Goal: Task Accomplishment & Management: Manage account settings

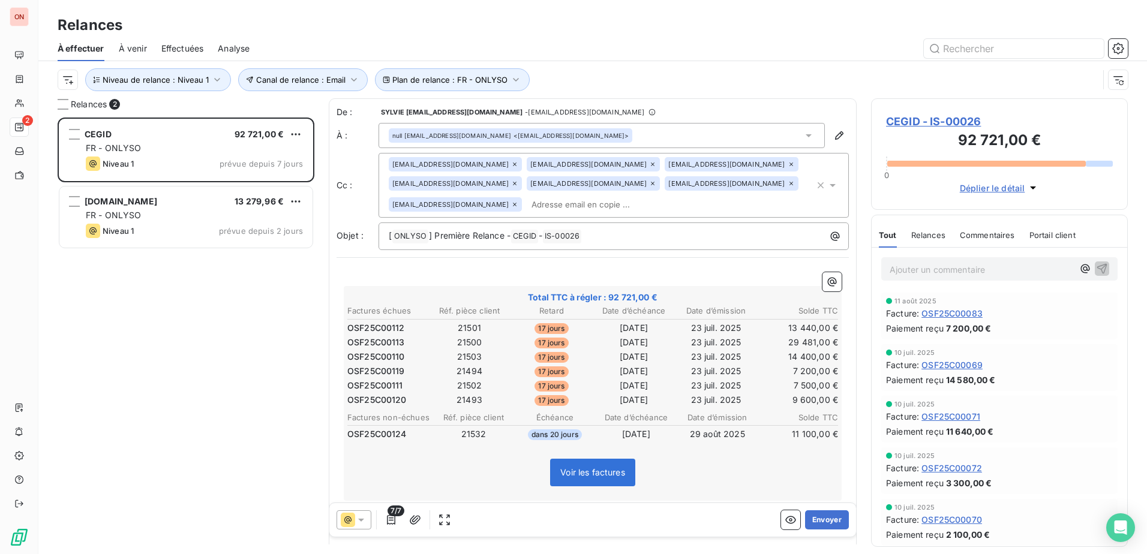
scroll to position [428, 248]
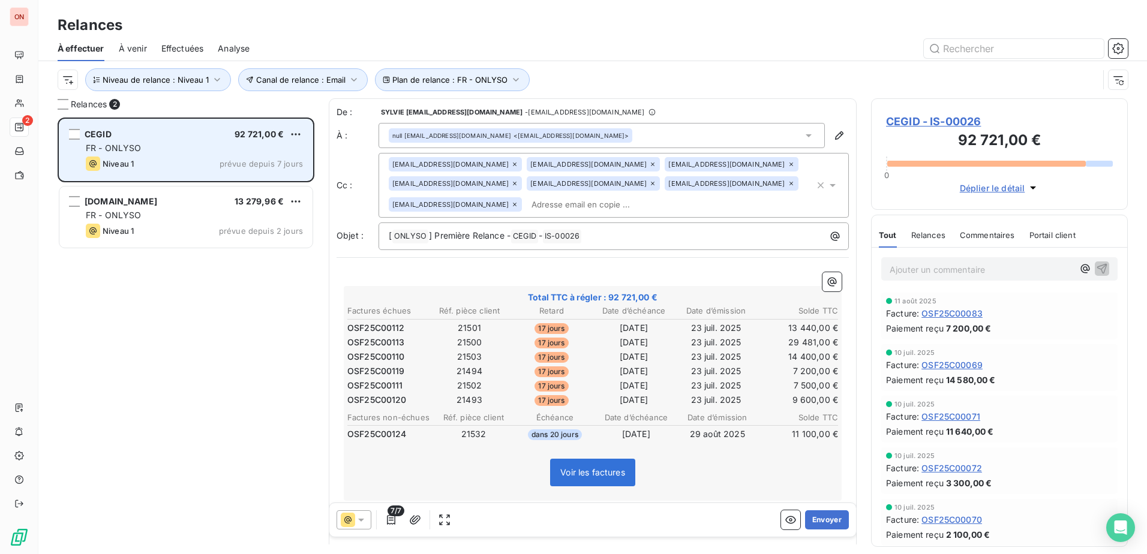
click at [148, 138] on div "CEGID 92 721,00 €" at bounding box center [194, 134] width 217 height 11
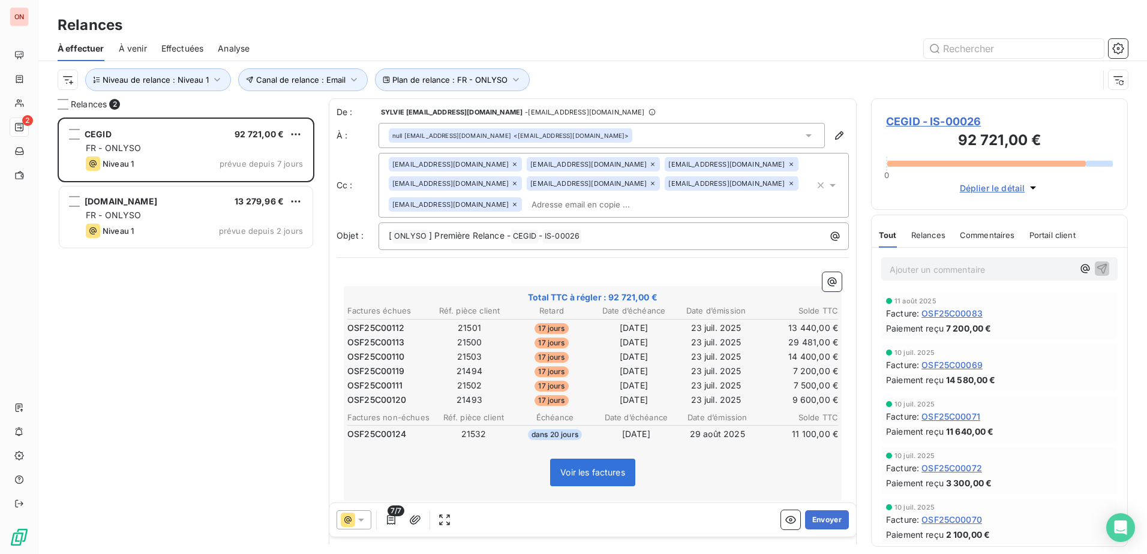
click at [951, 126] on span "CEGID - IS-00026" at bounding box center [999, 121] width 227 height 16
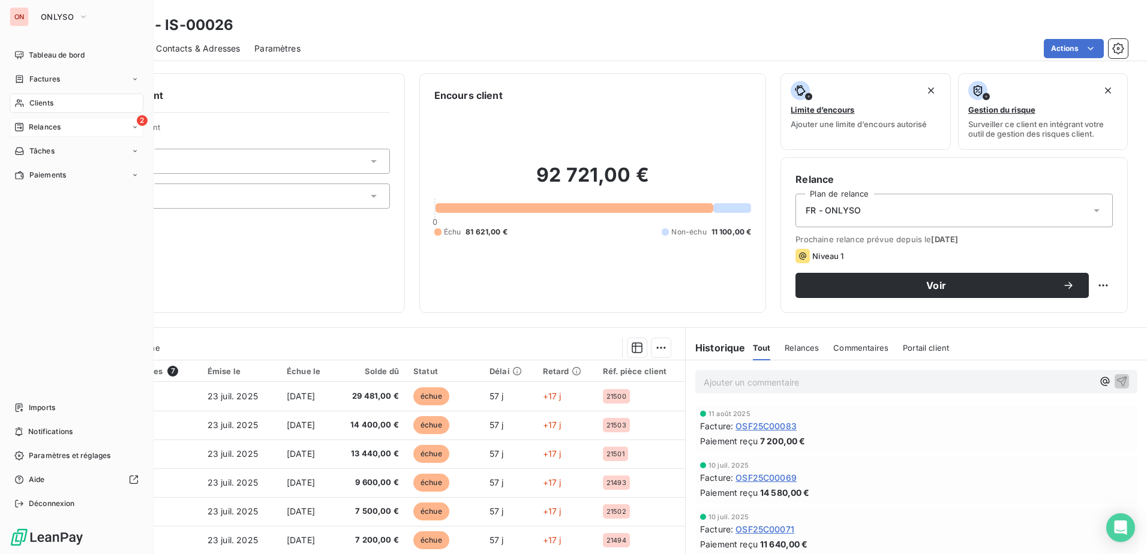
click at [44, 122] on span "Relances" at bounding box center [45, 127] width 32 height 11
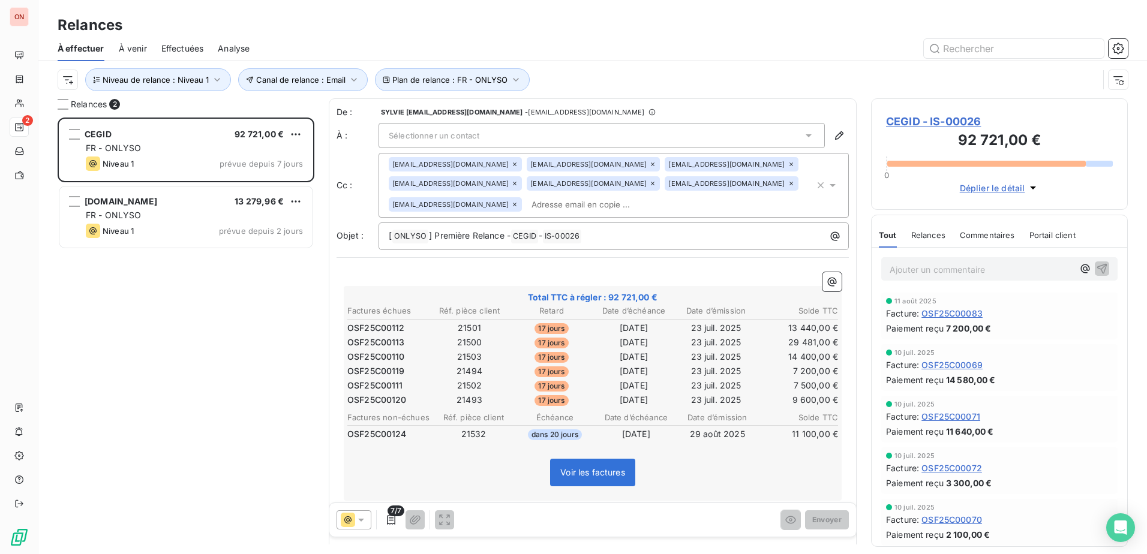
scroll to position [428, 248]
click at [216, 79] on icon "button" at bounding box center [217, 80] width 12 height 12
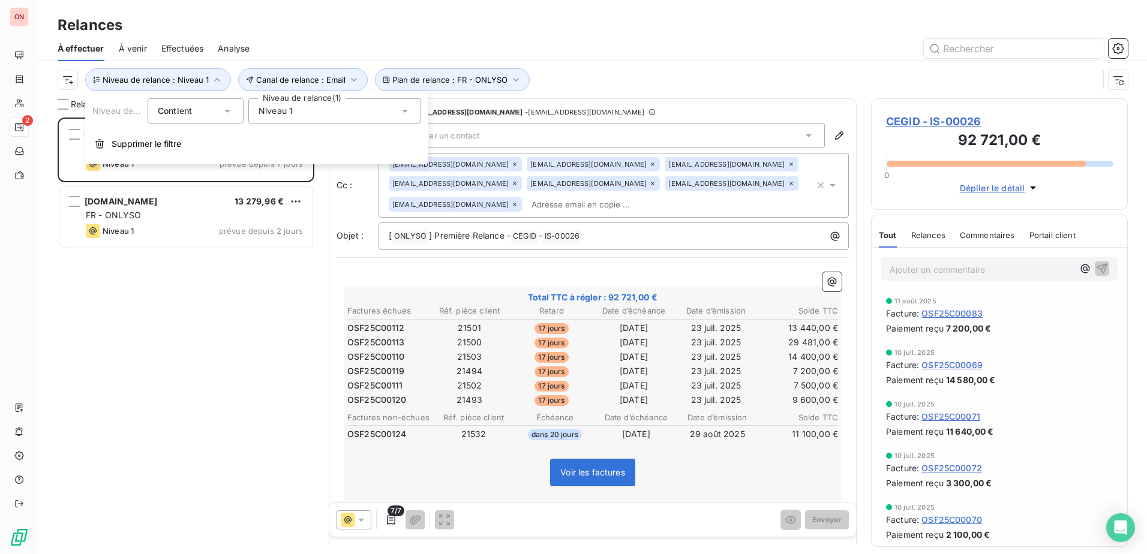
click at [301, 109] on div "Niveau 1" at bounding box center [334, 110] width 173 height 25
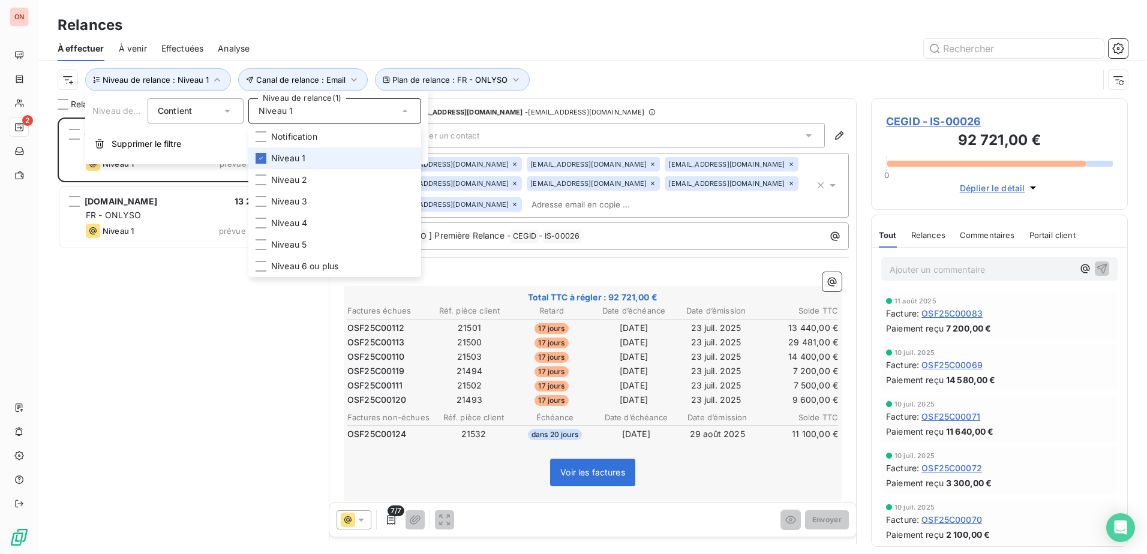
click at [309, 157] on li "Niveau 1" at bounding box center [334, 159] width 173 height 22
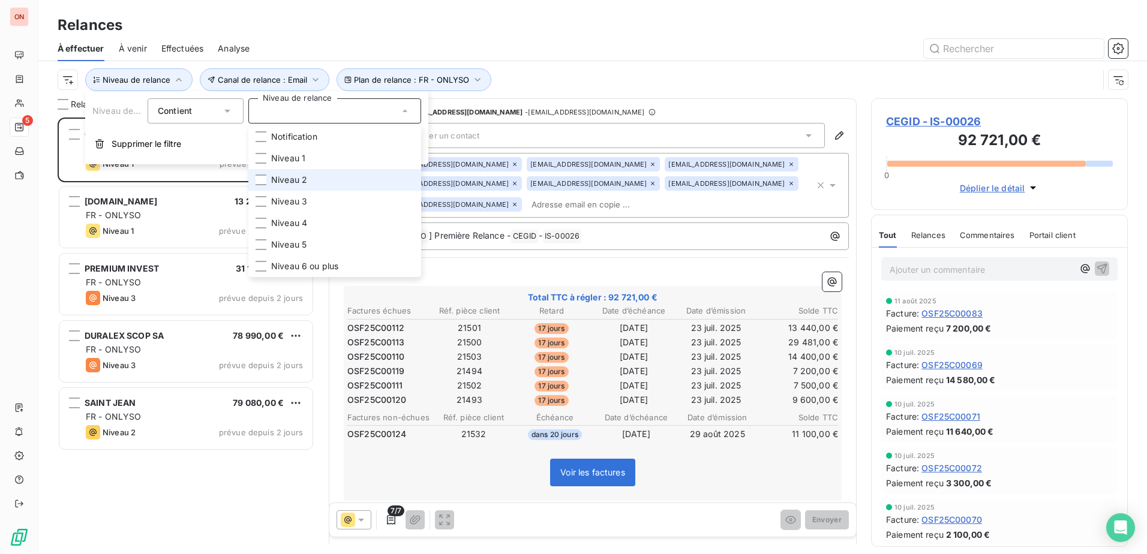
click at [314, 182] on li "Niveau 2" at bounding box center [334, 180] width 173 height 22
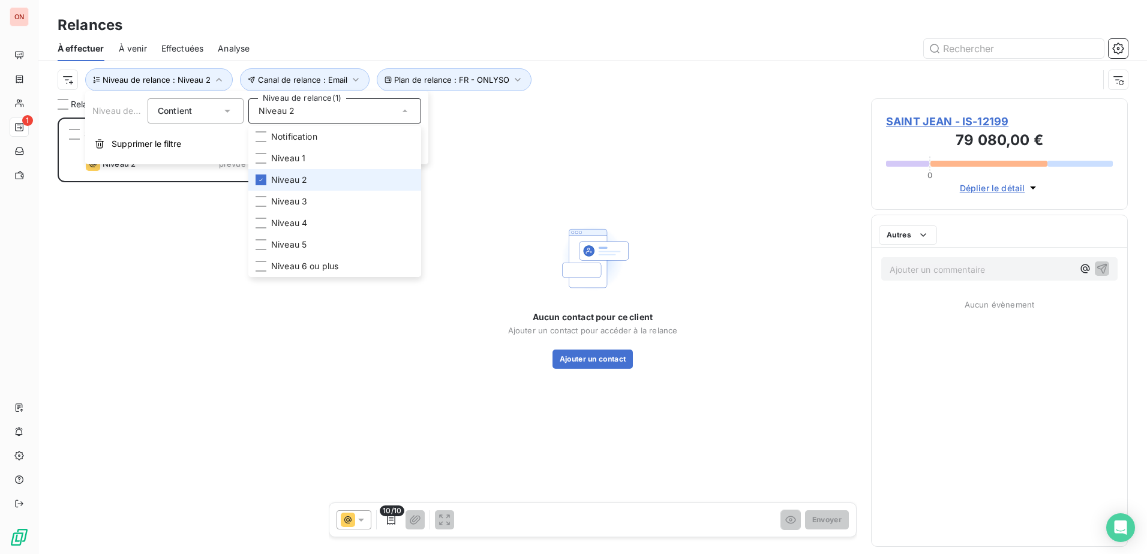
scroll to position [428, 248]
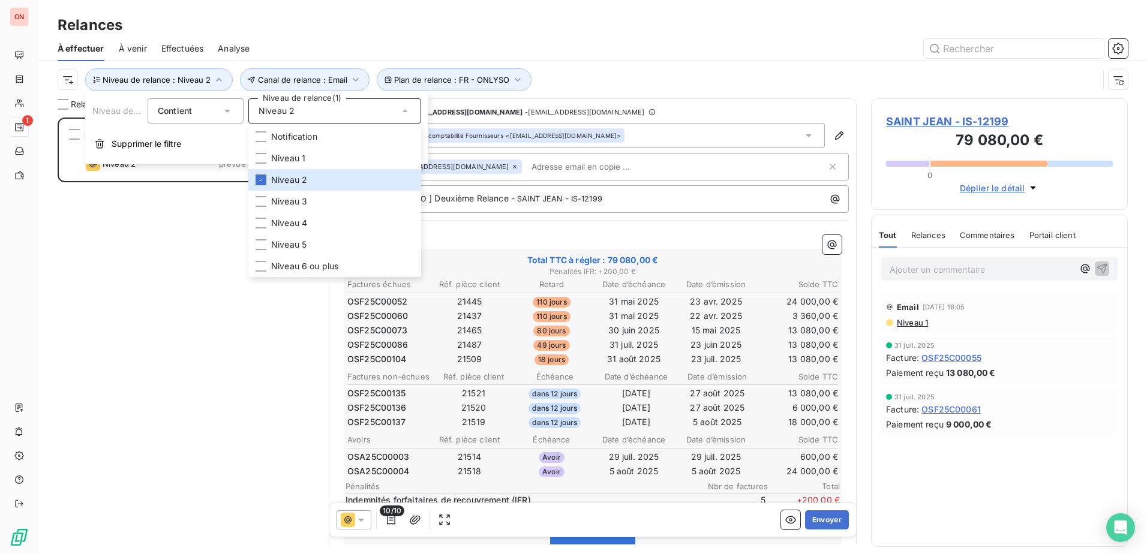
click at [203, 396] on div "SAINT JEAN 79 080,00 € FR - ONLYSO Niveau 2 prévue depuis 2 jours" at bounding box center [186, 336] width 257 height 437
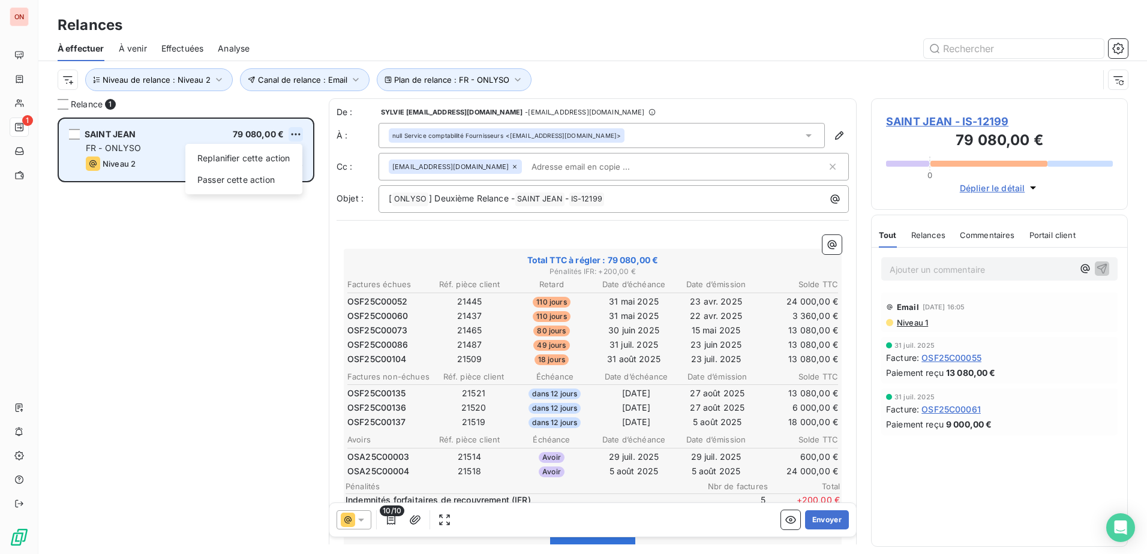
click at [292, 130] on html "ON 1 Relances À effectuer À venir Effectuées Analyse Plan de relance : FR - ONL…" at bounding box center [573, 277] width 1147 height 554
click at [266, 161] on div "Replanifier cette action" at bounding box center [243, 158] width 107 height 19
select select "8"
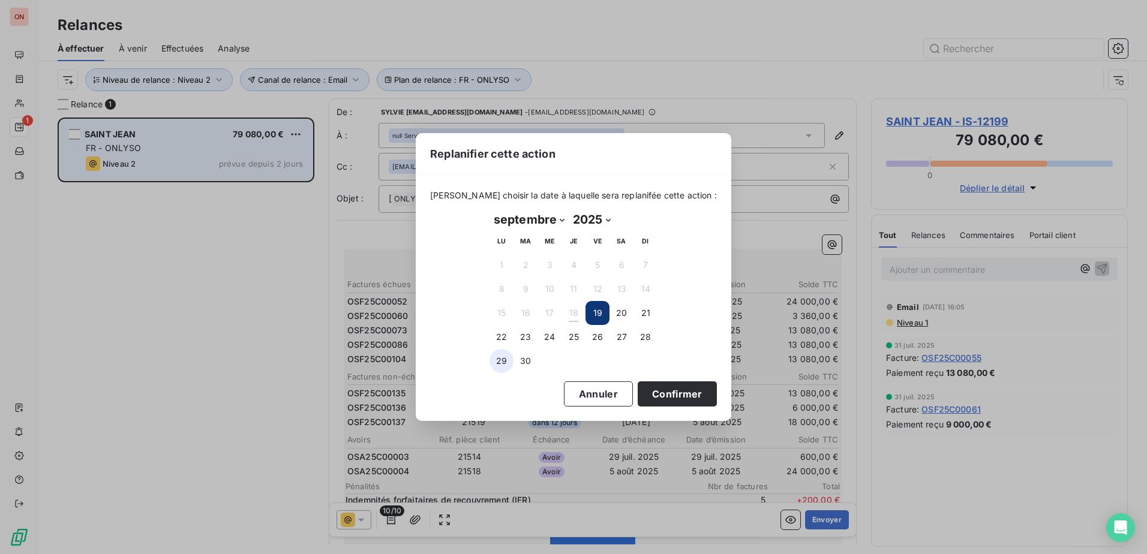
click at [497, 361] on button "29" at bounding box center [502, 361] width 24 height 24
drag, startPoint x: 660, startPoint y: 389, endPoint x: 643, endPoint y: 391, distance: 16.9
click at [659, 389] on button "Confirmer" at bounding box center [677, 394] width 79 height 25
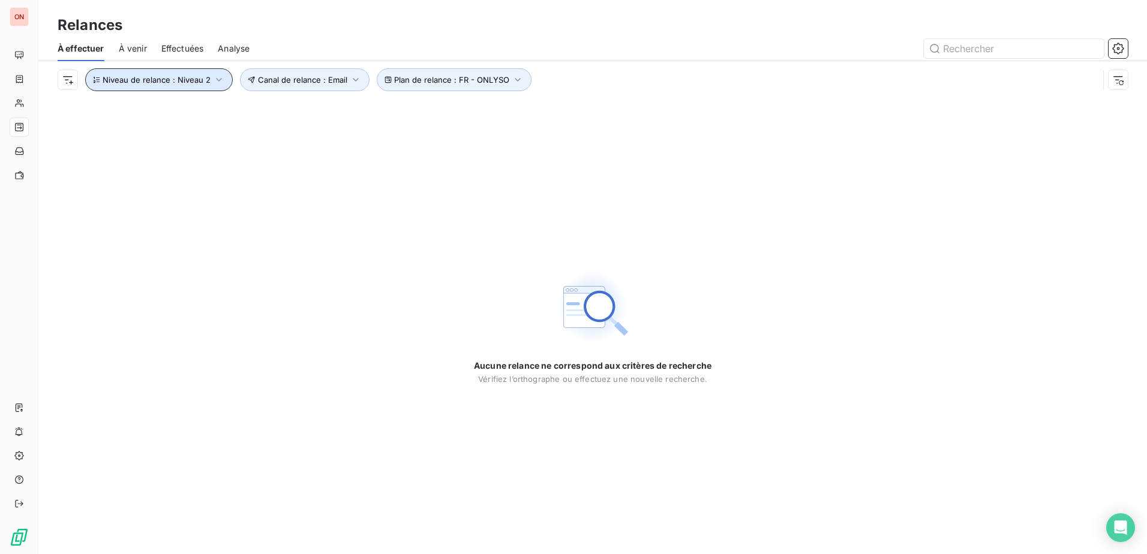
click at [196, 77] on span "Niveau de relance : Niveau 2" at bounding box center [157, 80] width 108 height 10
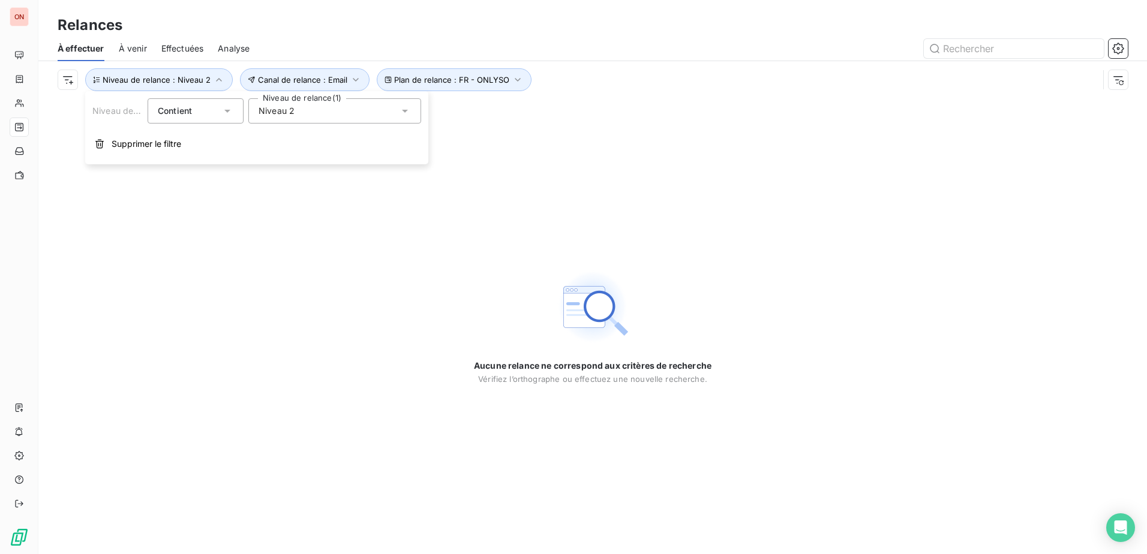
click at [349, 119] on div "Niveau 2" at bounding box center [334, 110] width 173 height 25
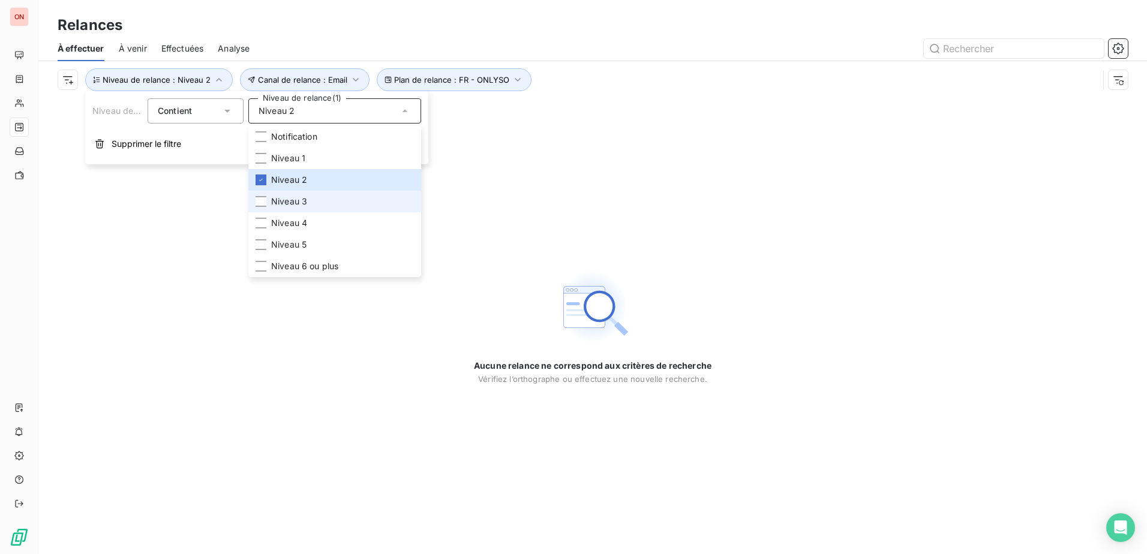
click at [311, 203] on li "Niveau 3" at bounding box center [334, 202] width 173 height 22
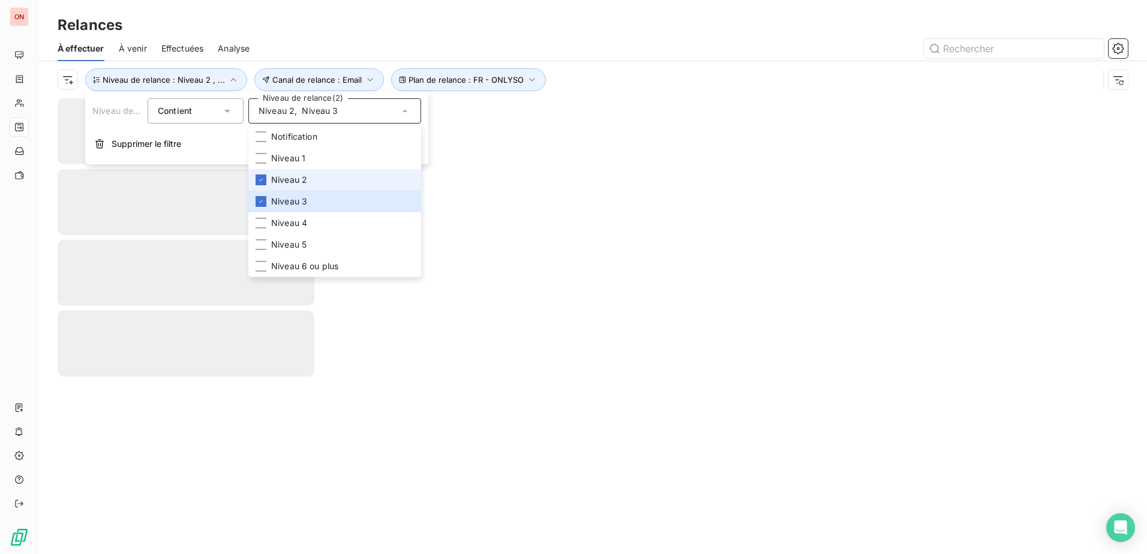
click at [310, 182] on li "Niveau 2" at bounding box center [334, 180] width 173 height 22
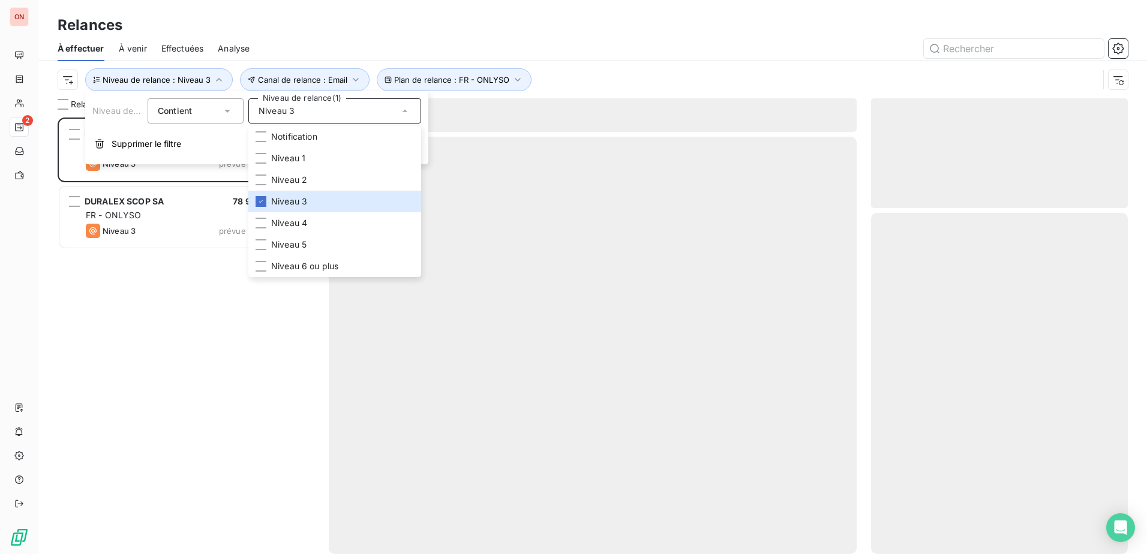
scroll to position [428, 248]
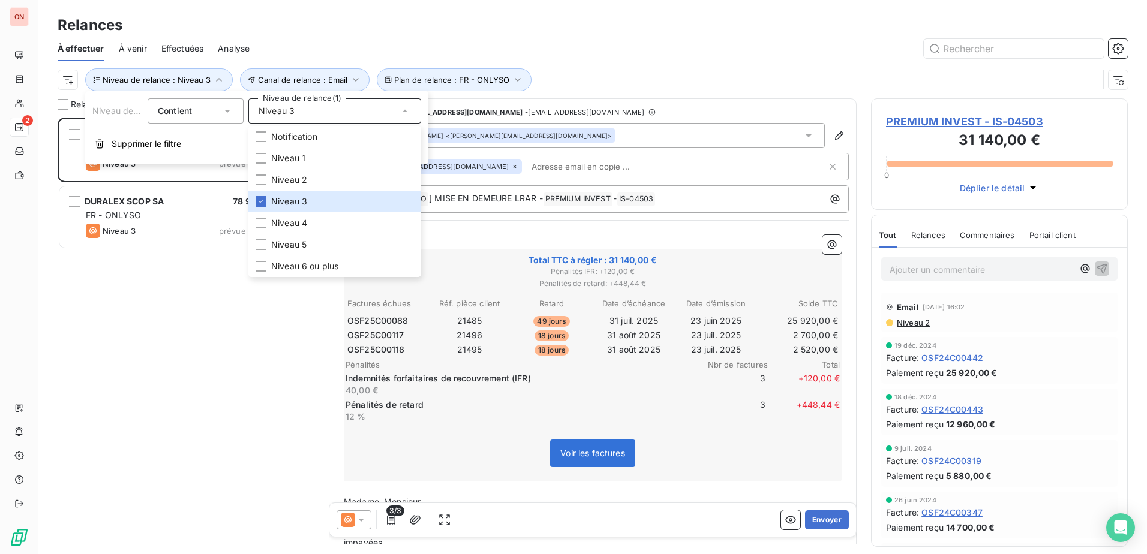
click at [173, 322] on div "PREMIUM INVEST 31 140,00 € FR - ONLYSO Niveau 3 prévue depuis 2 jours DURALEX S…" at bounding box center [186, 336] width 257 height 437
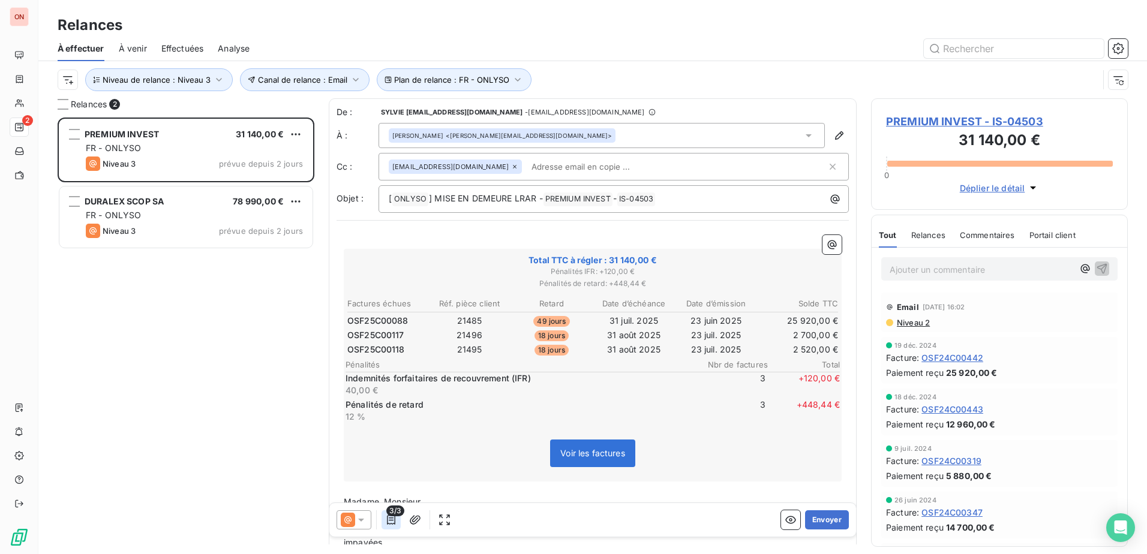
click at [389, 519] on icon "button" at bounding box center [391, 520] width 12 height 12
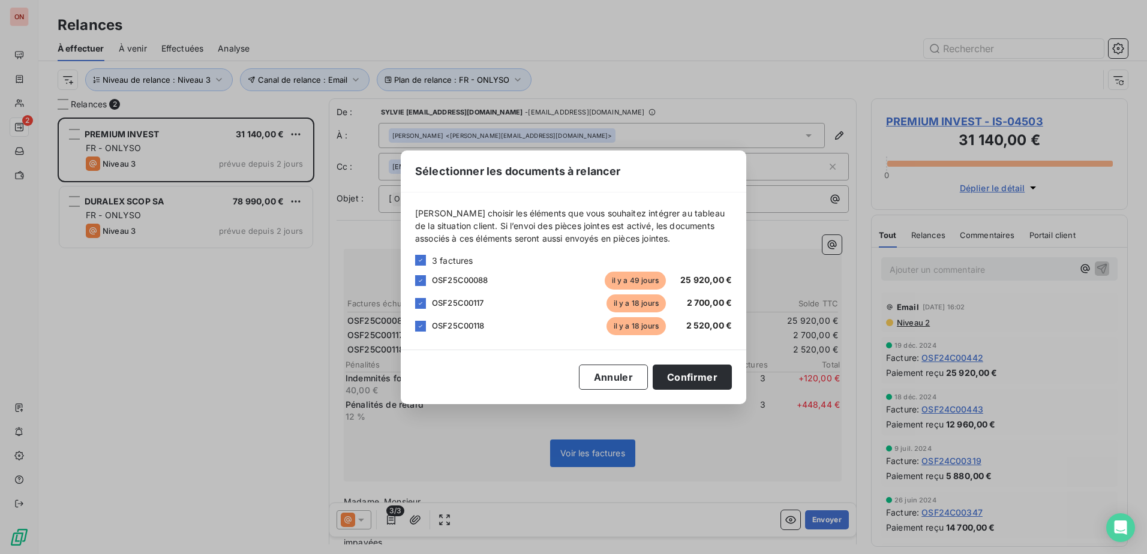
click at [362, 522] on div "Sélectionner les documents à relancer Veuillez choisir les éléments que vous so…" at bounding box center [573, 277] width 1147 height 554
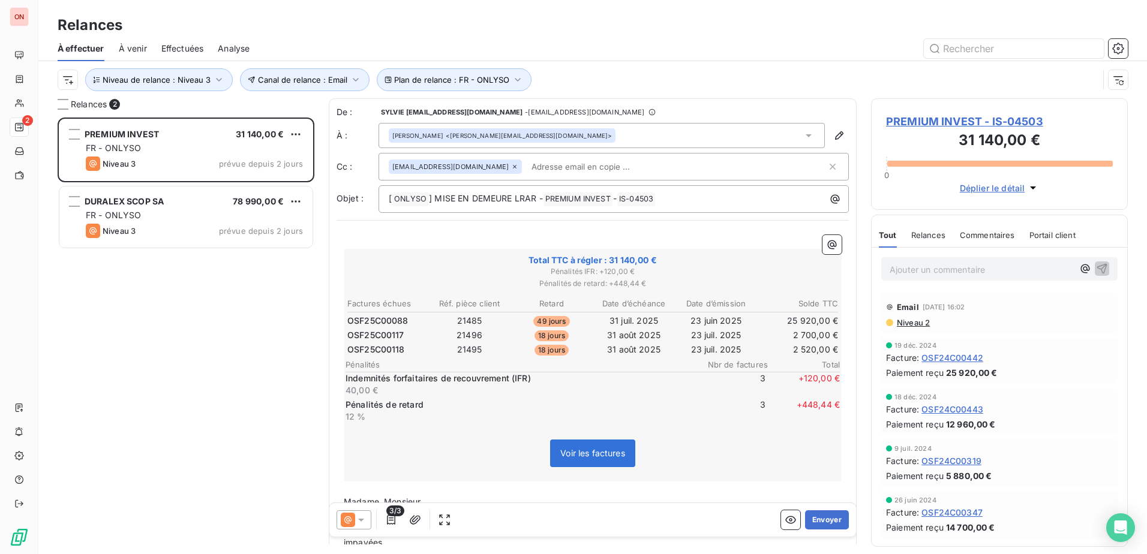
click at [362, 522] on icon at bounding box center [361, 520] width 12 height 12
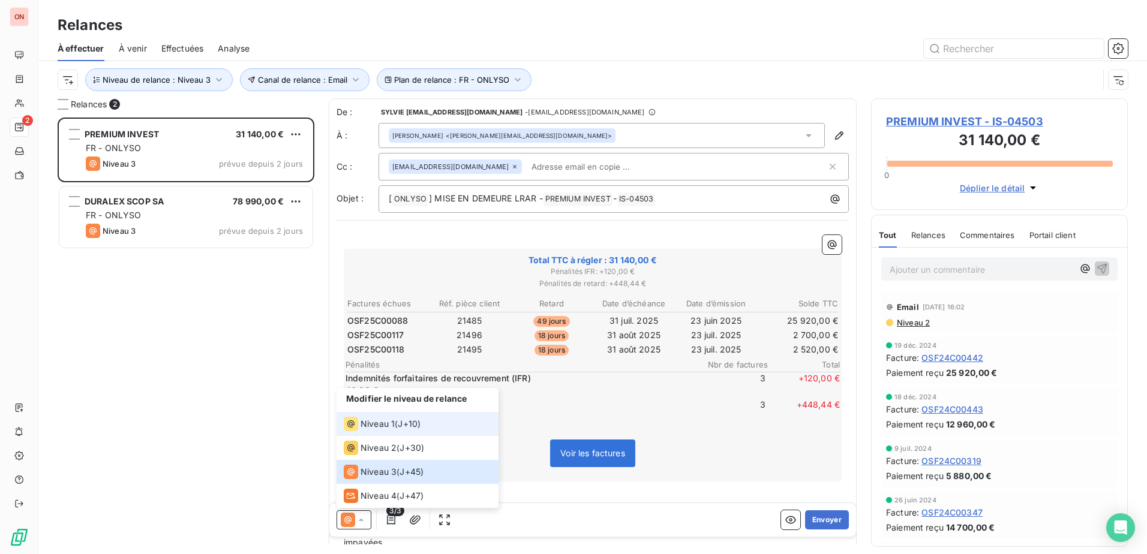
click at [373, 428] on span "Niveau 1" at bounding box center [378, 424] width 34 height 12
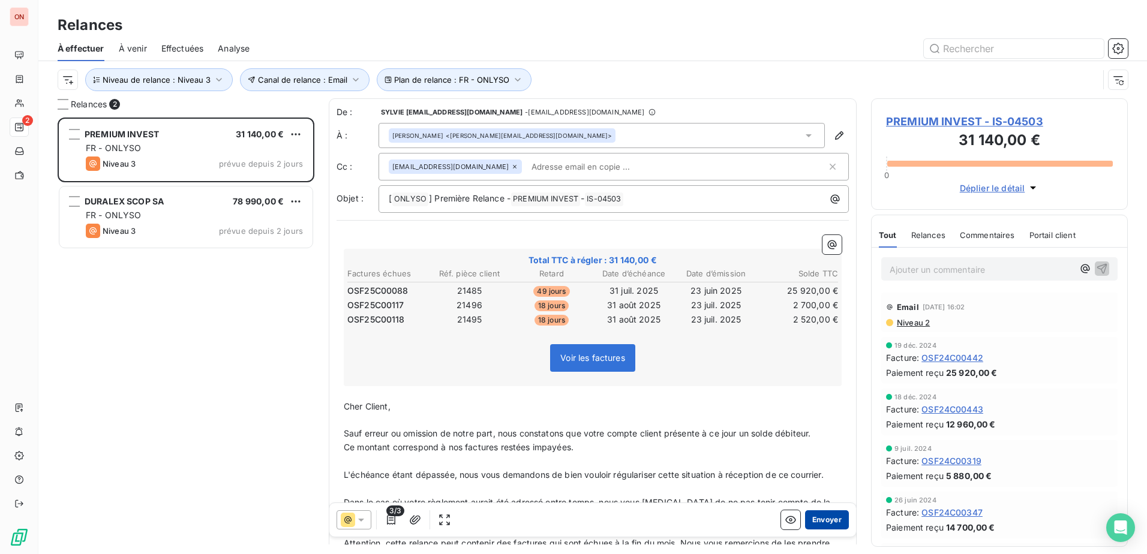
click at [813, 522] on button "Envoyer" at bounding box center [827, 520] width 44 height 19
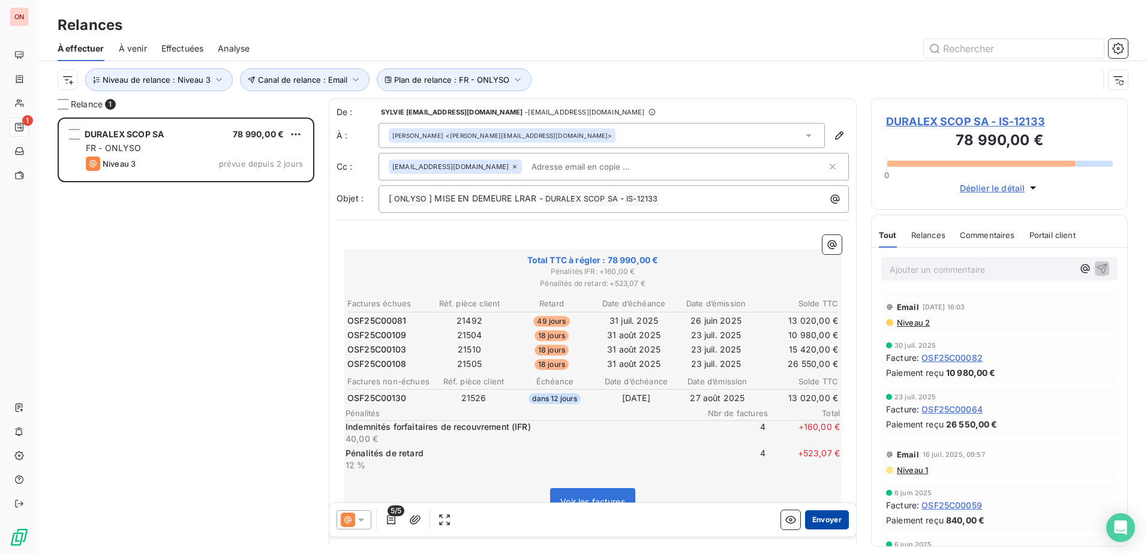
click at [808, 521] on button "Envoyer" at bounding box center [827, 520] width 44 height 19
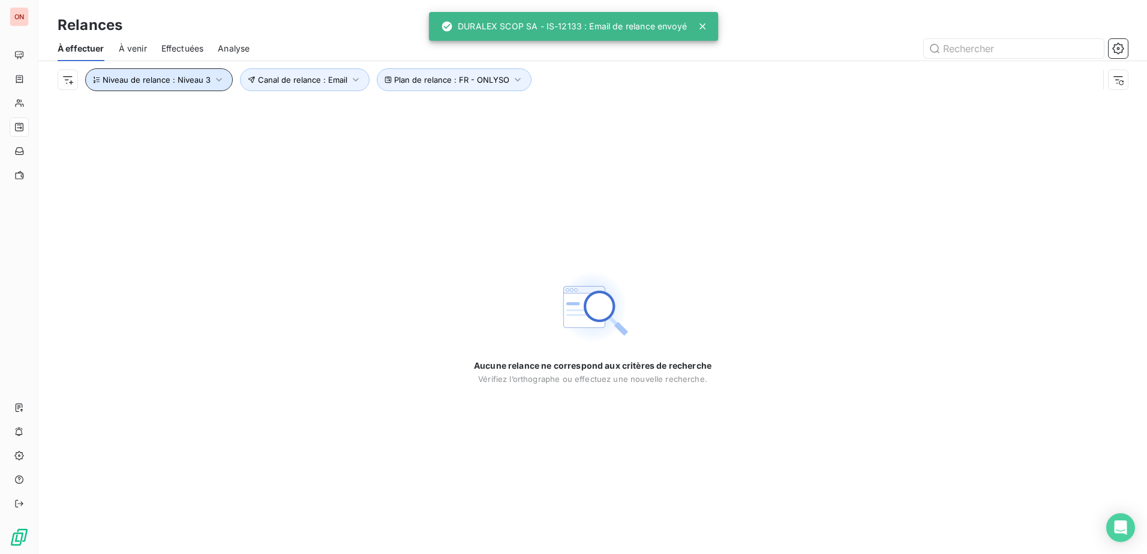
click at [202, 76] on span "Niveau de relance : Niveau 3" at bounding box center [157, 80] width 108 height 10
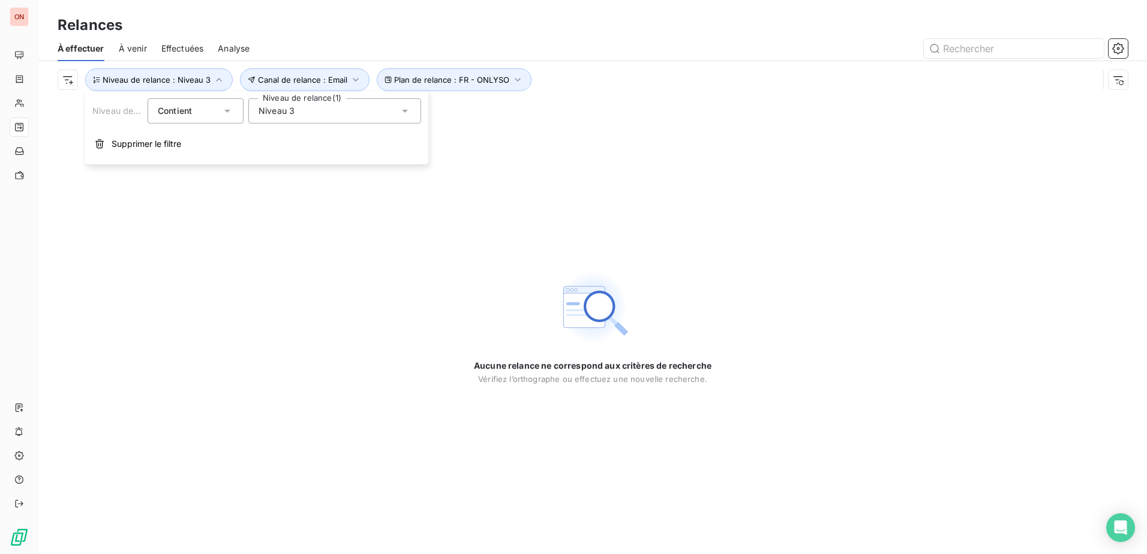
click at [268, 112] on span "Niveau 3" at bounding box center [277, 111] width 36 height 12
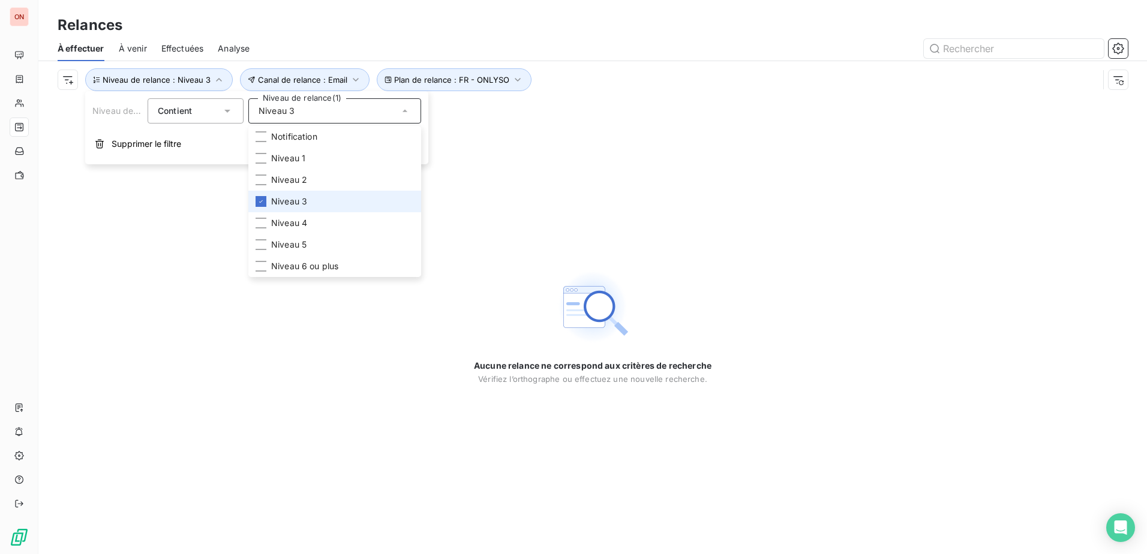
click at [271, 200] on span "Niveau 3" at bounding box center [289, 202] width 36 height 12
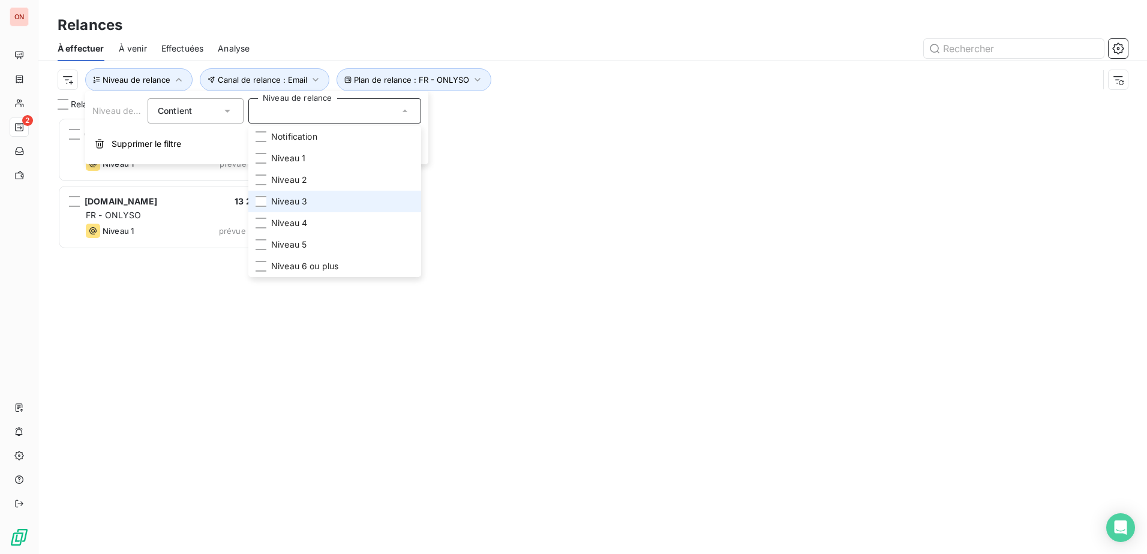
scroll to position [428, 248]
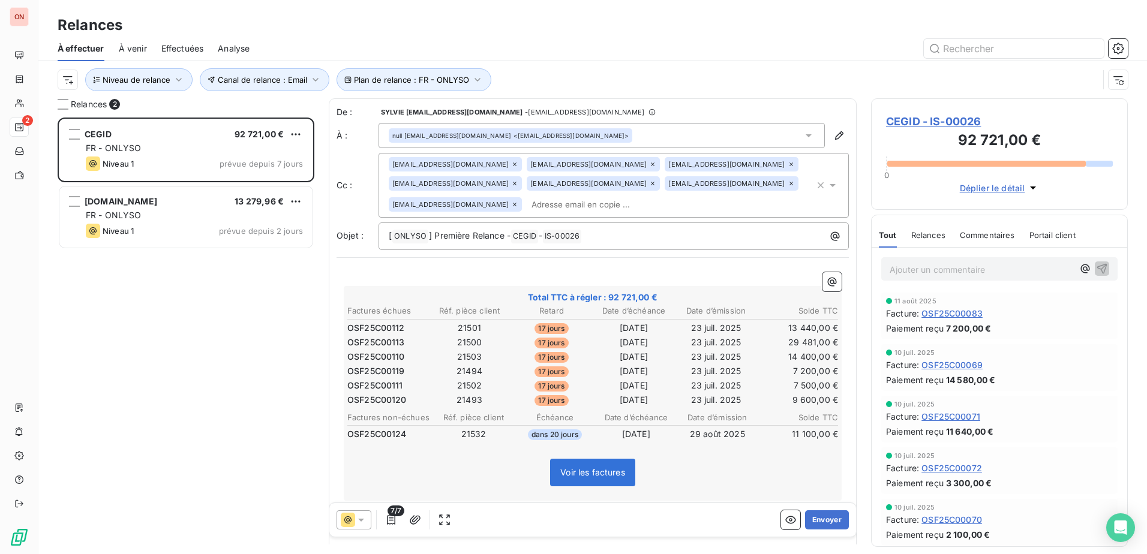
click at [143, 295] on div "CEGID 92 721,00 € FR - ONLYSO Niveau 1 prévue depuis 7 jours OSCARO.COM 13 279,…" at bounding box center [186, 336] width 257 height 437
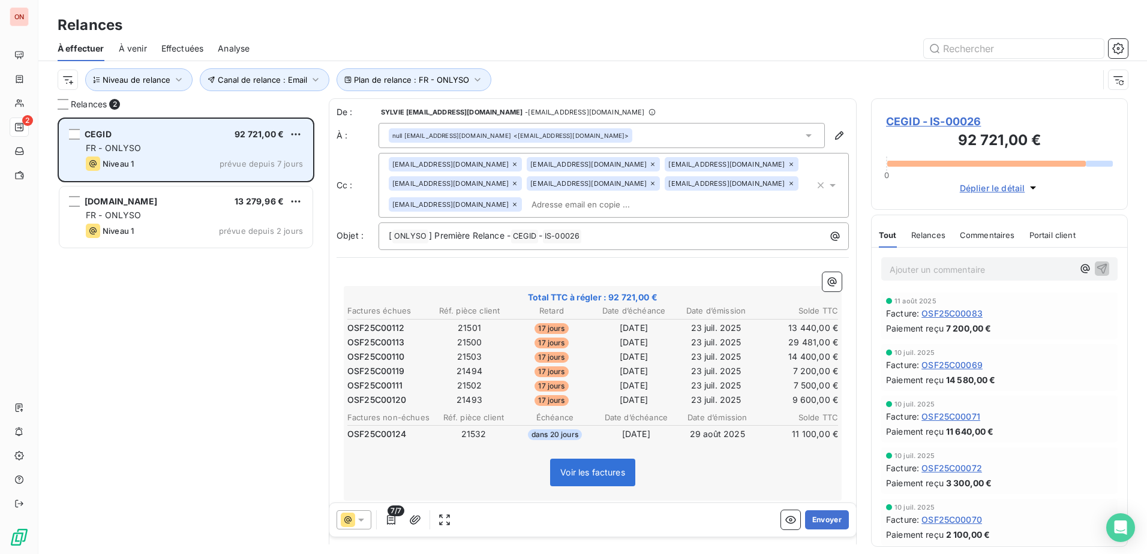
click at [155, 146] on div "FR - ONLYSO" at bounding box center [194, 148] width 217 height 12
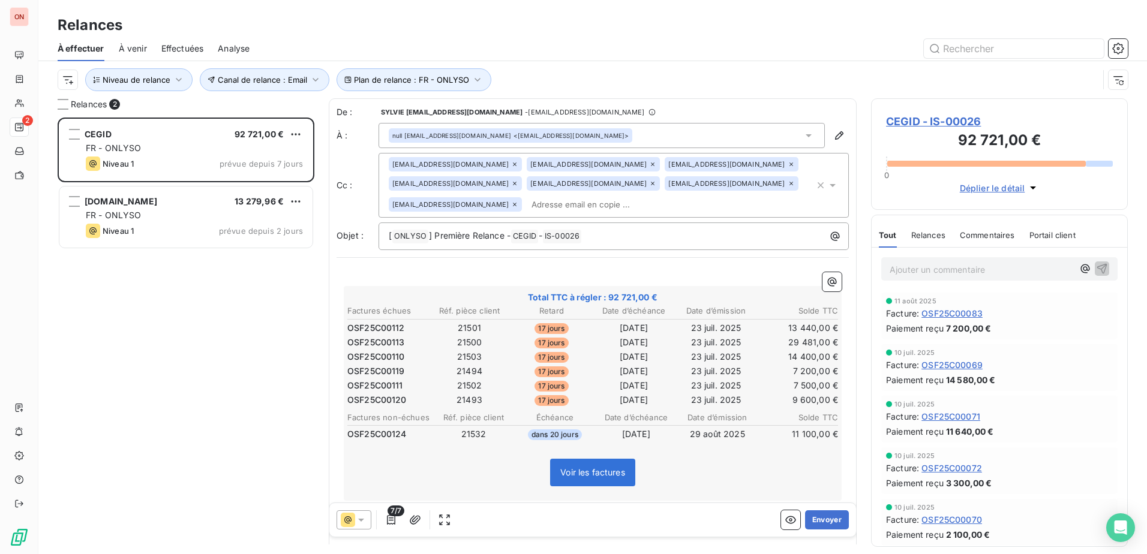
drag, startPoint x: 206, startPoint y: 337, endPoint x: 203, endPoint y: 331, distance: 7.0
click at [205, 332] on div "CEGID 92 721,00 € FR - ONLYSO Niveau 1 prévue depuis 7 jours OSCARO.COM 13 279,…" at bounding box center [186, 336] width 257 height 437
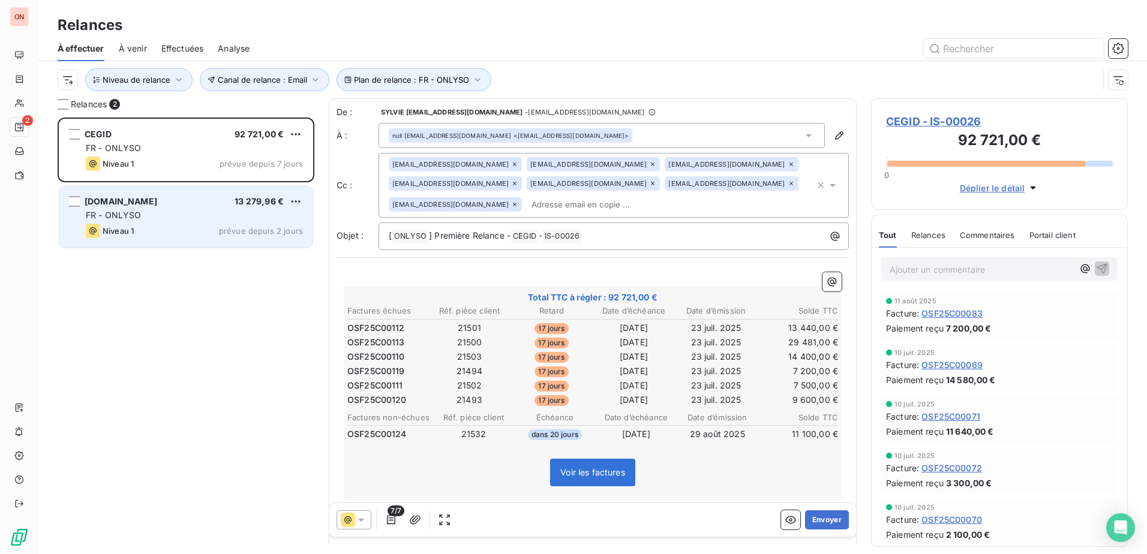
click at [218, 217] on div "FR - ONLYSO" at bounding box center [194, 215] width 217 height 12
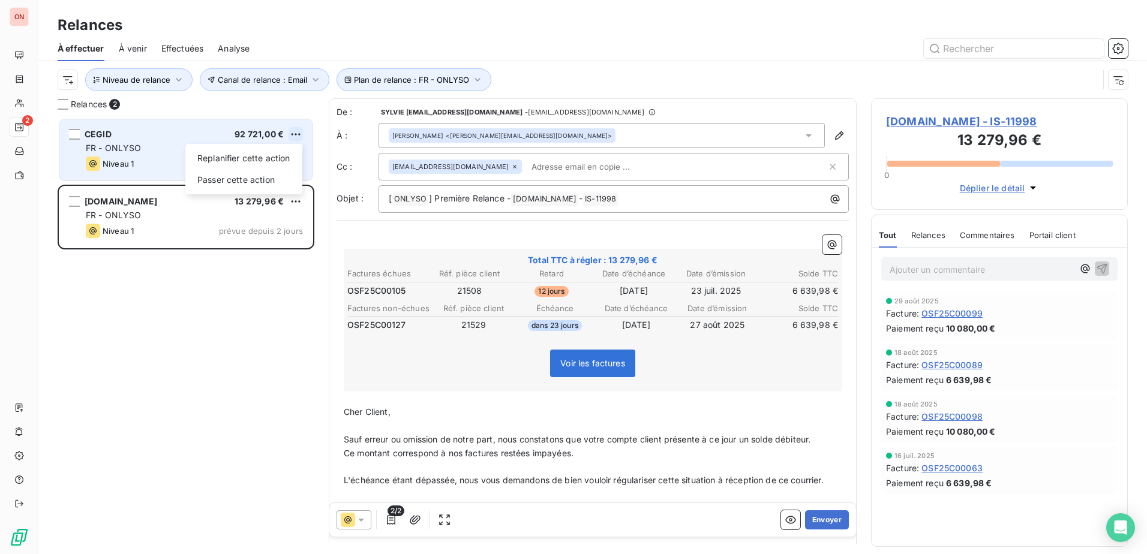
click at [296, 135] on html "ON 2 Relances À effectuer À venir Effectuées Analyse Plan de relance : FR - ONL…" at bounding box center [573, 277] width 1147 height 554
click at [249, 157] on div "Replanifier cette action" at bounding box center [243, 158] width 107 height 19
select select "8"
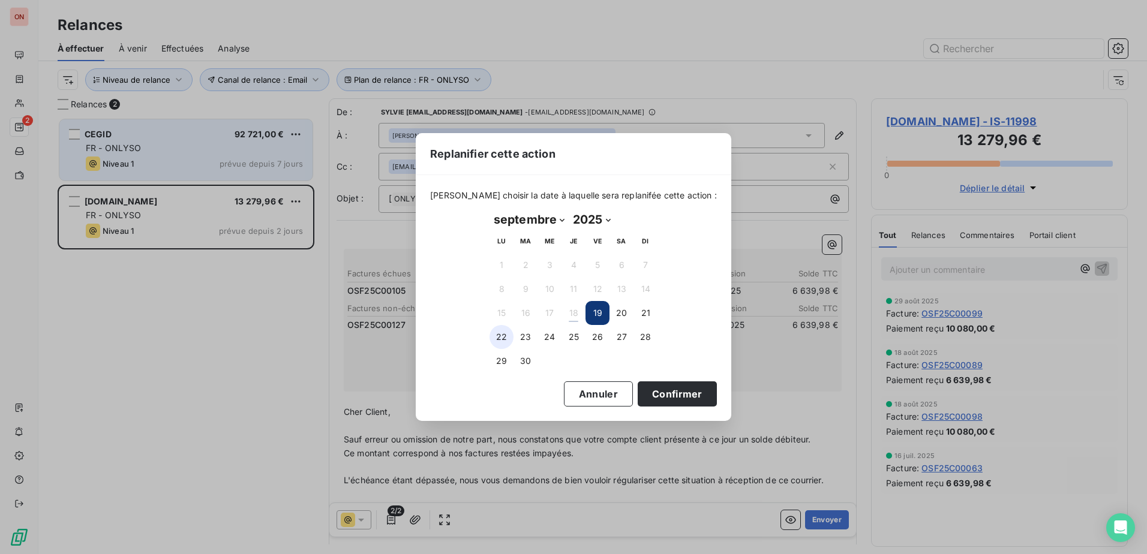
click at [497, 334] on button "22" at bounding box center [502, 337] width 24 height 24
drag, startPoint x: 676, startPoint y: 396, endPoint x: 608, endPoint y: 398, distance: 67.9
click at [672, 396] on button "Confirmer" at bounding box center [677, 394] width 79 height 25
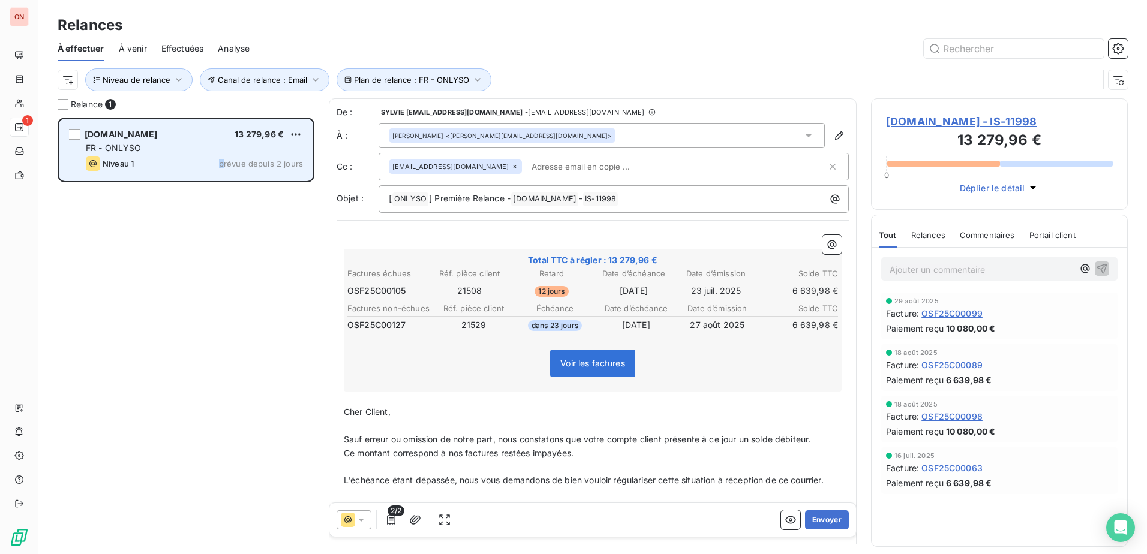
click at [224, 162] on span "prévue depuis 2 jours" at bounding box center [261, 164] width 84 height 10
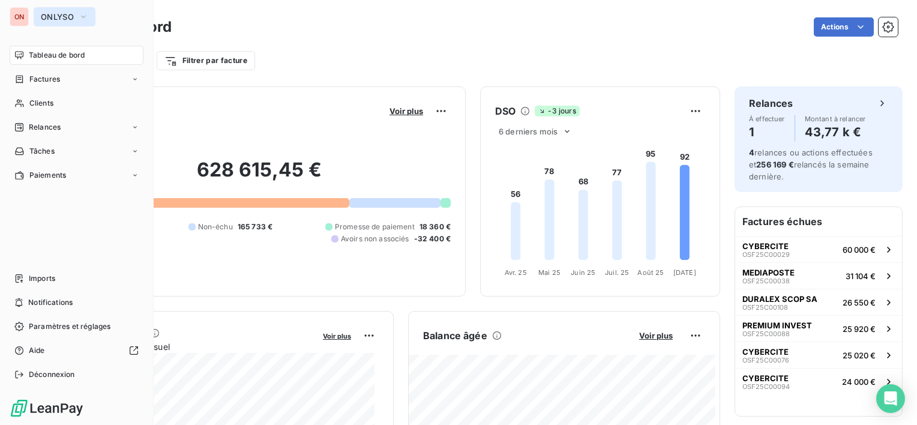
click at [58, 17] on span "ONLYSO" at bounding box center [57, 17] width 33 height 10
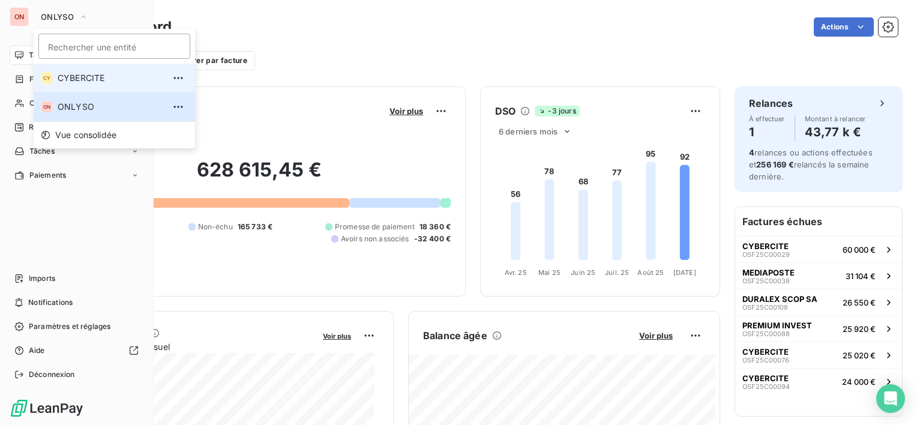
click at [96, 82] on span "CYBERCITE" at bounding box center [111, 78] width 106 height 12
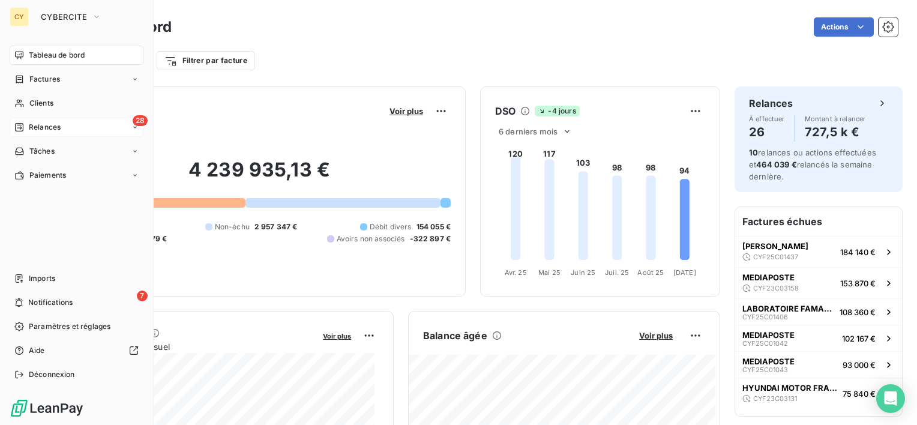
click at [40, 124] on span "Relances" at bounding box center [45, 127] width 32 height 11
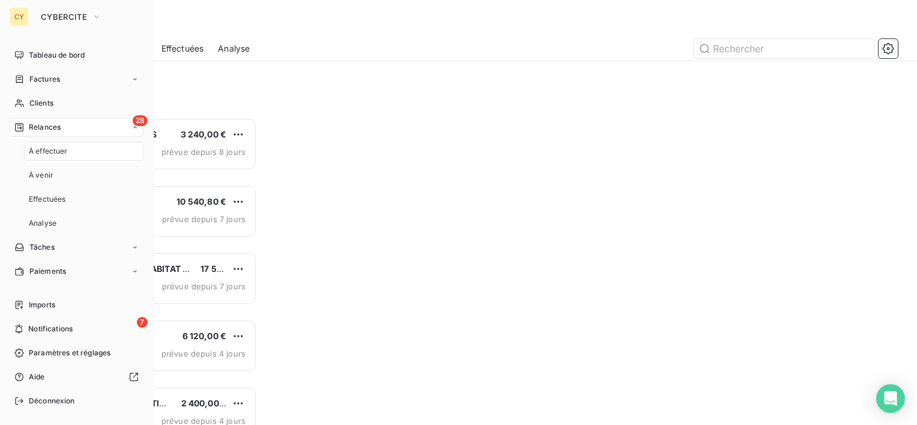
scroll to position [298, 190]
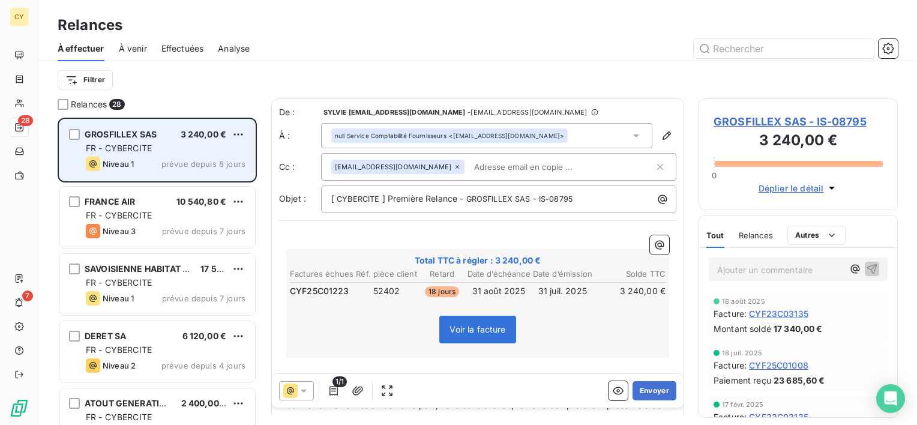
click at [155, 152] on div "FR - CYBERCITE" at bounding box center [166, 148] width 160 height 12
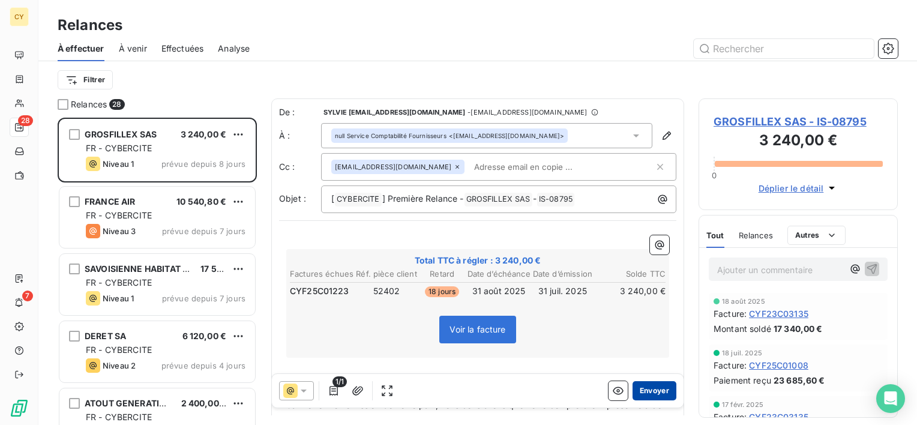
click at [641, 388] on button "Envoyer" at bounding box center [654, 390] width 44 height 19
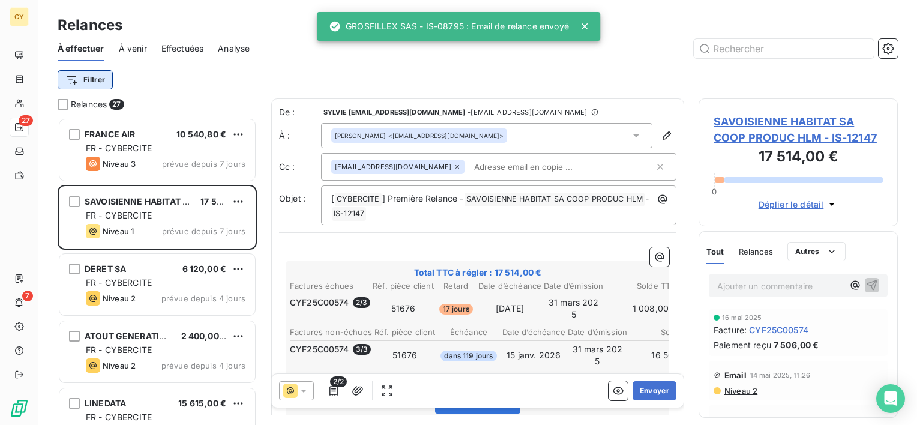
click at [86, 76] on html "CY 27 7 Relances À effectuer À venir Effectuées Analyse Filtrer Relances 27 FRA…" at bounding box center [458, 212] width 917 height 425
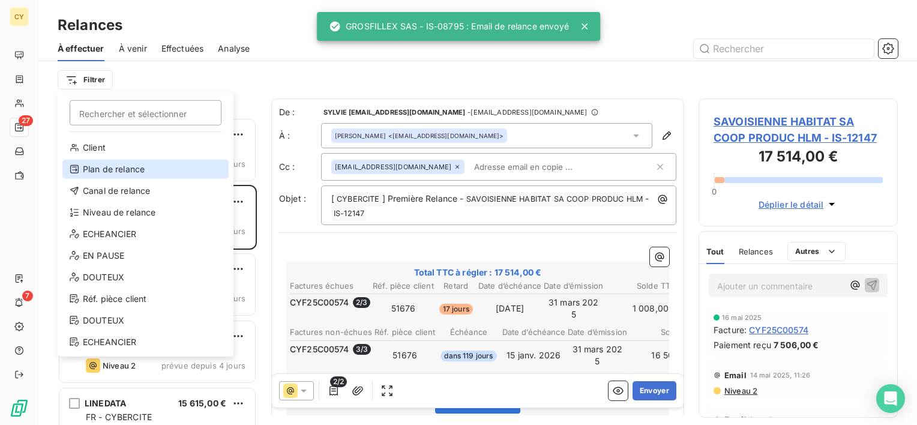
click at [125, 170] on div "Plan de relance" at bounding box center [145, 169] width 166 height 19
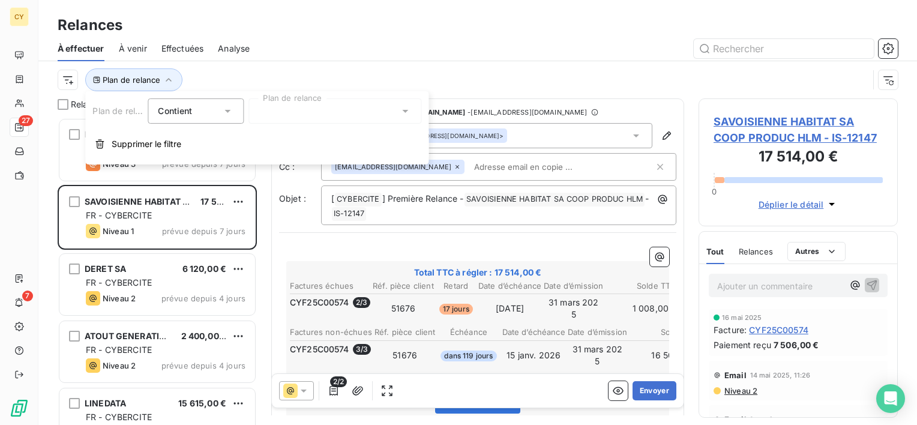
click at [303, 114] on div at bounding box center [334, 110] width 173 height 25
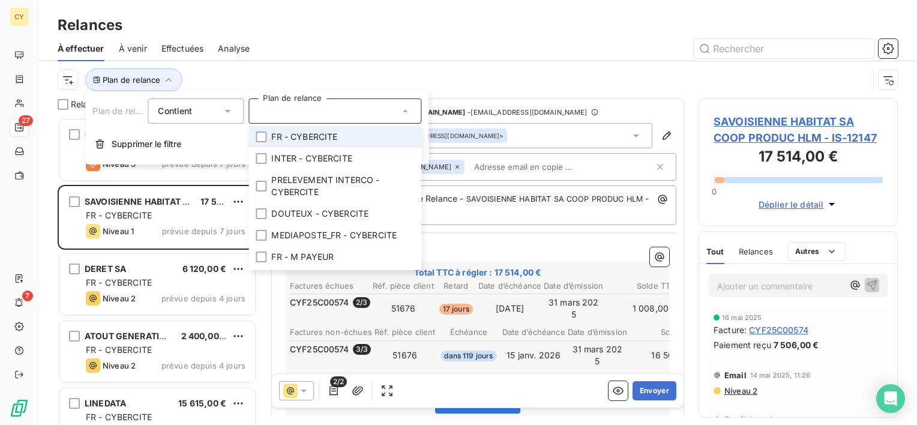
click at [314, 137] on span "FR - CYBERCITE" at bounding box center [304, 137] width 66 height 12
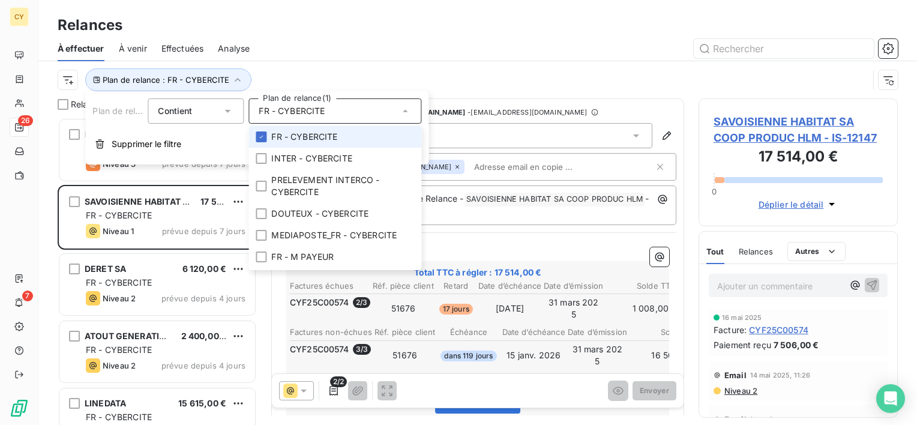
scroll to position [298, 190]
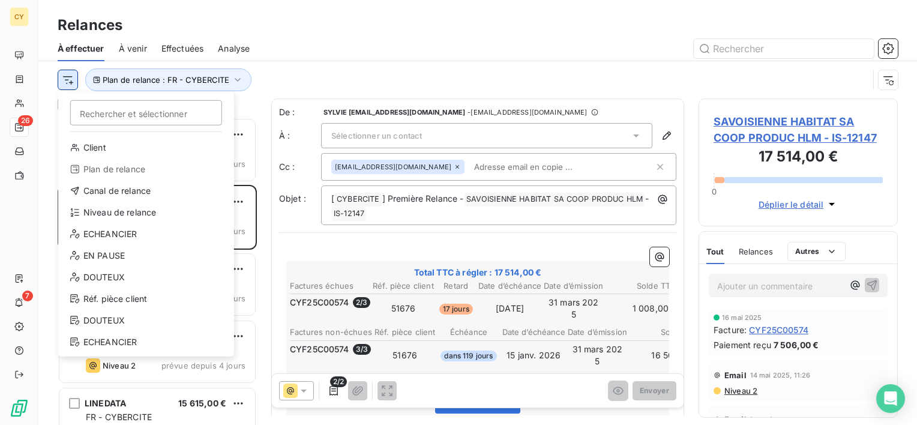
click at [67, 76] on html "CY 26 7 Relances À effectuer À venir Effectuées Analyse Rechercher et sélection…" at bounding box center [458, 212] width 917 height 425
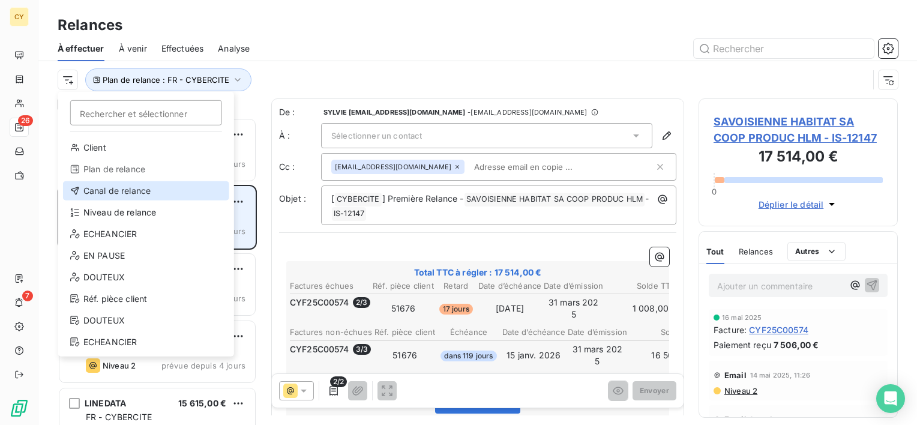
click at [144, 189] on div "Canal de relance" at bounding box center [146, 190] width 166 height 19
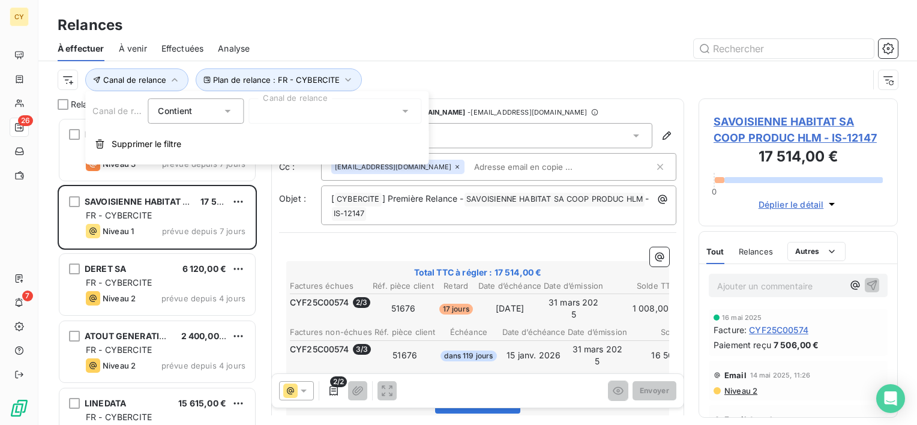
click at [332, 110] on div at bounding box center [334, 110] width 173 height 25
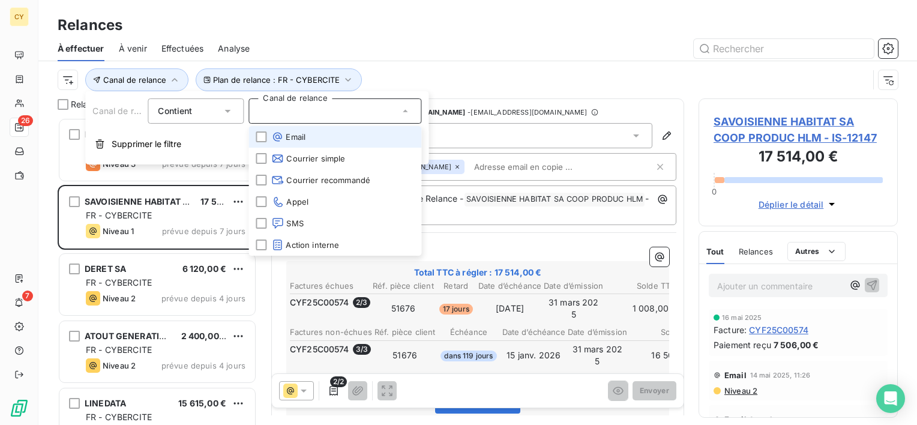
click at [318, 140] on li "Email" at bounding box center [334, 137] width 173 height 22
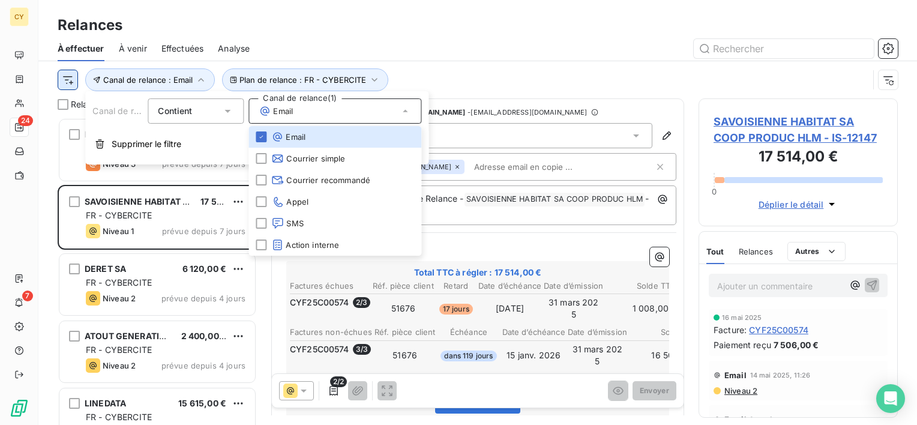
click at [65, 77] on html "CY 24 7 Relances À effectuer À venir Effectuées Analyse Plan de relance : FR - …" at bounding box center [458, 212] width 917 height 425
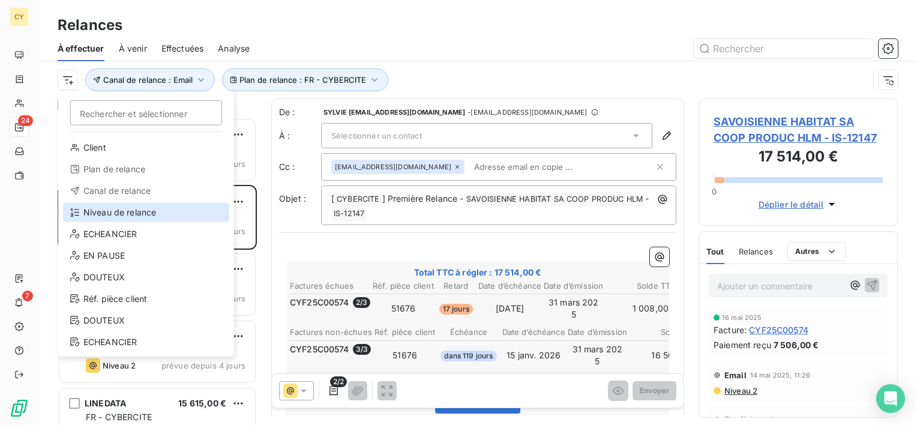
click at [120, 214] on div "Niveau de relance" at bounding box center [146, 212] width 166 height 19
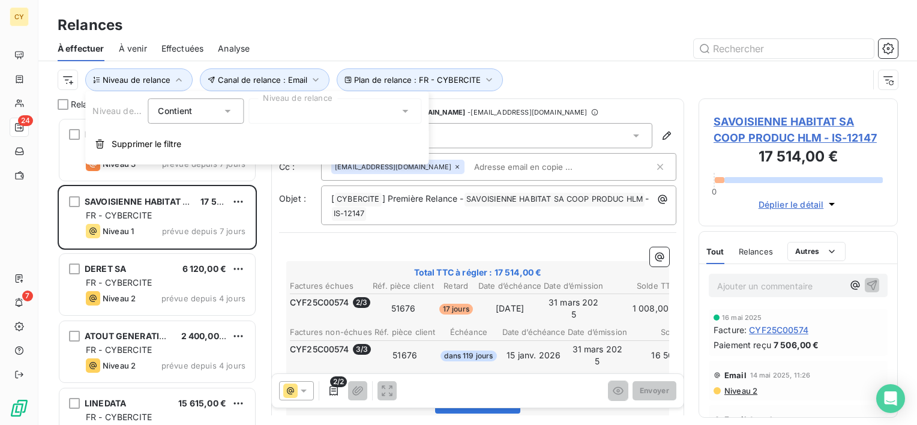
click at [382, 109] on div at bounding box center [334, 110] width 173 height 25
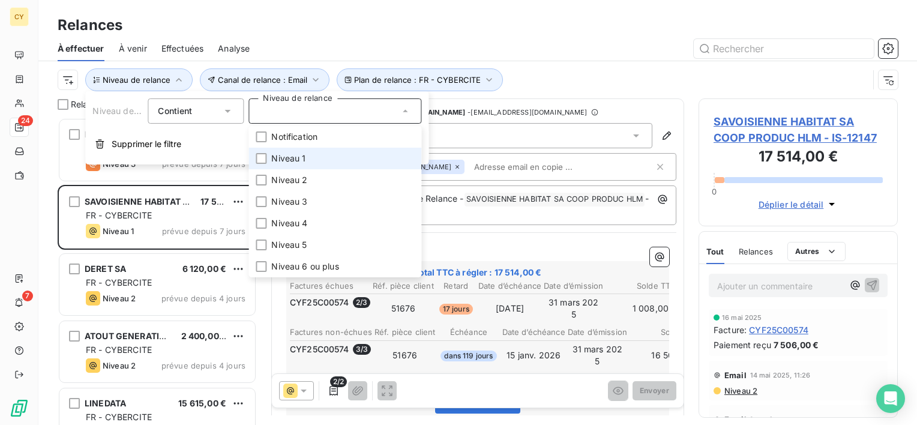
click at [319, 157] on li "Niveau 1" at bounding box center [334, 159] width 173 height 22
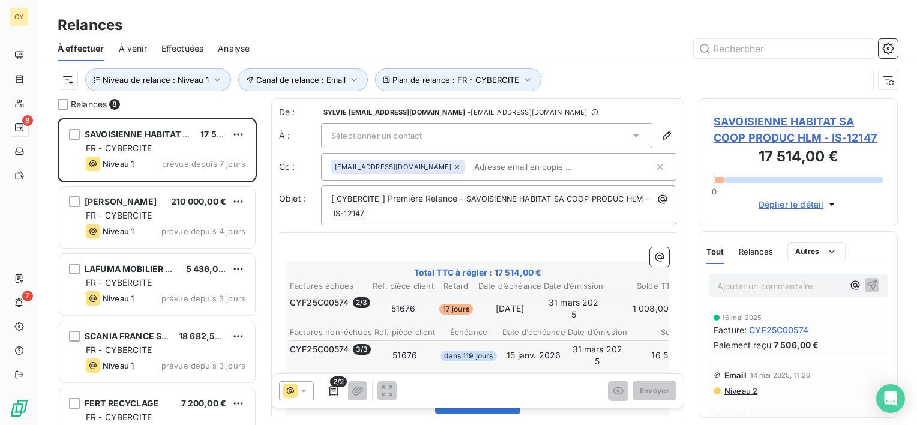
click at [48, 229] on div "Relances 8 SAVOISIENNE HABITAT SA COOP PRODUC HLM 17 514,00 € FR - CYBERCITE Ni…" at bounding box center [477, 261] width 879 height 326
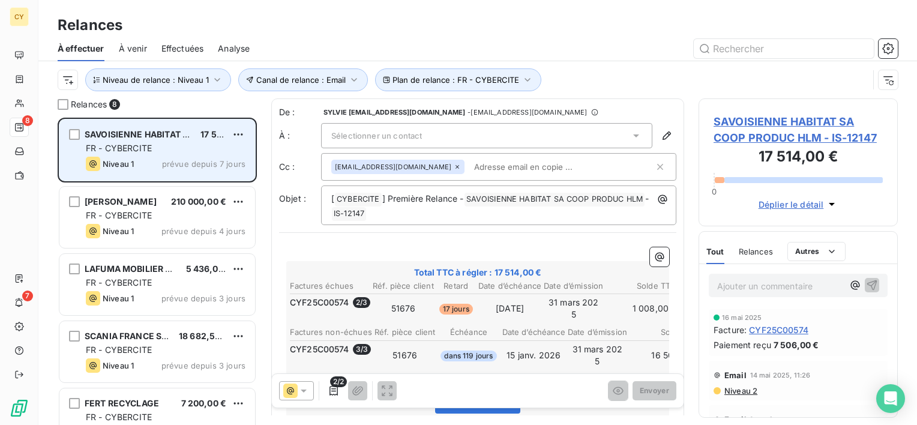
click at [186, 150] on div "FR - CYBERCITE" at bounding box center [166, 148] width 160 height 12
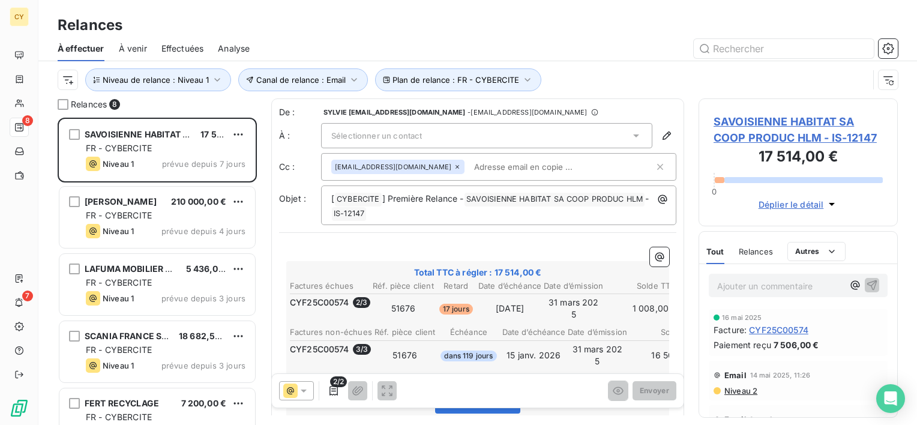
click at [384, 129] on div "Sélectionner un contact" at bounding box center [486, 135] width 331 height 25
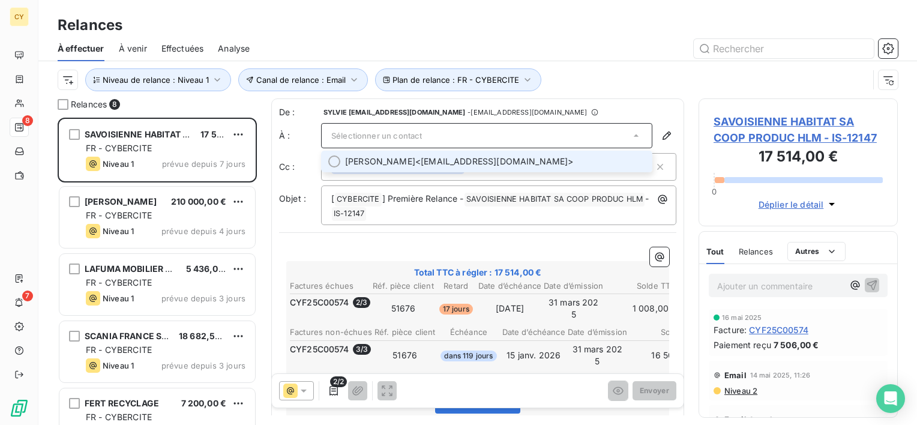
click at [427, 163] on span "[PERSON_NAME] <[EMAIL_ADDRESS][DOMAIN_NAME]>" at bounding box center [495, 161] width 300 height 12
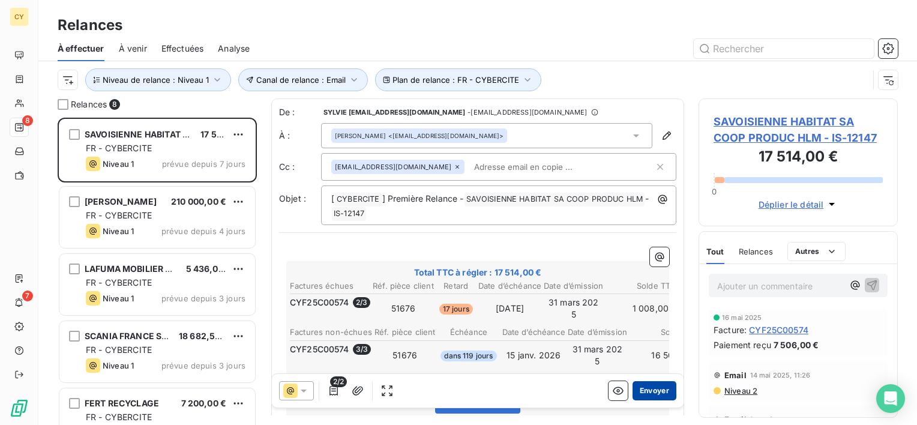
click at [643, 388] on button "Envoyer" at bounding box center [654, 390] width 44 height 19
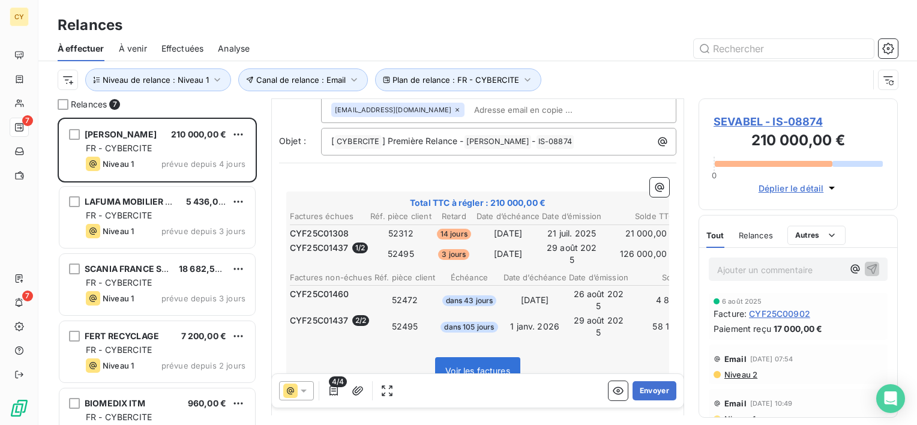
scroll to position [180, 0]
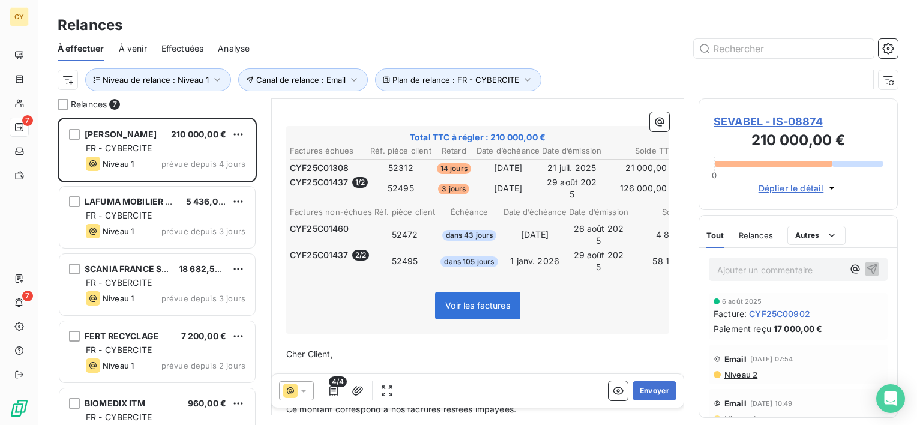
click at [737, 118] on span "SEVABEL - IS-08874" at bounding box center [797, 121] width 169 height 16
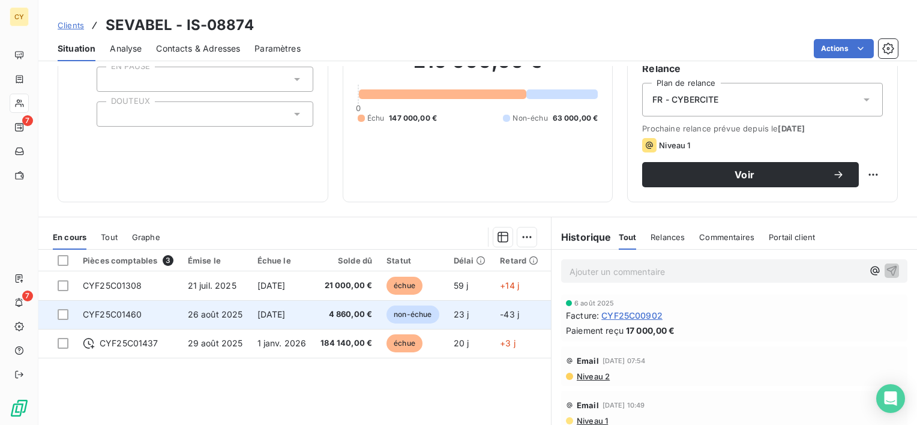
scroll to position [120, 0]
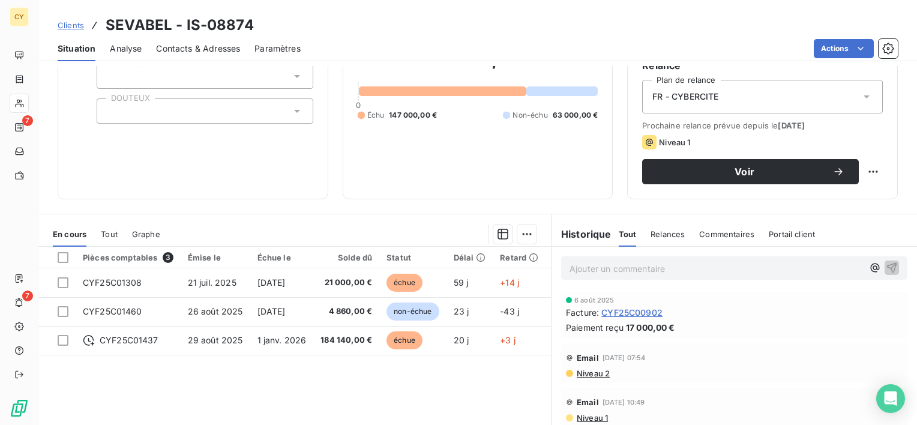
click at [154, 27] on h3 "SEVABEL - IS-08874" at bounding box center [180, 25] width 148 height 22
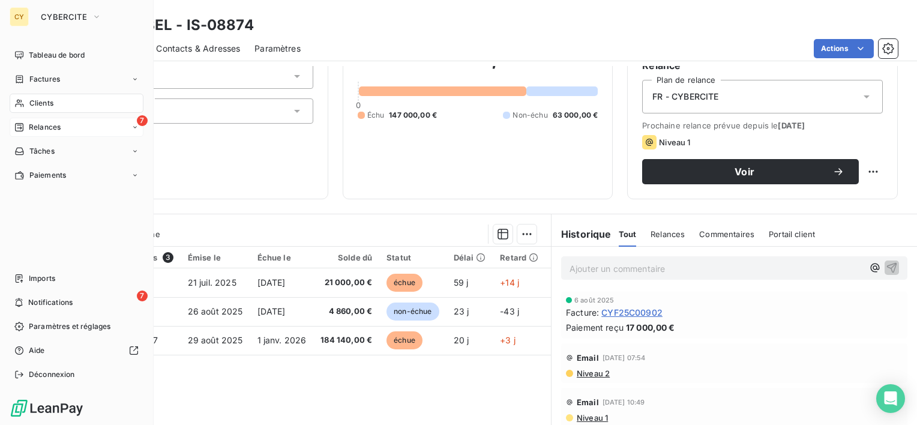
click at [58, 129] on span "Relances" at bounding box center [45, 127] width 32 height 11
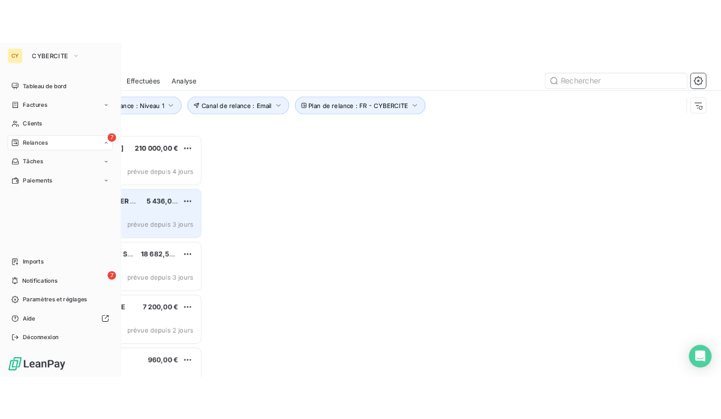
scroll to position [298, 190]
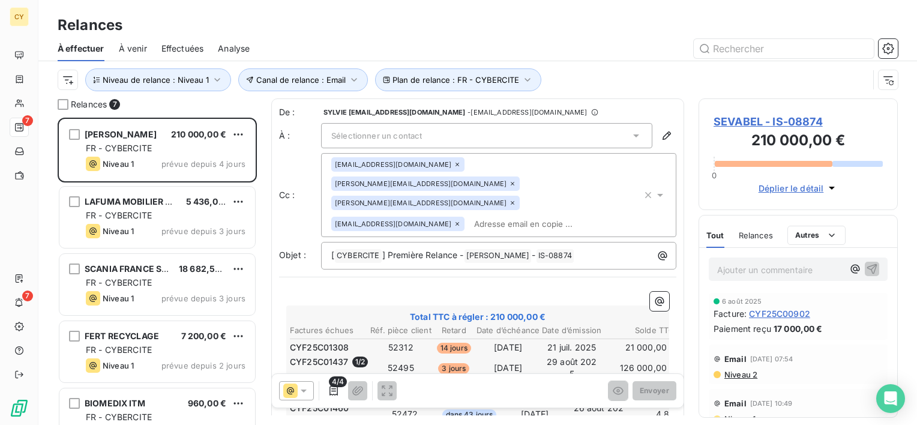
click at [367, 133] on span "Sélectionner un contact" at bounding box center [376, 136] width 91 height 10
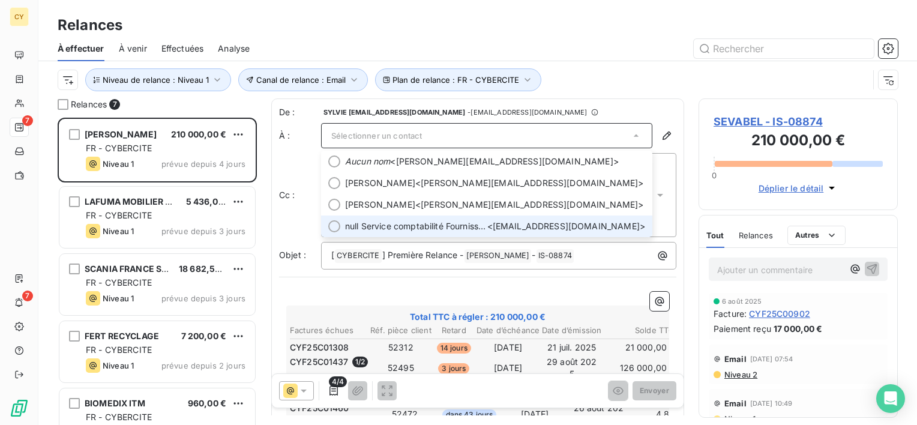
click at [490, 222] on span "null Service comptabilité Fournisseurs <[EMAIL_ADDRESS][DOMAIN_NAME]>" at bounding box center [495, 226] width 300 height 12
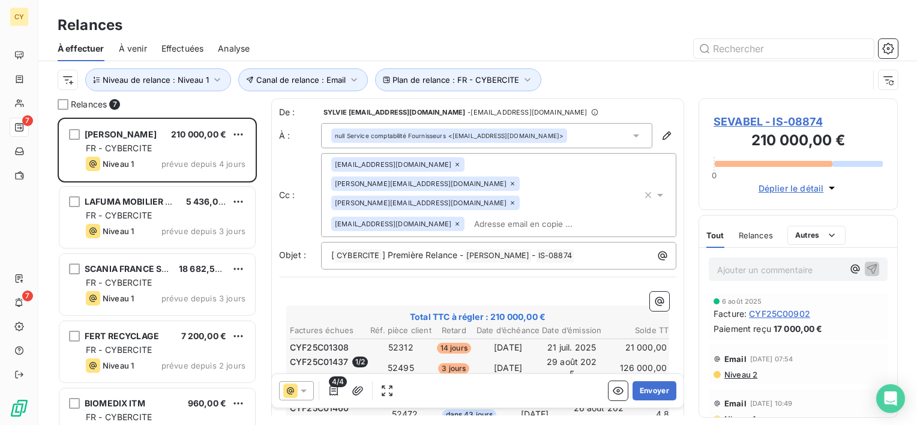
click at [461, 220] on icon at bounding box center [457, 223] width 7 height 7
click at [685, 259] on div "Relances 7 SEVABEL 210 000,00 € FR - CYBERCITE Niveau 1 prévue depuis 4 jours L…" at bounding box center [477, 261] width 879 height 326
click at [649, 391] on button "Envoyer" at bounding box center [654, 390] width 44 height 19
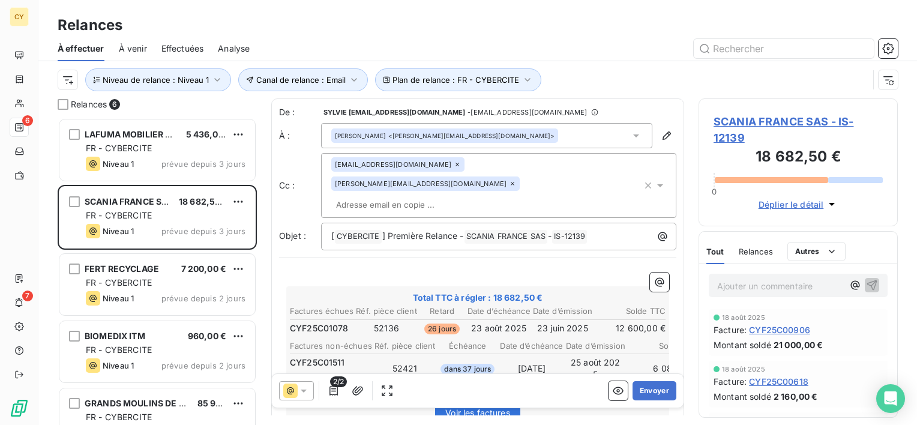
click at [516, 180] on icon at bounding box center [512, 183] width 7 height 7
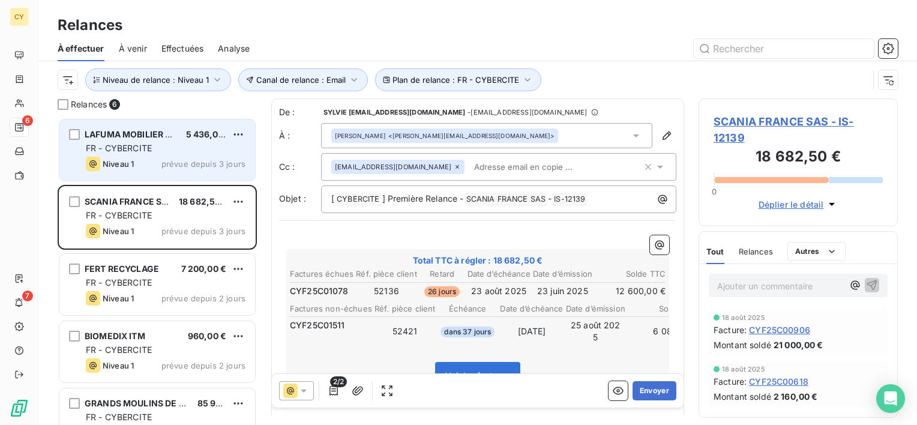
click at [161, 158] on div "Niveau 1 prévue depuis 3 jours" at bounding box center [166, 164] width 160 height 14
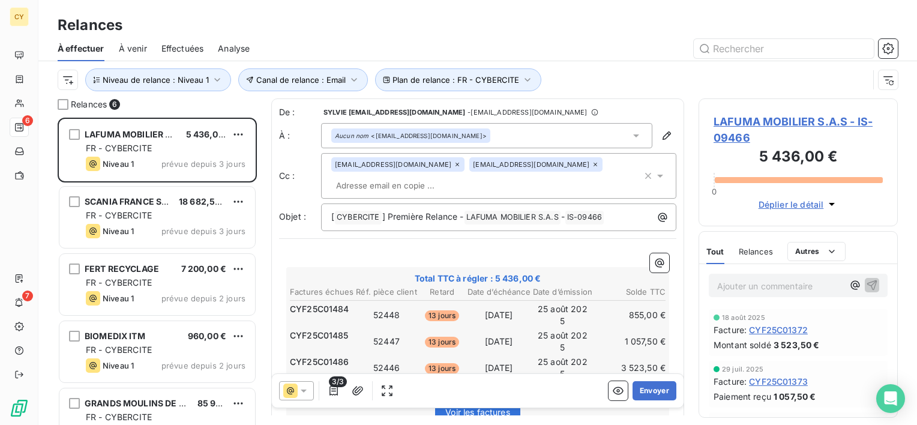
click at [593, 166] on icon at bounding box center [595, 165] width 4 height 4
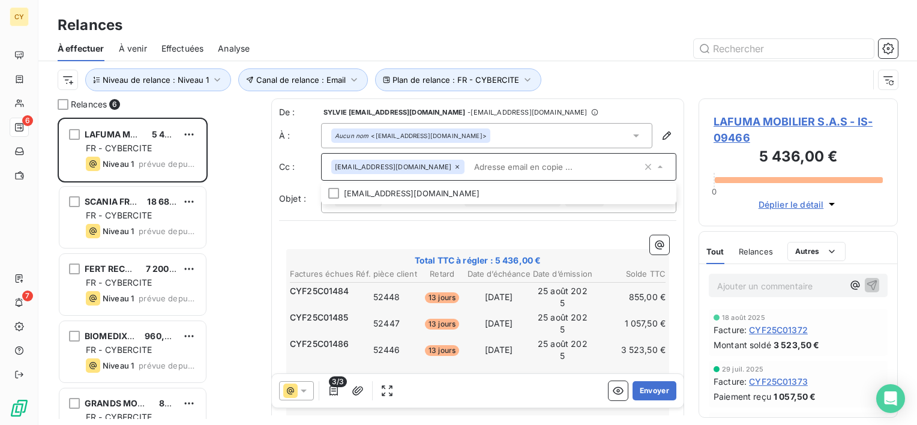
scroll to position [298, 190]
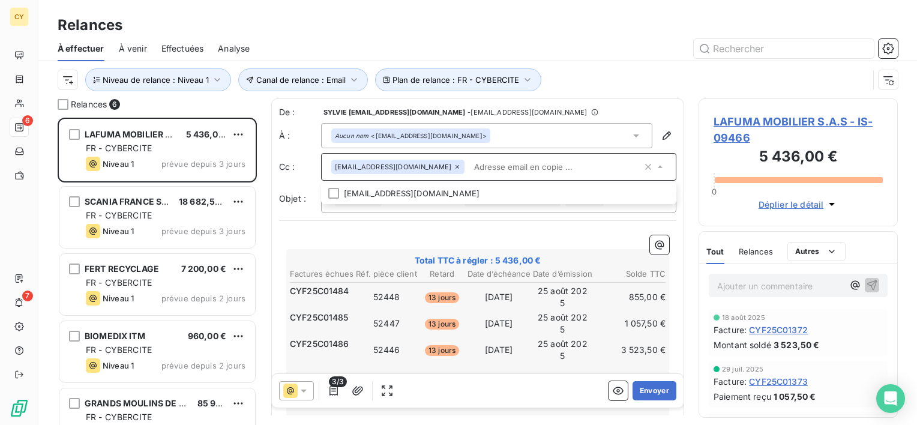
click at [641, 390] on button "Envoyer" at bounding box center [654, 390] width 44 height 19
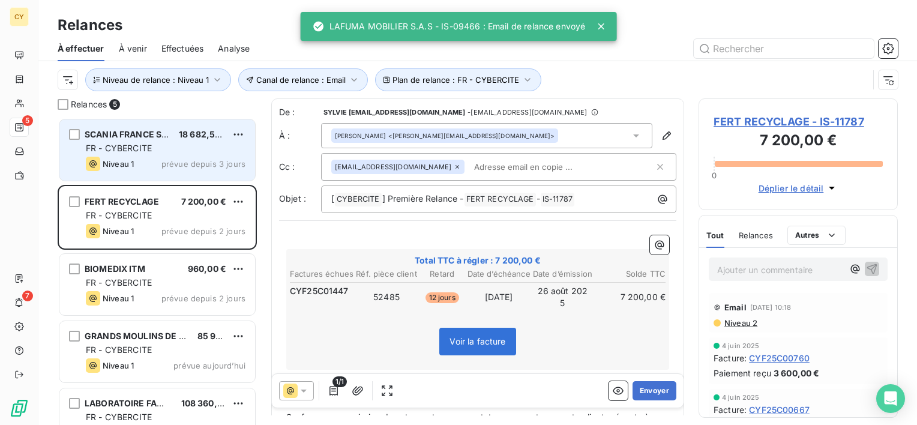
click at [150, 155] on div "SCANIA FRANCE SAS 18 682,50 € FR - CYBERCITE Niveau 1 prévue depuis 3 jours" at bounding box center [157, 149] width 196 height 61
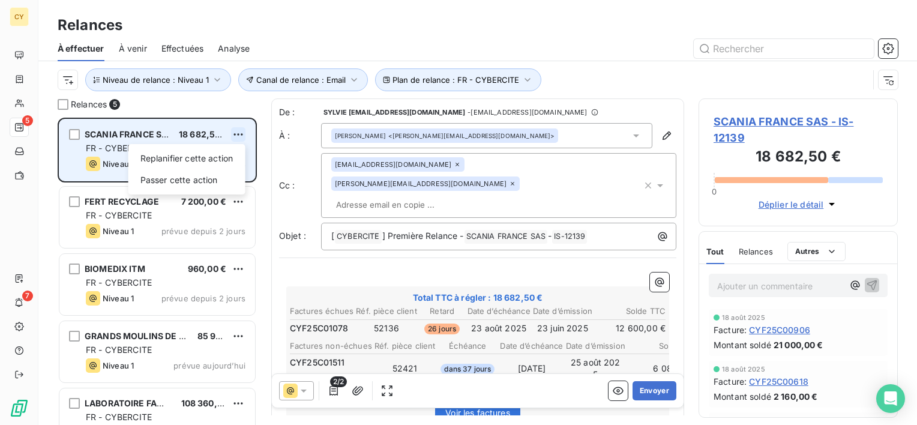
click at [241, 131] on html "CY 5 7 Relances À effectuer À venir Effectuées Analyse Plan de relance : FR - C…" at bounding box center [458, 212] width 917 height 425
click at [202, 183] on div "Passer cette action" at bounding box center [186, 179] width 107 height 19
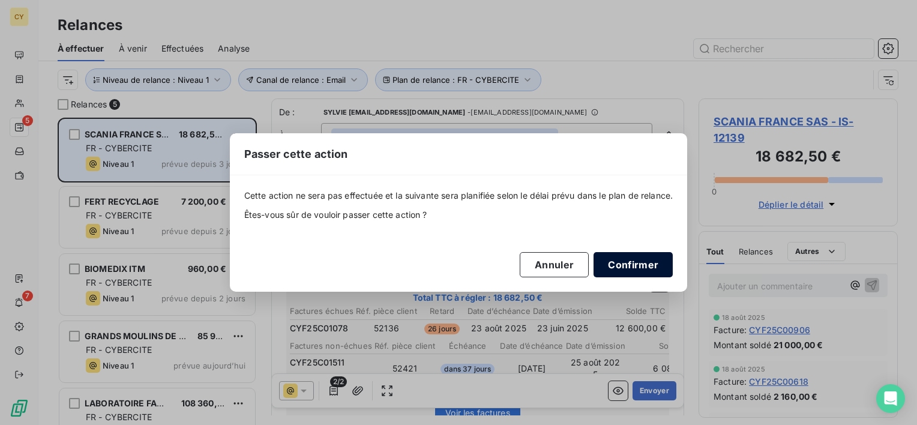
click at [646, 261] on button "Confirmer" at bounding box center [632, 264] width 79 height 25
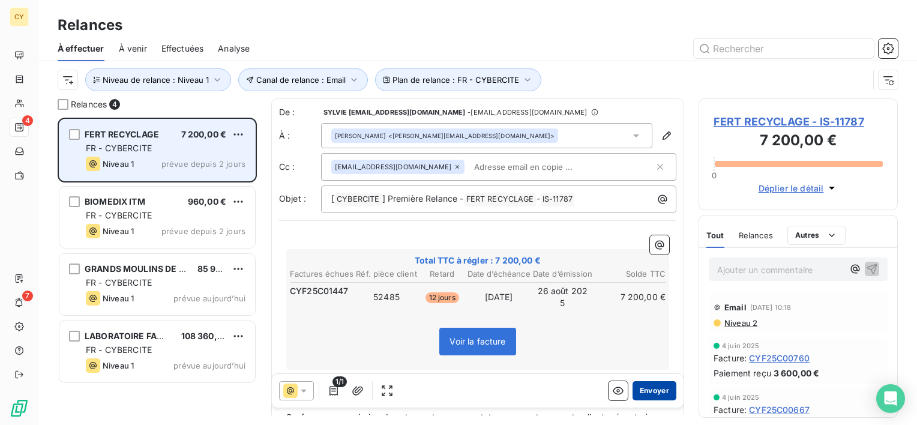
click at [640, 388] on button "Envoyer" at bounding box center [654, 390] width 44 height 19
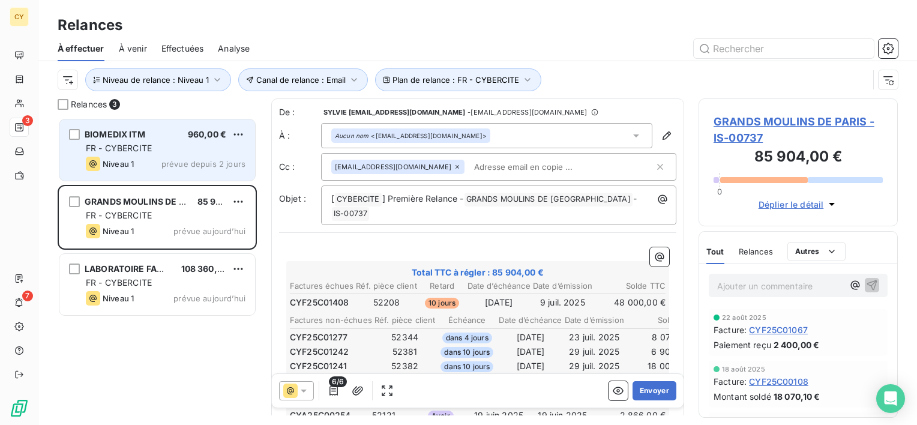
click at [162, 158] on div "Niveau 1 prévue depuis 2 jours" at bounding box center [166, 164] width 160 height 14
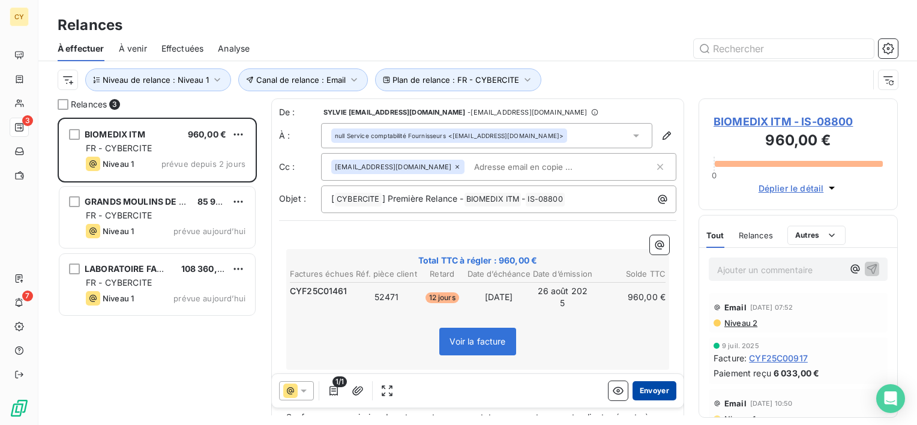
click at [643, 386] on button "Envoyer" at bounding box center [654, 390] width 44 height 19
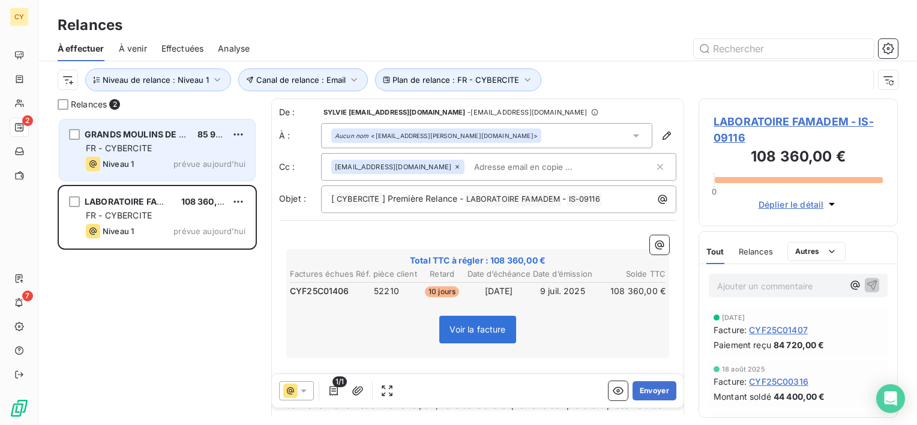
click at [175, 145] on div "FR - CYBERCITE" at bounding box center [166, 148] width 160 height 12
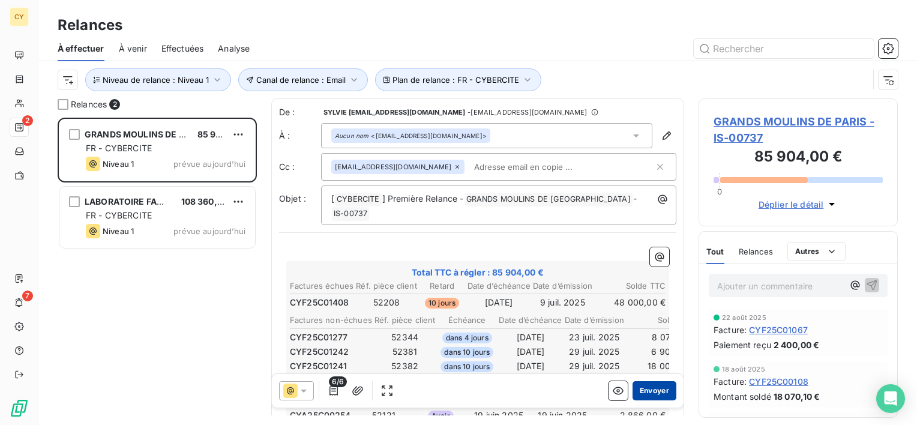
click at [640, 391] on button "Envoyer" at bounding box center [654, 390] width 44 height 19
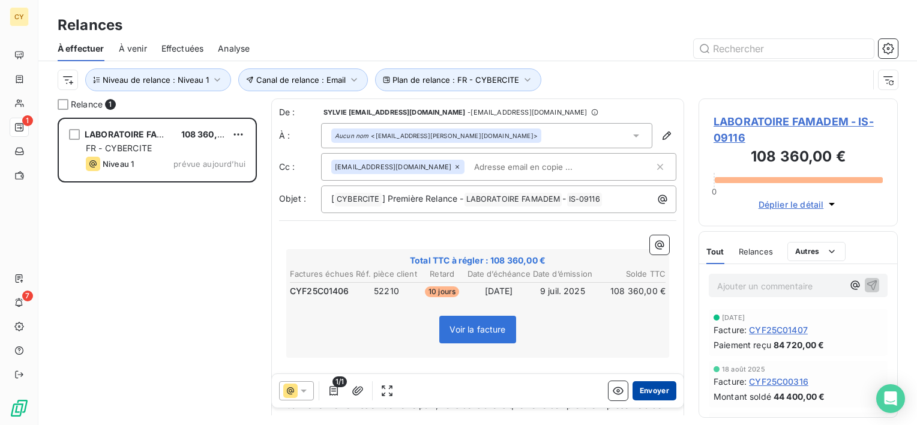
click at [655, 394] on button "Envoyer" at bounding box center [654, 390] width 44 height 19
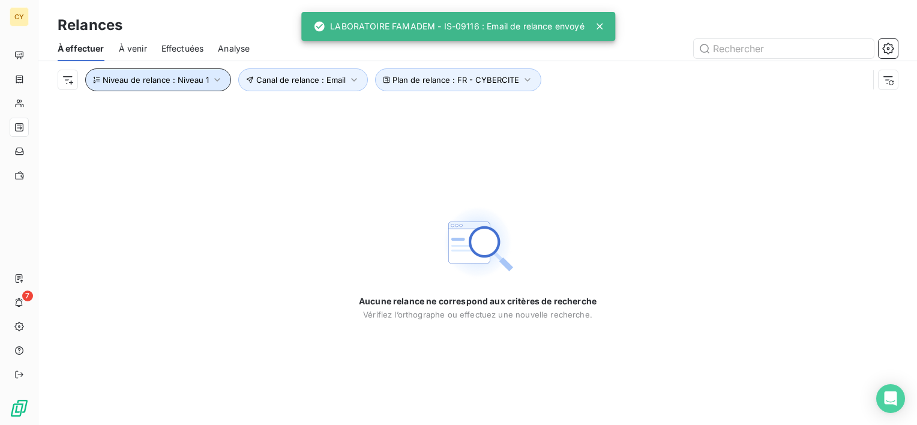
click at [216, 82] on icon "button" at bounding box center [217, 80] width 12 height 12
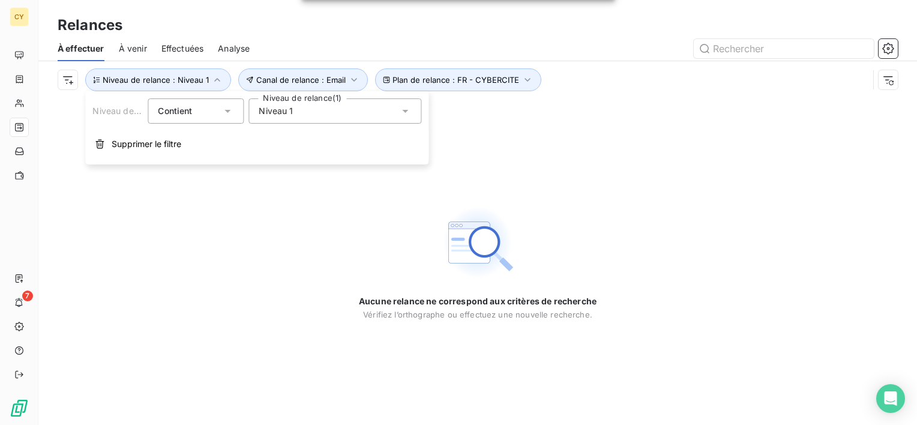
click at [288, 113] on span "Niveau 1" at bounding box center [276, 111] width 34 height 12
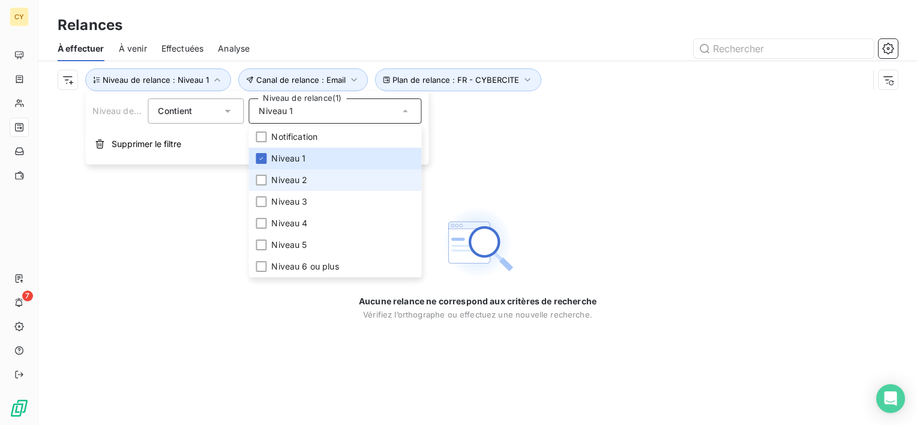
click at [303, 176] on span "Niveau 2" at bounding box center [289, 180] width 36 height 12
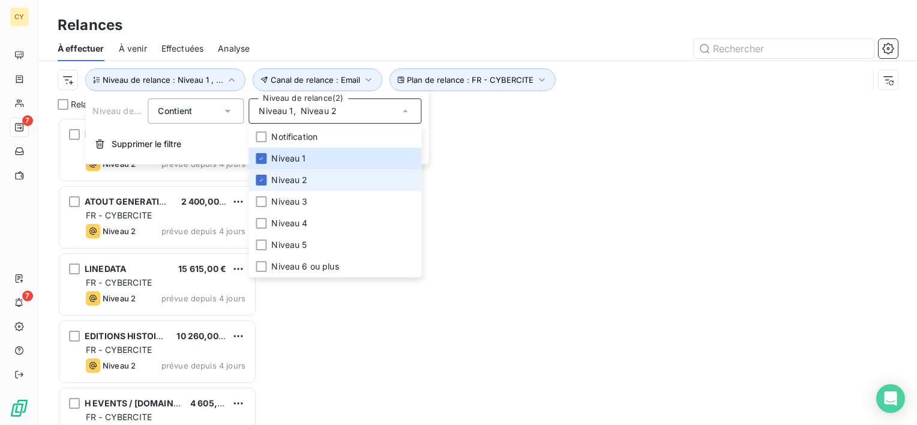
scroll to position [298, 190]
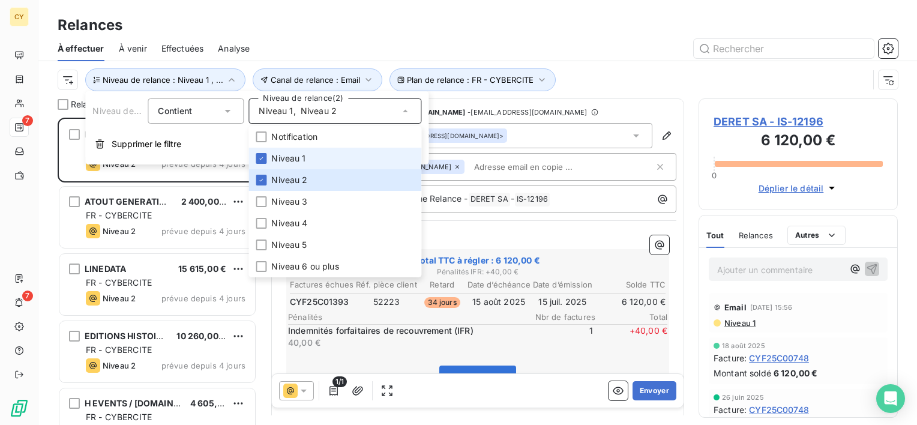
click at [298, 161] on span "Niveau 1" at bounding box center [288, 158] width 34 height 12
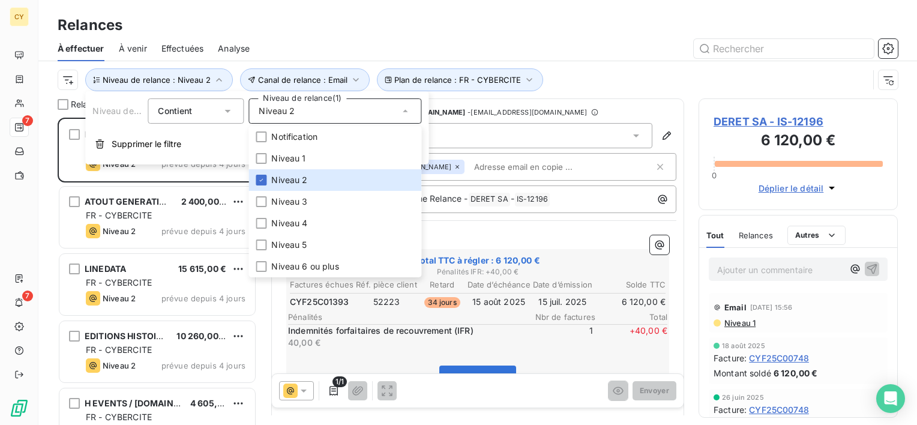
click at [643, 74] on div "Plan de relance : FR - CYBERCITE Canal de relance : Email Niveau de relance : N…" at bounding box center [463, 79] width 811 height 23
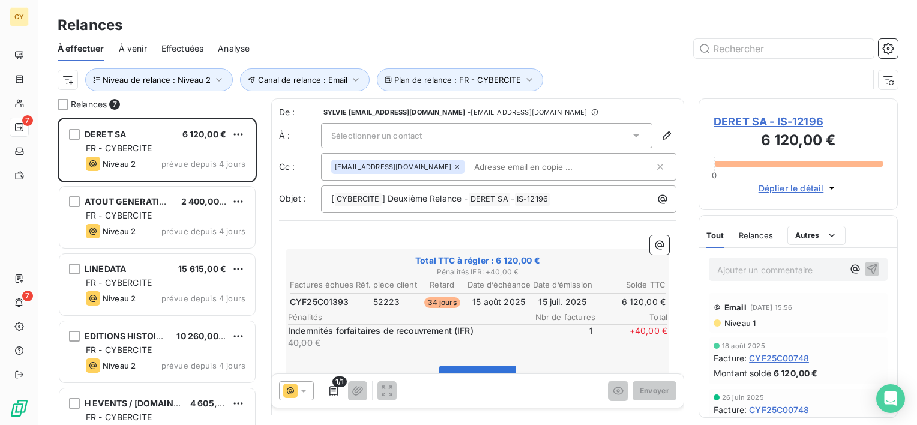
click at [369, 132] on span "Sélectionner un contact" at bounding box center [376, 136] width 91 height 10
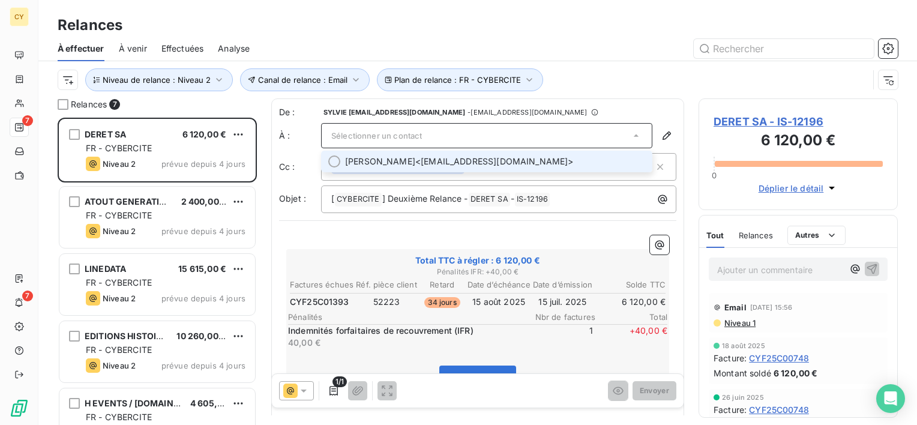
click at [380, 161] on span "[PERSON_NAME]" at bounding box center [380, 161] width 70 height 12
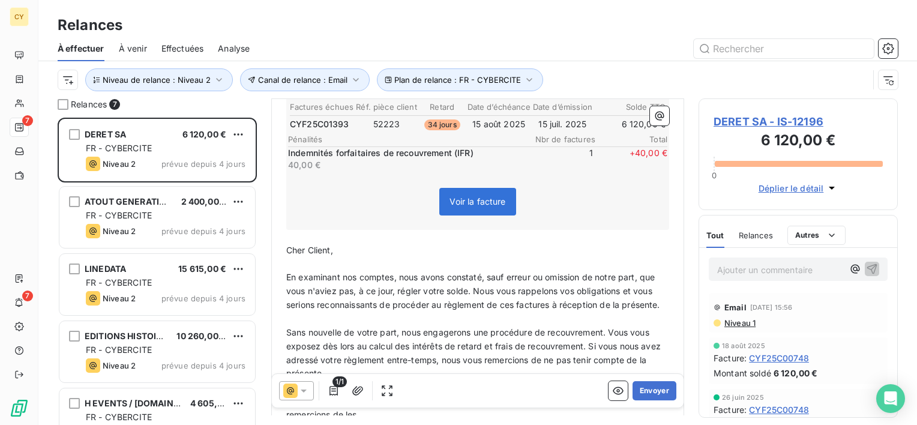
scroll to position [180, 0]
click at [641, 389] on button "Envoyer" at bounding box center [654, 390] width 44 height 19
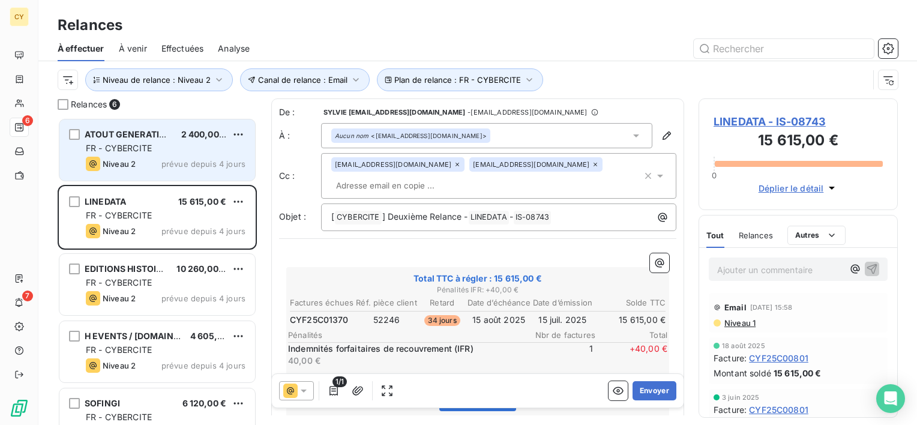
click at [162, 143] on div "FR - CYBERCITE" at bounding box center [166, 148] width 160 height 12
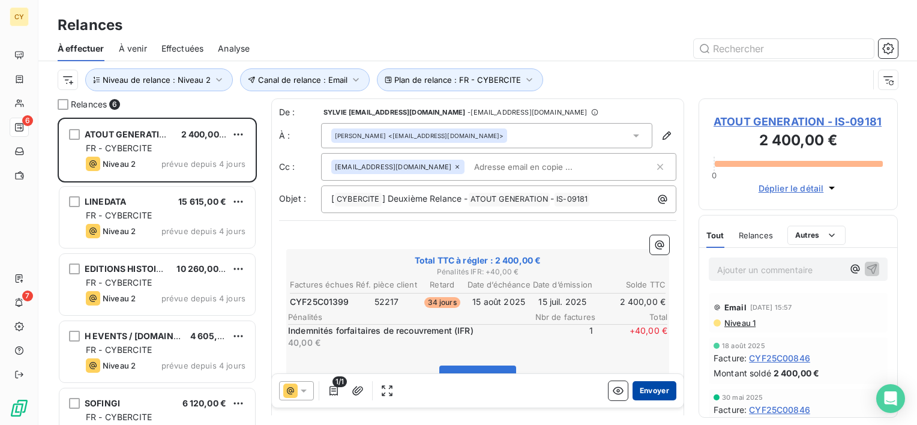
click at [643, 390] on button "Envoyer" at bounding box center [654, 390] width 44 height 19
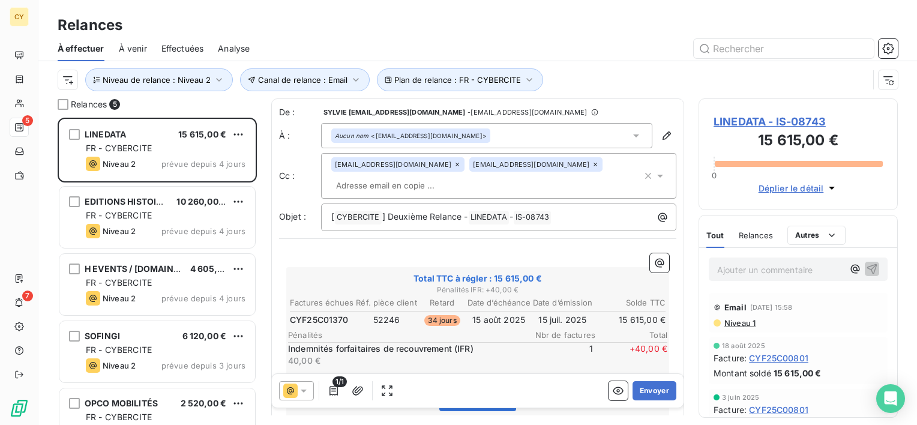
click at [592, 162] on icon at bounding box center [595, 164] width 7 height 7
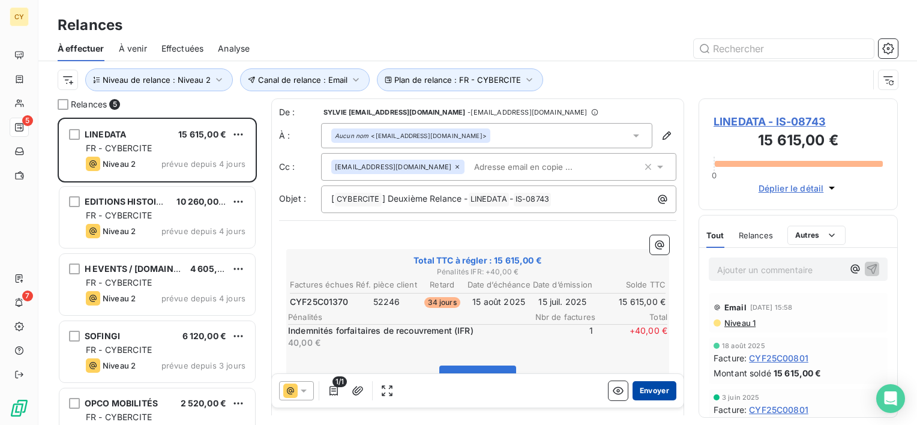
click at [640, 386] on button "Envoyer" at bounding box center [654, 390] width 44 height 19
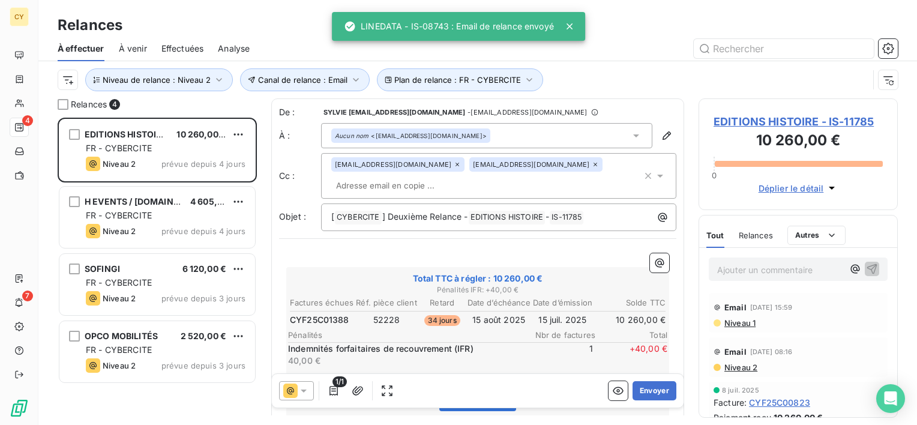
click at [470, 176] on input "text" at bounding box center [400, 185] width 139 height 18
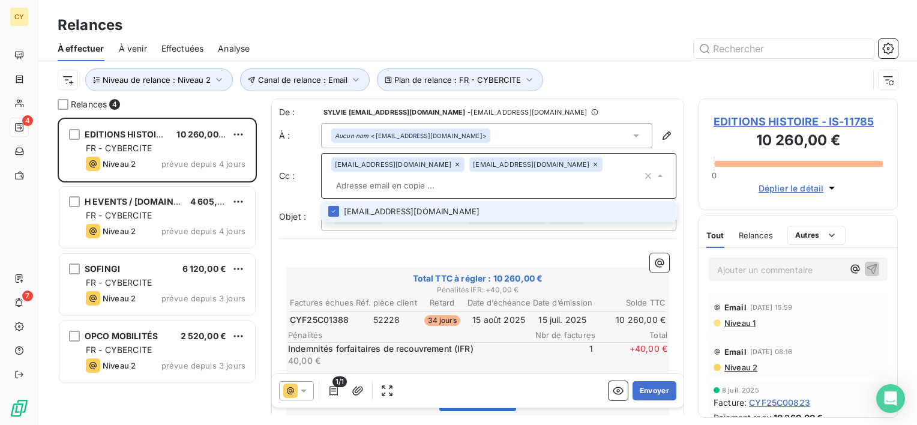
paste input "[EMAIL_ADDRESS][DOMAIN_NAME]"
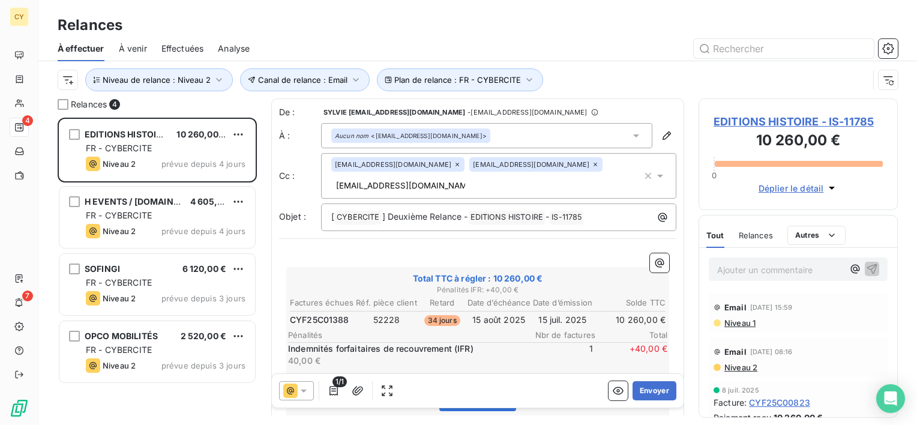
click at [710, 75] on div "Plan de relance : FR - CYBERCITE Canal de relance : Email Niveau de relance : N…" at bounding box center [463, 79] width 811 height 23
click at [619, 166] on div "[EMAIL_ADDRESS][DOMAIN_NAME] [EMAIL_ADDRESS][DOMAIN_NAME] [EMAIL_ADDRESS][DOMAI…" at bounding box center [486, 175] width 311 height 37
type input "[EMAIL_ADDRESS][DOMAIN_NAME]"
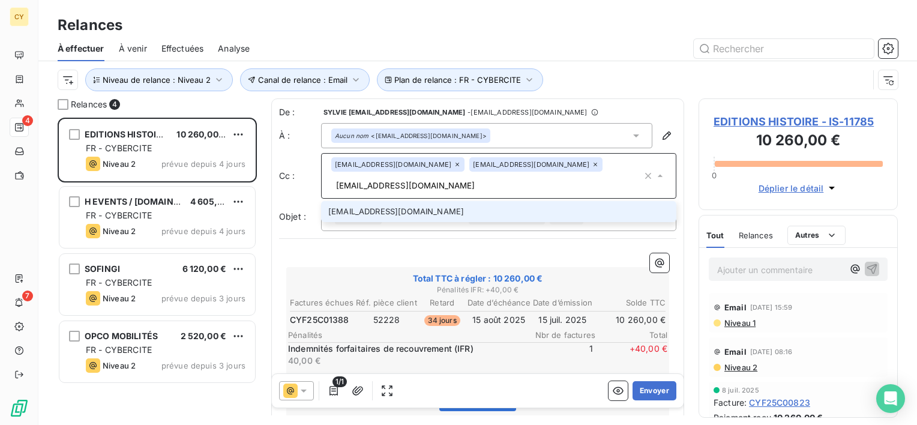
click at [430, 201] on li "[EMAIL_ADDRESS][DOMAIN_NAME]" at bounding box center [498, 211] width 355 height 21
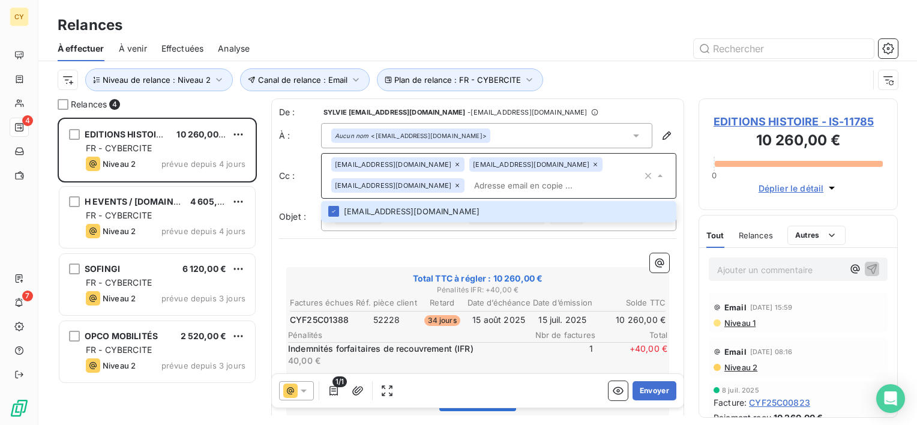
click at [593, 163] on icon at bounding box center [595, 165] width 4 height 4
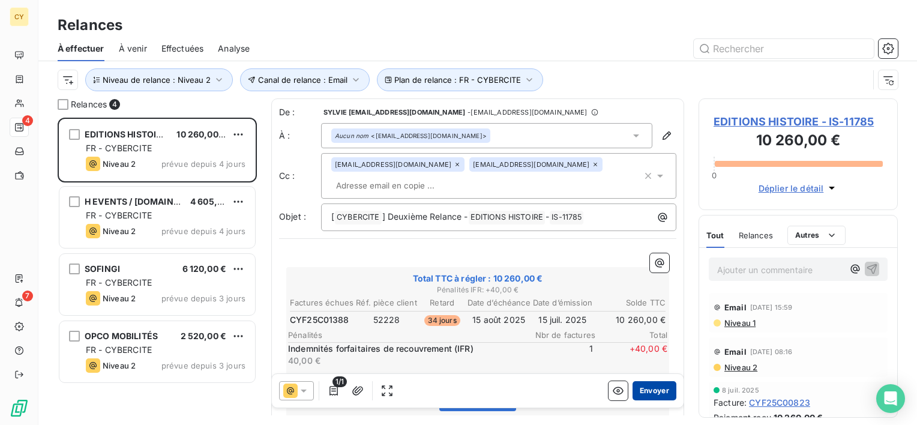
click at [649, 389] on button "Envoyer" at bounding box center [654, 390] width 44 height 19
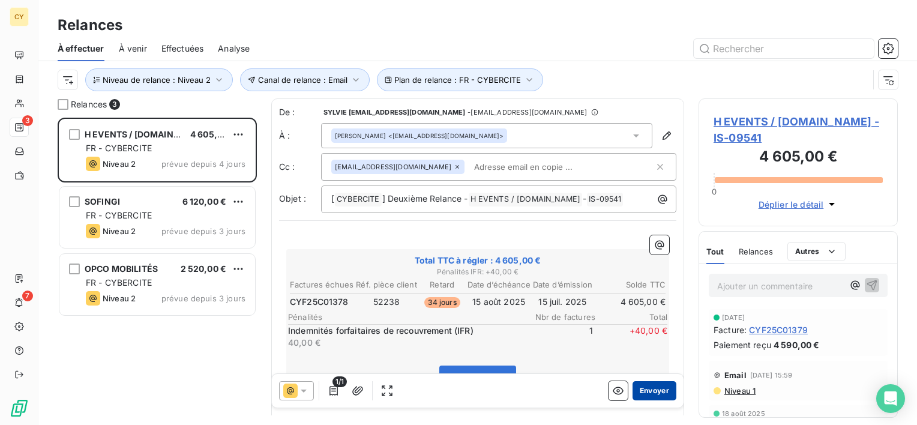
click at [651, 392] on button "Envoyer" at bounding box center [654, 390] width 44 height 19
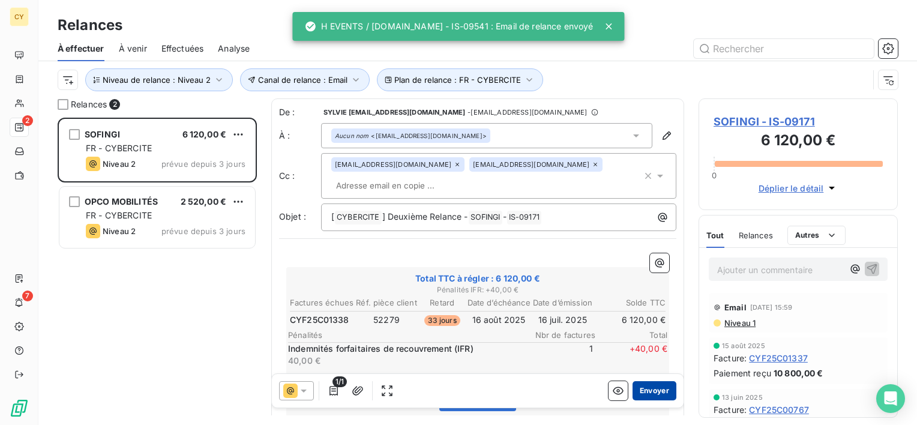
click at [643, 394] on button "Envoyer" at bounding box center [654, 390] width 44 height 19
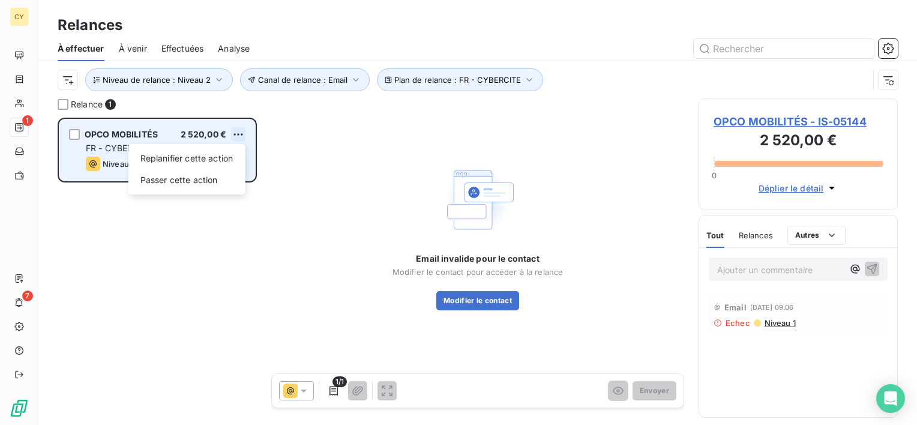
click at [238, 134] on html "CY 1 7 Relances À effectuer À venir Effectuées Analyse Plan de relance : FR - C…" at bounding box center [458, 212] width 917 height 425
click at [214, 161] on div "Replanifier cette action" at bounding box center [186, 158] width 107 height 19
select select "8"
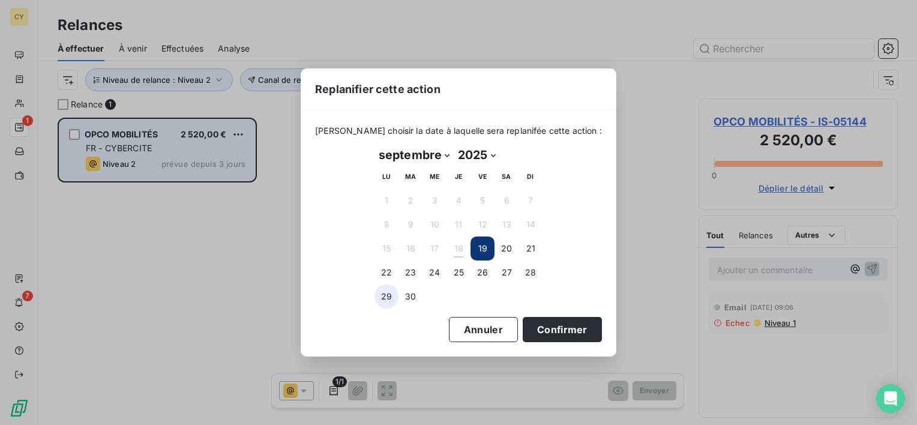
click at [386, 293] on button "29" at bounding box center [386, 296] width 24 height 24
click at [547, 329] on button "Confirmer" at bounding box center [562, 329] width 79 height 25
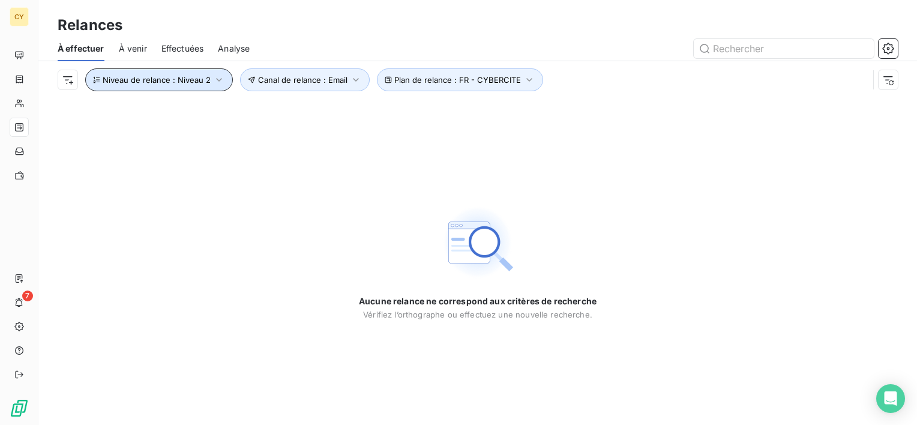
click at [206, 82] on span "Niveau de relance : Niveau 2" at bounding box center [157, 80] width 108 height 10
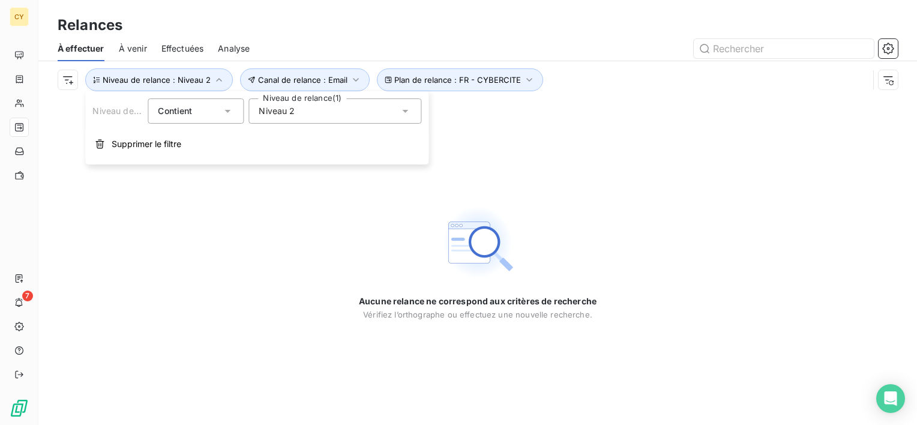
click at [271, 113] on span "Niveau 2" at bounding box center [277, 111] width 36 height 12
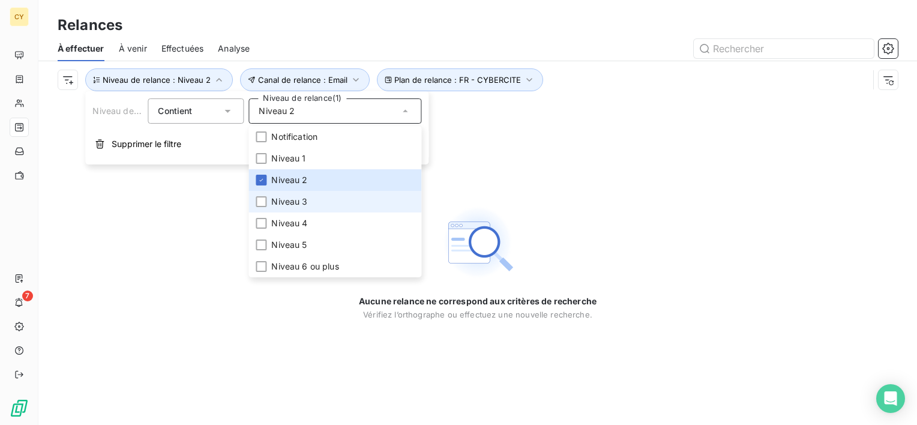
click at [289, 202] on span "Niveau 3" at bounding box center [289, 202] width 36 height 12
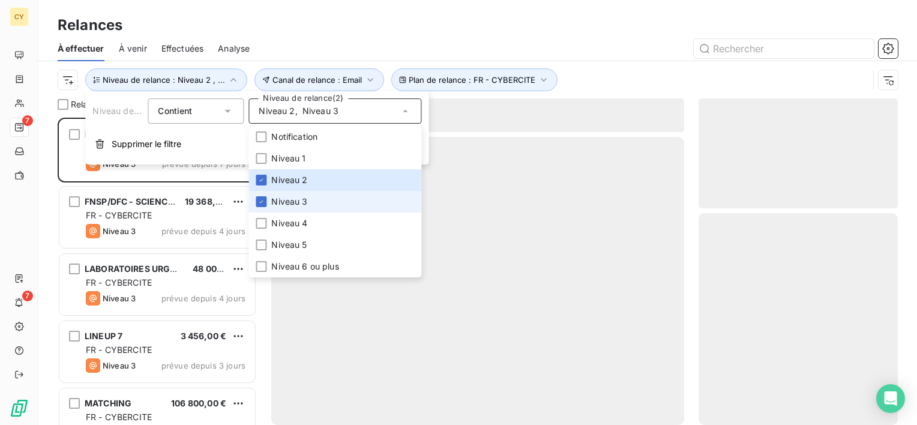
scroll to position [298, 190]
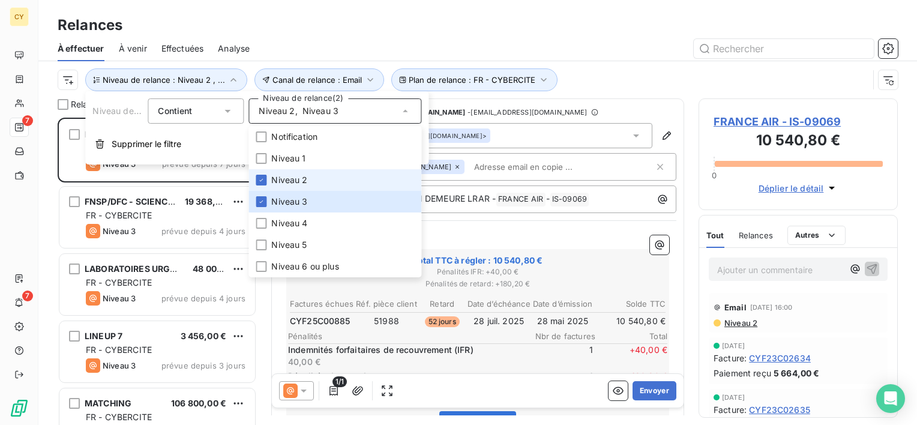
click at [291, 179] on span "Niveau 2" at bounding box center [289, 180] width 36 height 12
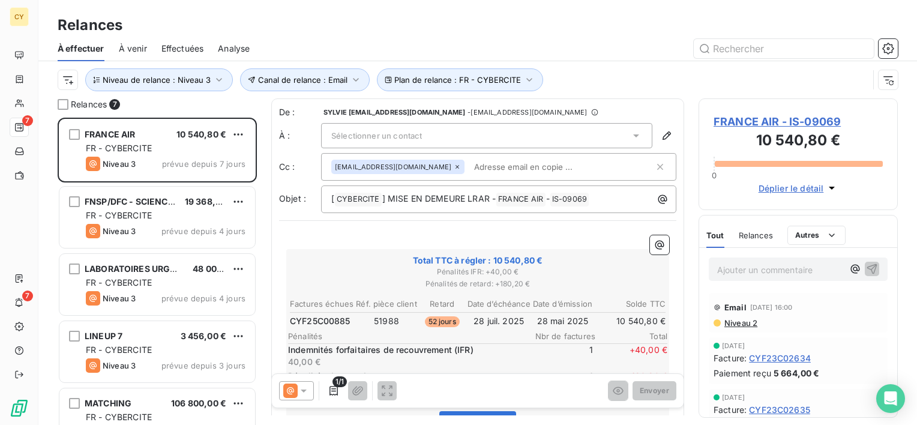
click at [617, 37] on div "À effectuer À venir Effectuées Analyse" at bounding box center [477, 48] width 879 height 25
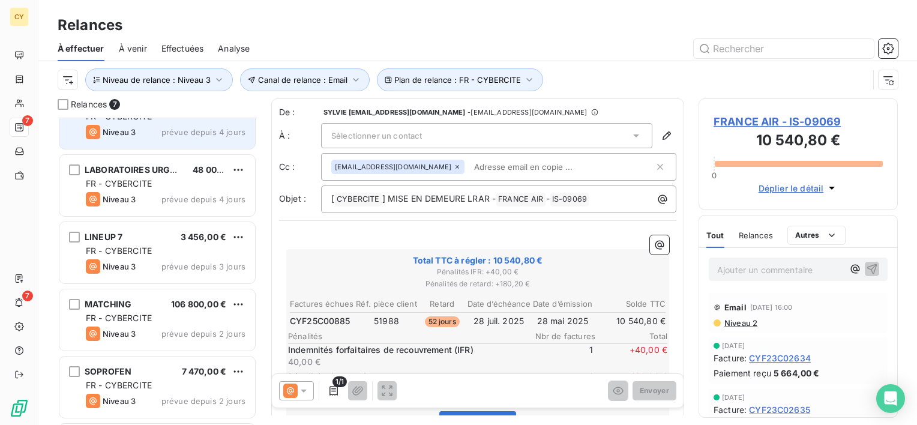
scroll to position [163, 0]
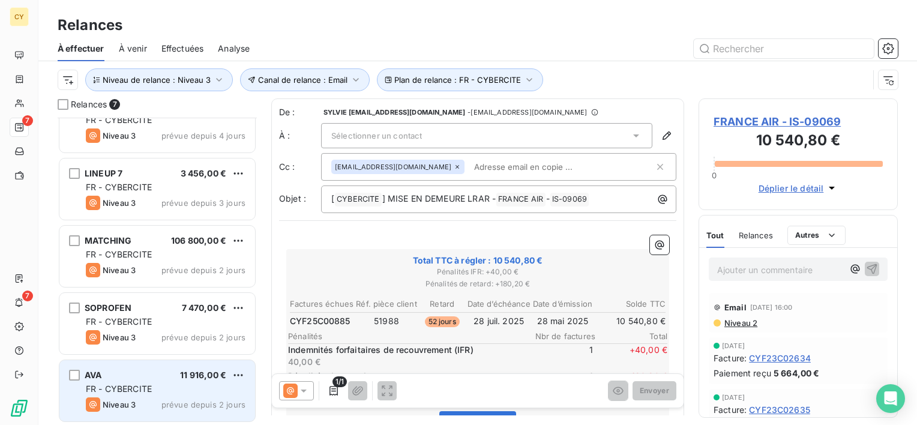
click at [139, 373] on div "AVA 11 916,00 €" at bounding box center [166, 375] width 160 height 11
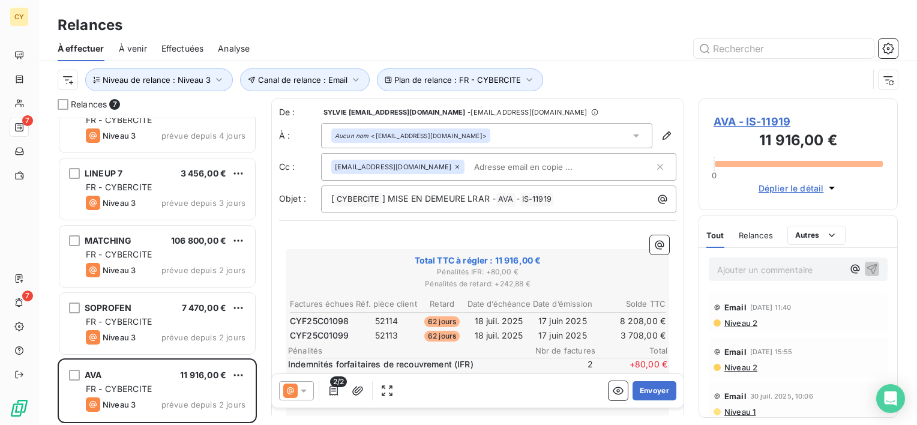
click at [305, 391] on icon at bounding box center [304, 391] width 12 height 12
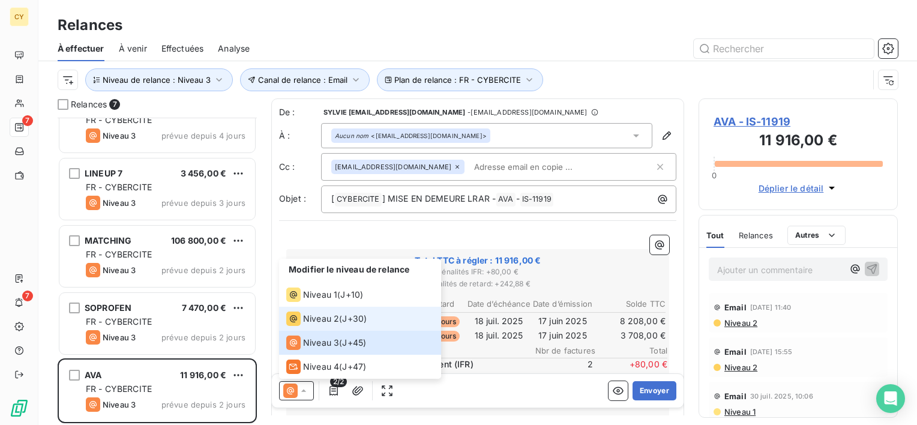
click at [332, 318] on span "Niveau 2" at bounding box center [321, 319] width 36 height 12
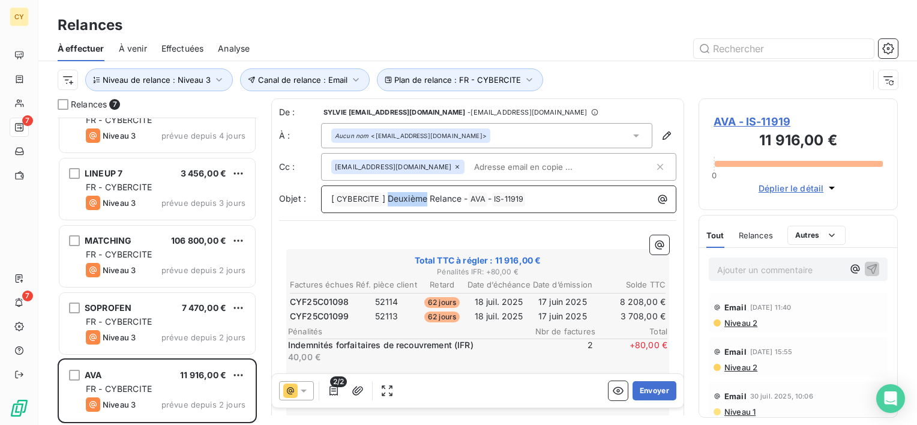
drag, startPoint x: 428, startPoint y: 197, endPoint x: 388, endPoint y: 194, distance: 40.3
click at [388, 194] on span "] Deuxième Relance -" at bounding box center [425, 198] width 86 height 10
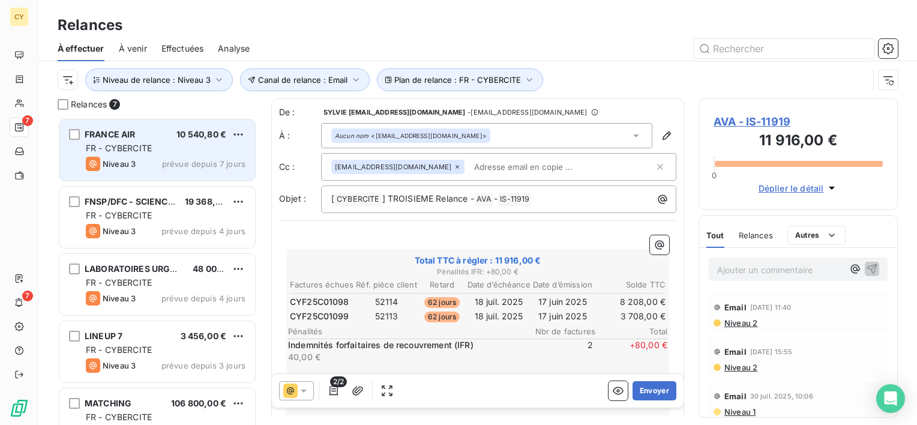
click at [149, 156] on div "FRANCE AIR 10 540,80 € FR - CYBERCITE Niveau 3 prévue depuis 7 jours" at bounding box center [157, 149] width 196 height 61
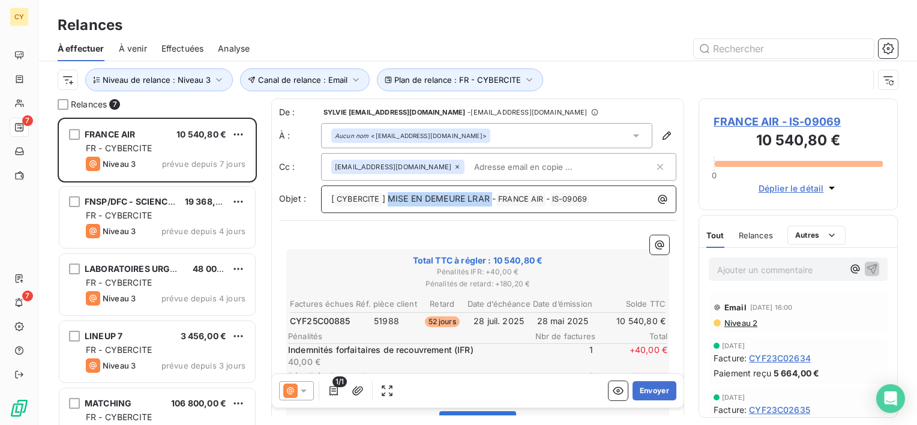
drag, startPoint x: 386, startPoint y: 194, endPoint x: 494, endPoint y: 197, distance: 107.5
click at [494, 197] on span "] MISE EN DEMEURE LRAR -" at bounding box center [439, 198] width 114 height 10
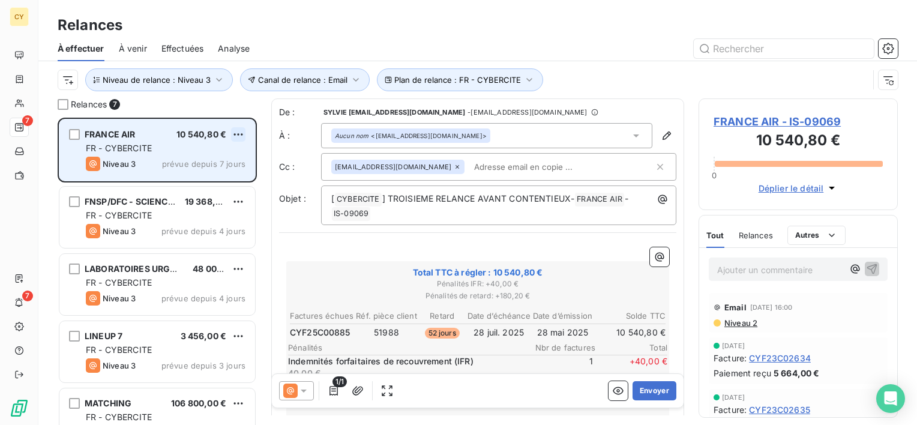
click at [240, 132] on html "CY 7 7 Relances À effectuer À venir Effectuées Analyse Plan de relance : FR - C…" at bounding box center [458, 212] width 917 height 425
click at [214, 161] on div "Replanifier cette action" at bounding box center [186, 158] width 107 height 19
select select "8"
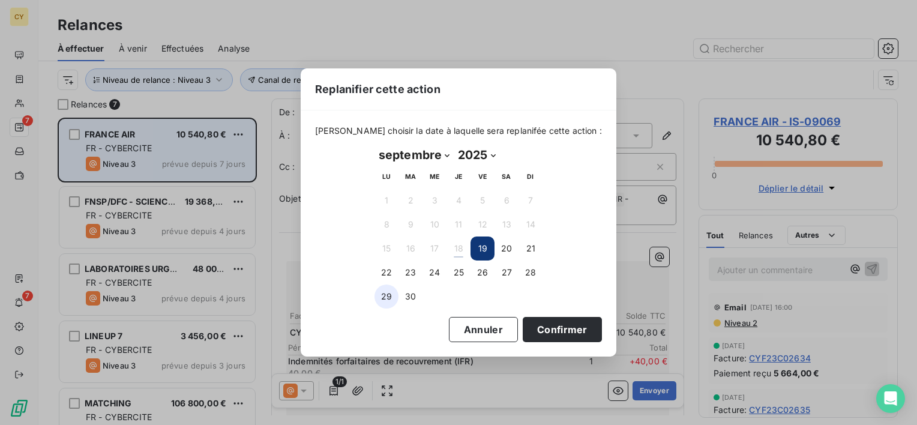
click at [382, 295] on button "29" at bounding box center [386, 296] width 24 height 24
click at [532, 326] on button "Confirmer" at bounding box center [562, 329] width 79 height 25
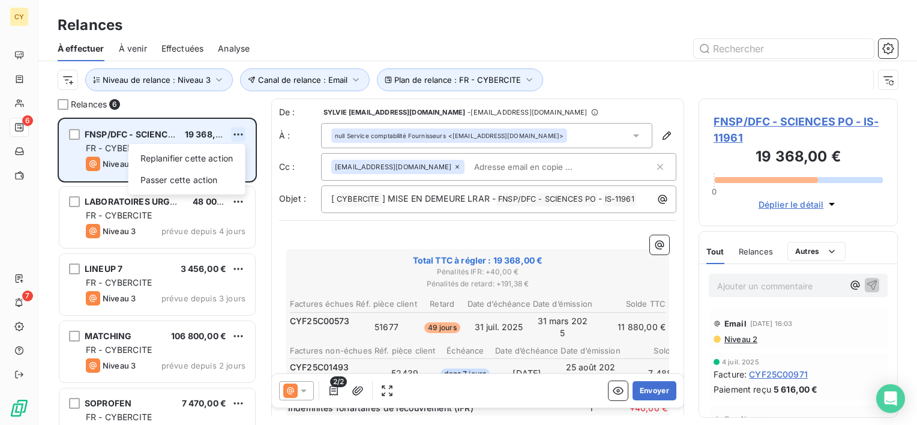
click at [235, 134] on html "CY 6 7 Relances À effectuer À venir Effectuées Analyse Plan de relance : FR - C…" at bounding box center [458, 212] width 917 height 425
click at [217, 163] on div "Replanifier cette action" at bounding box center [186, 158] width 107 height 19
select select "8"
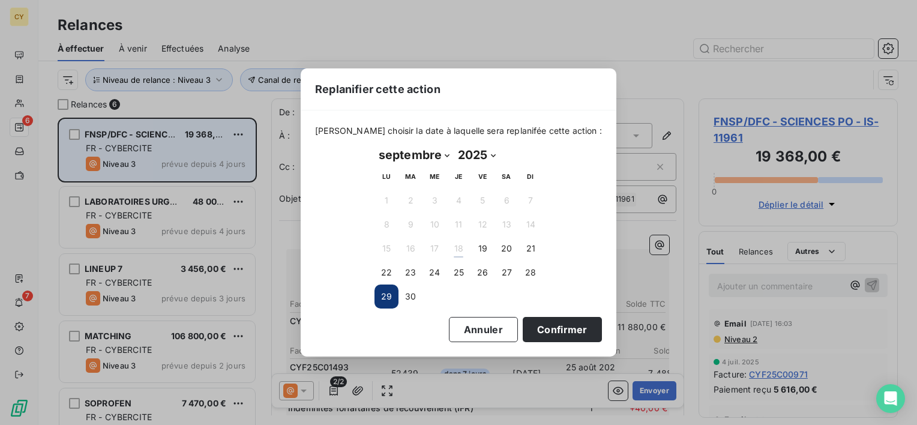
click at [389, 296] on button "29" at bounding box center [386, 296] width 24 height 24
click at [386, 296] on button "29" at bounding box center [386, 296] width 24 height 24
click at [546, 329] on button "Confirmer" at bounding box center [562, 329] width 79 height 25
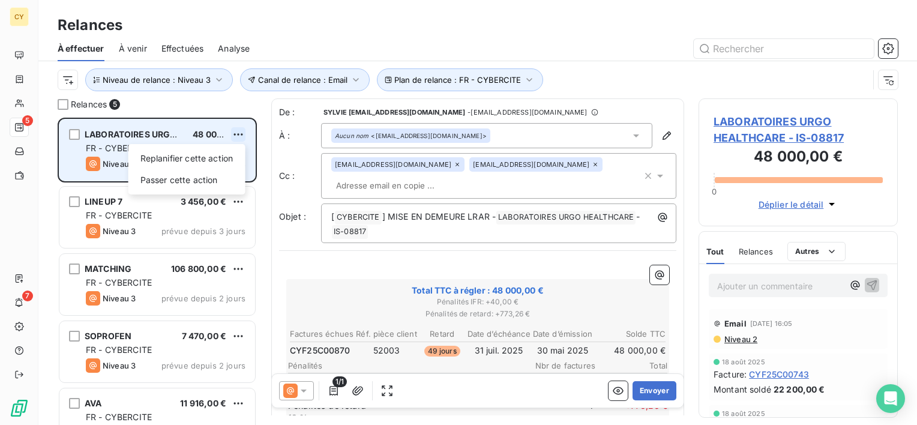
click at [236, 132] on html "CY 5 7 Relances À effectuer À venir Effectuées Analyse Plan de relance : FR - C…" at bounding box center [458, 212] width 917 height 425
click at [220, 155] on div "Replanifier cette action" at bounding box center [186, 158] width 107 height 19
select select "8"
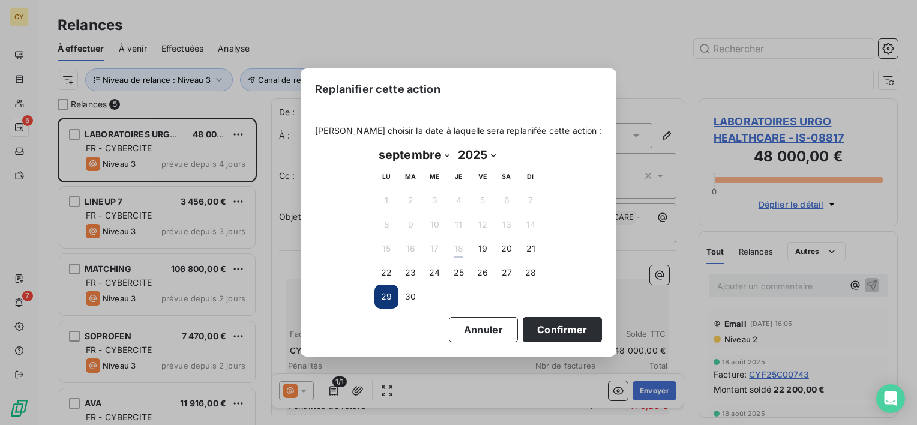
click at [389, 298] on button "29" at bounding box center [386, 296] width 24 height 24
click at [535, 331] on button "Confirmer" at bounding box center [562, 329] width 79 height 25
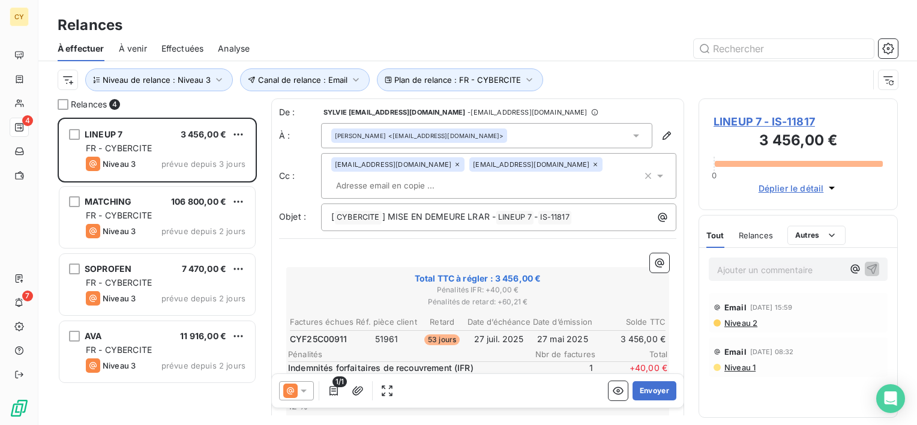
click at [533, 130] on div "[PERSON_NAME] <[EMAIL_ADDRESS][DOMAIN_NAME]>" at bounding box center [486, 135] width 331 height 25
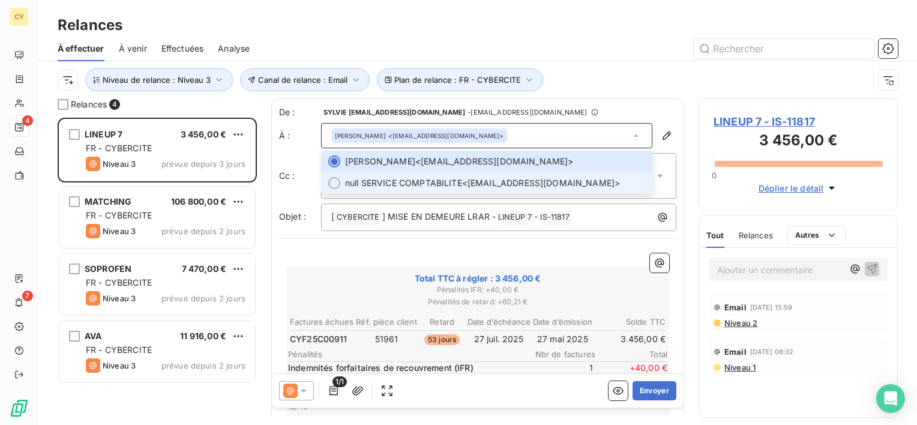
click at [480, 185] on span "null SERVICE COMPTABILITE <[EMAIL_ADDRESS][DOMAIN_NAME]>" at bounding box center [495, 183] width 300 height 12
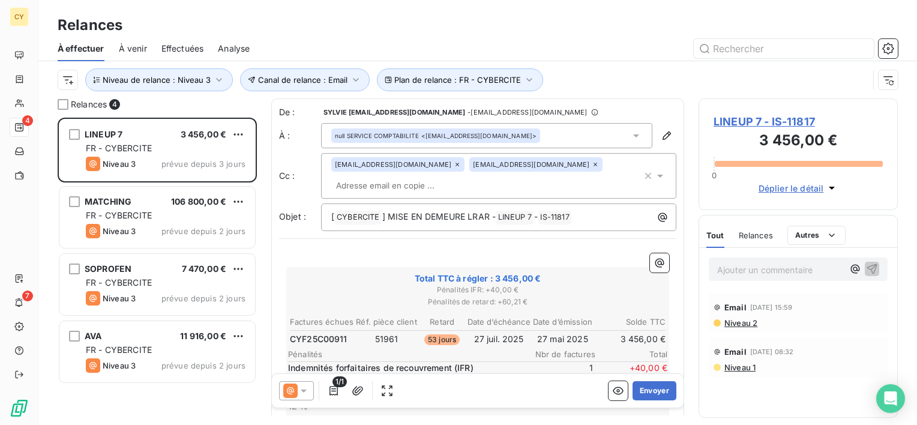
click at [592, 163] on icon at bounding box center [595, 164] width 7 height 7
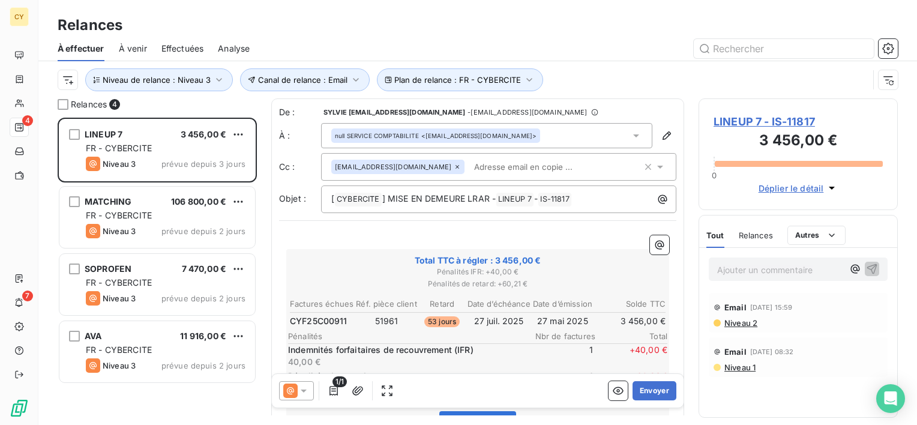
click at [334, 389] on icon "button" at bounding box center [334, 391] width 12 height 12
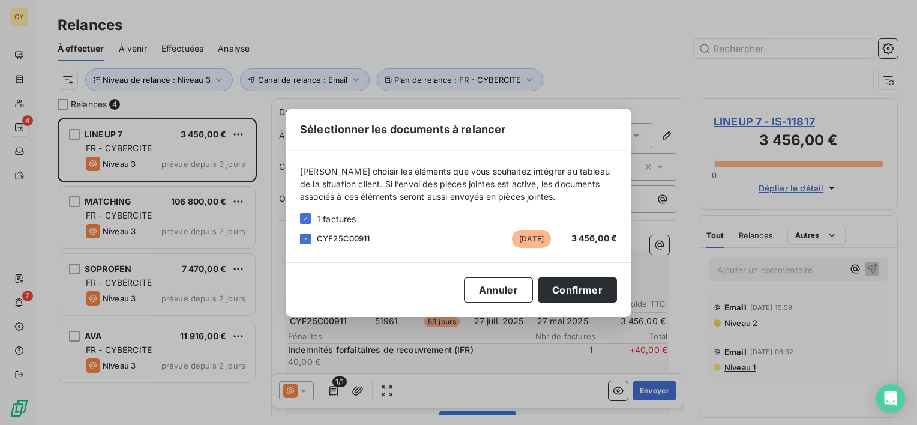
drag, startPoint x: 511, startPoint y: 289, endPoint x: 437, endPoint y: 325, distance: 82.7
click at [506, 292] on button "Annuler" at bounding box center [498, 289] width 69 height 25
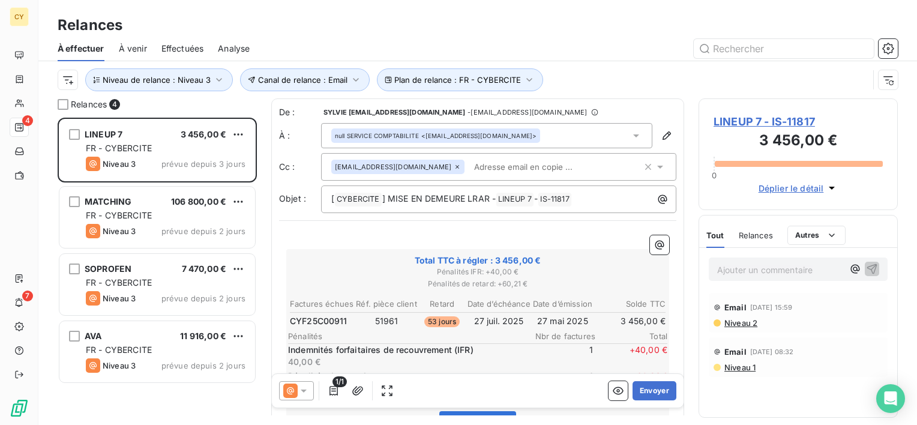
click at [300, 391] on icon at bounding box center [304, 391] width 12 height 12
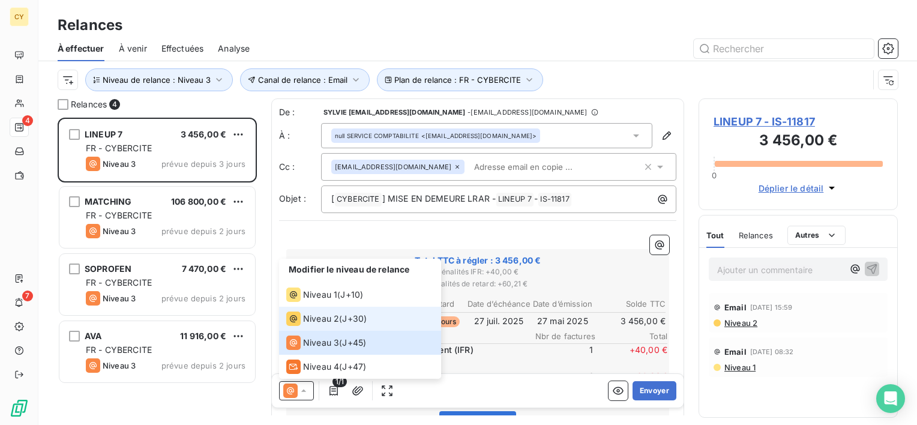
click at [323, 319] on span "Niveau 2" at bounding box center [321, 319] width 36 height 12
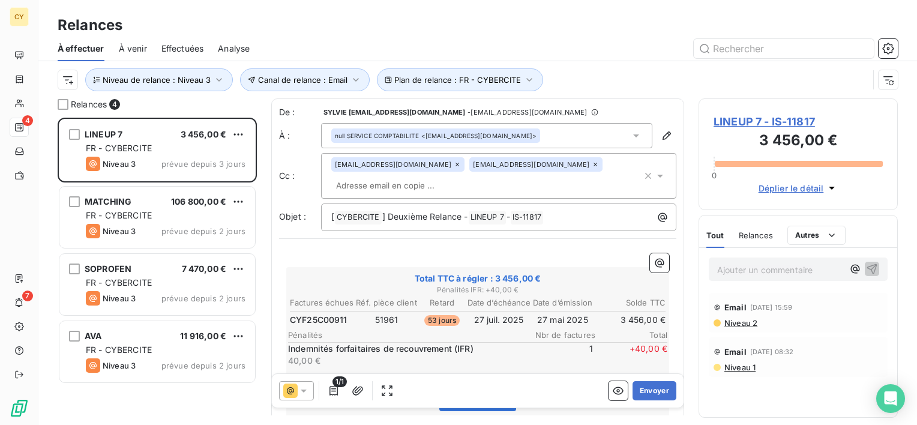
click at [592, 163] on icon at bounding box center [595, 164] width 7 height 7
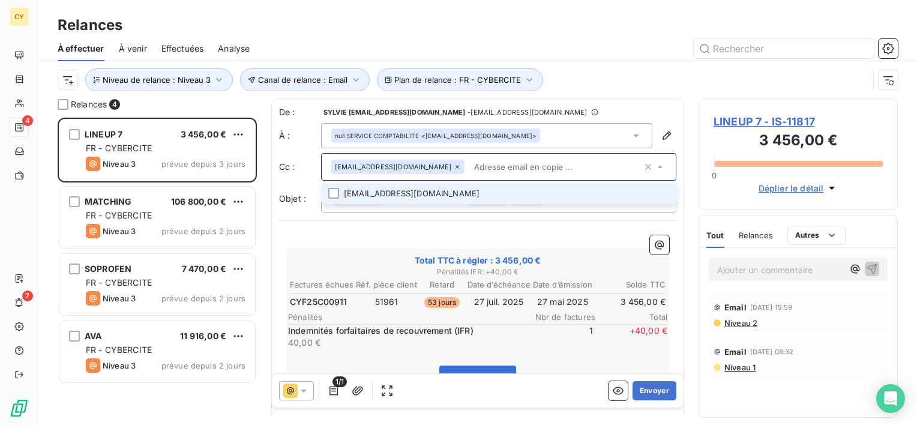
click at [467, 195] on li "[EMAIL_ADDRESS][DOMAIN_NAME]" at bounding box center [498, 193] width 355 height 21
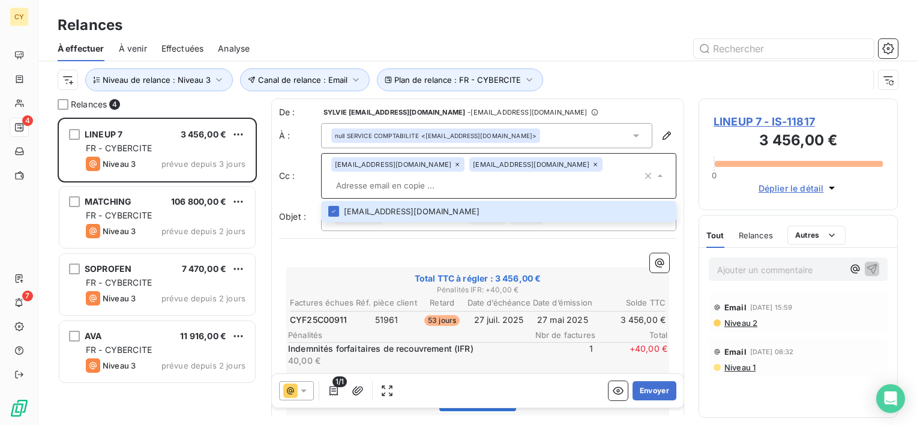
click at [592, 166] on icon at bounding box center [595, 164] width 7 height 7
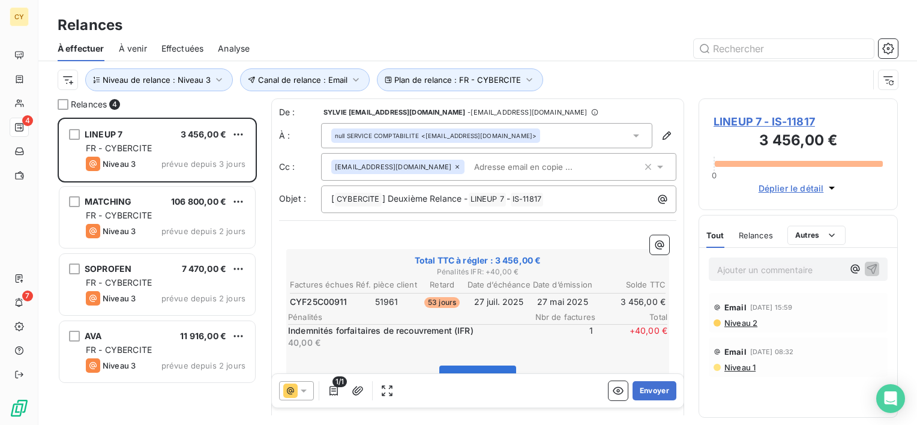
click at [300, 391] on icon at bounding box center [304, 391] width 12 height 12
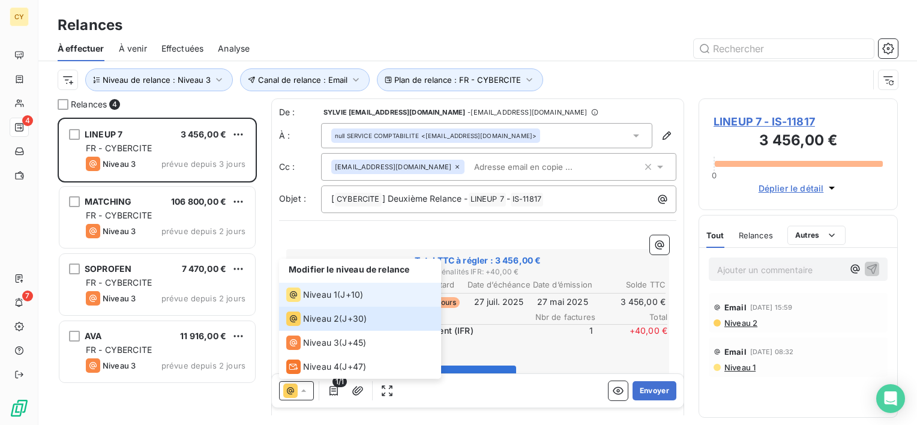
click at [324, 294] on span "Niveau 1" at bounding box center [320, 295] width 34 height 12
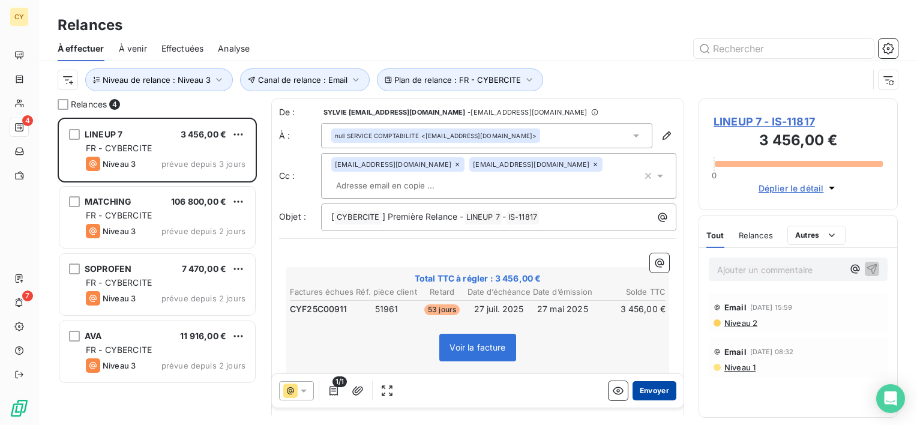
click at [652, 394] on button "Envoyer" at bounding box center [654, 390] width 44 height 19
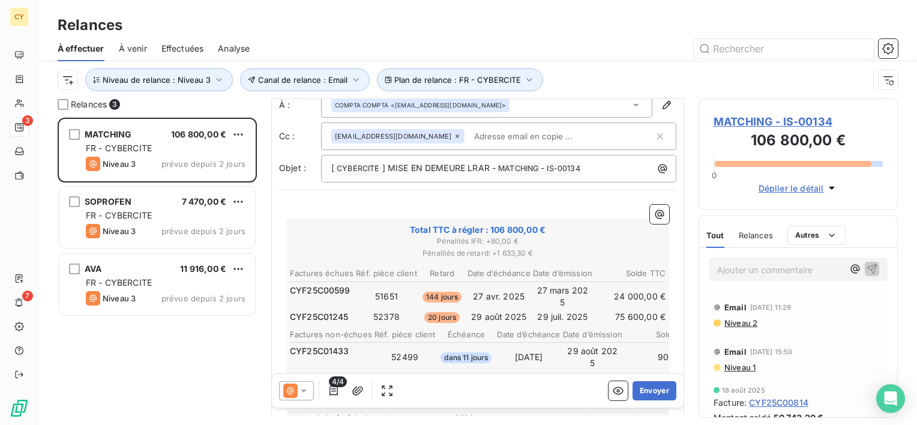
scroll to position [120, 0]
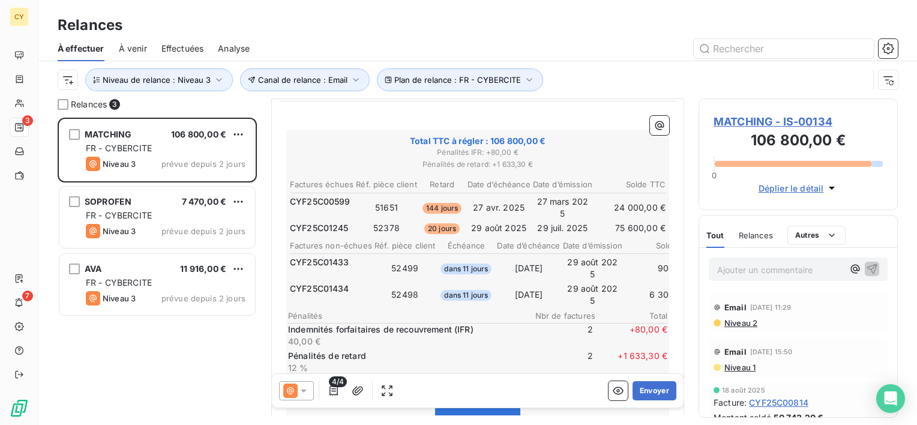
click at [300, 389] on icon at bounding box center [304, 391] width 12 height 12
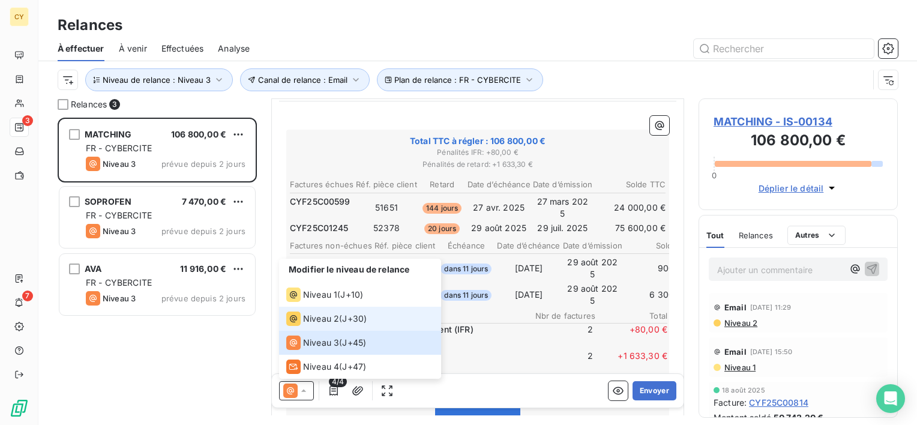
click at [310, 319] on span "Niveau 2" at bounding box center [321, 319] width 36 height 12
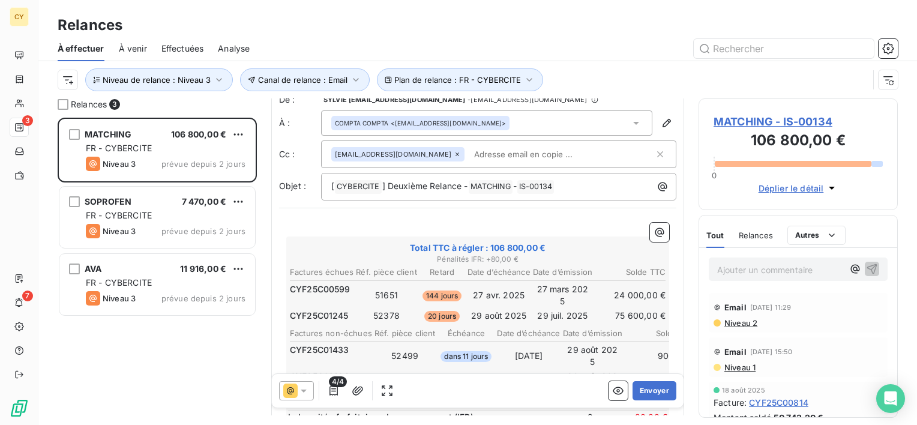
scroll to position [0, 0]
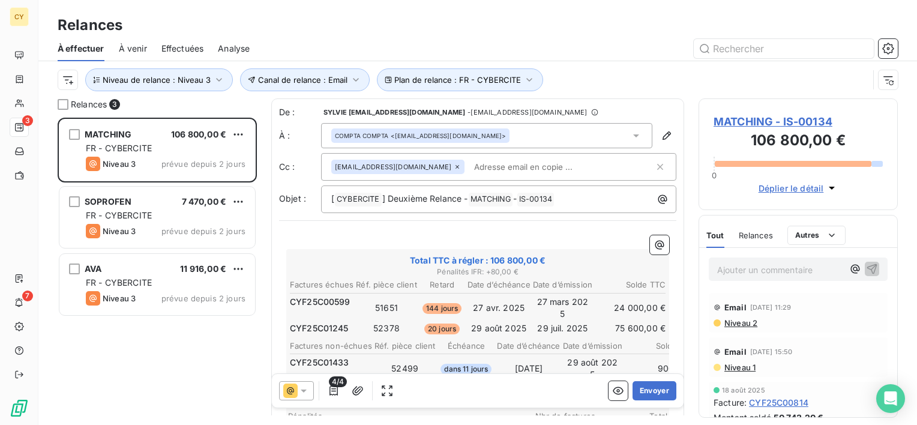
click at [298, 390] on icon at bounding box center [304, 391] width 12 height 12
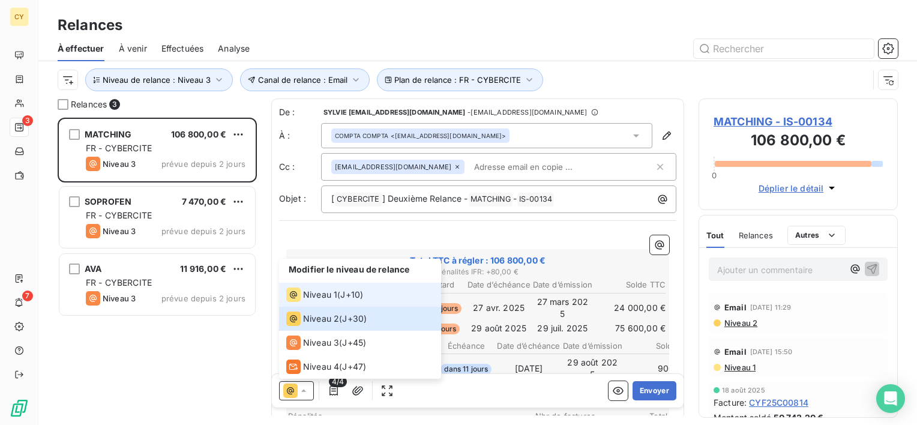
click at [324, 293] on span "Niveau 1" at bounding box center [320, 295] width 34 height 12
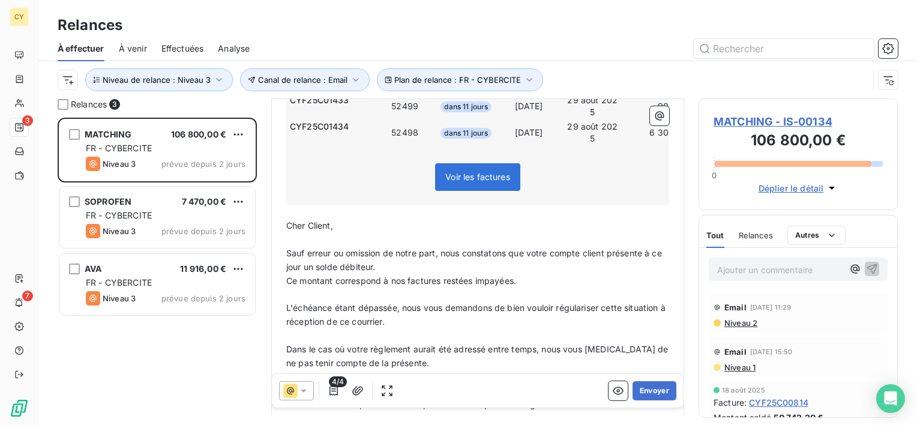
scroll to position [300, 0]
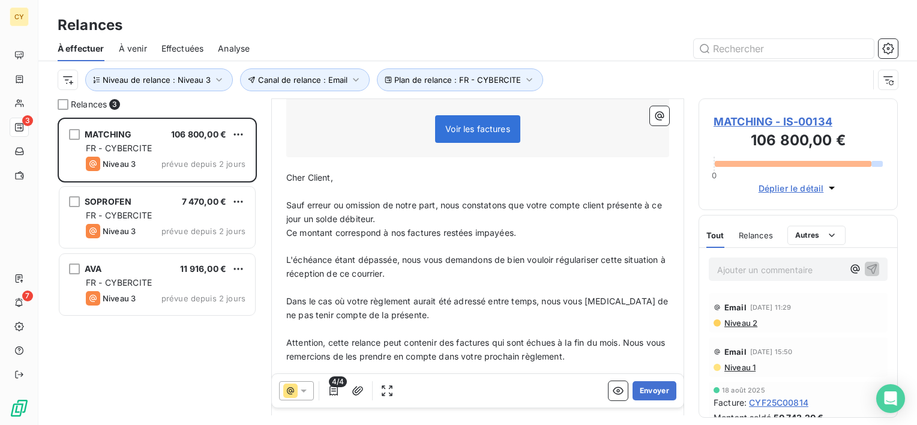
click at [306, 390] on icon at bounding box center [304, 391] width 12 height 12
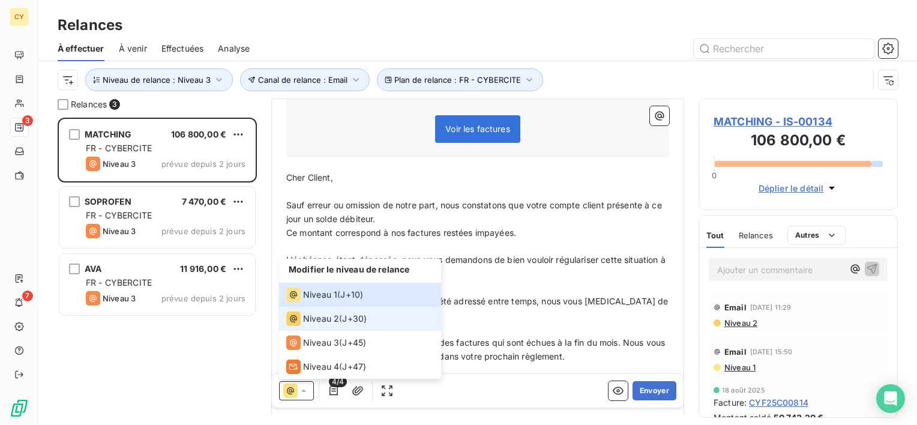
click at [312, 317] on span "Niveau 2" at bounding box center [321, 319] width 36 height 12
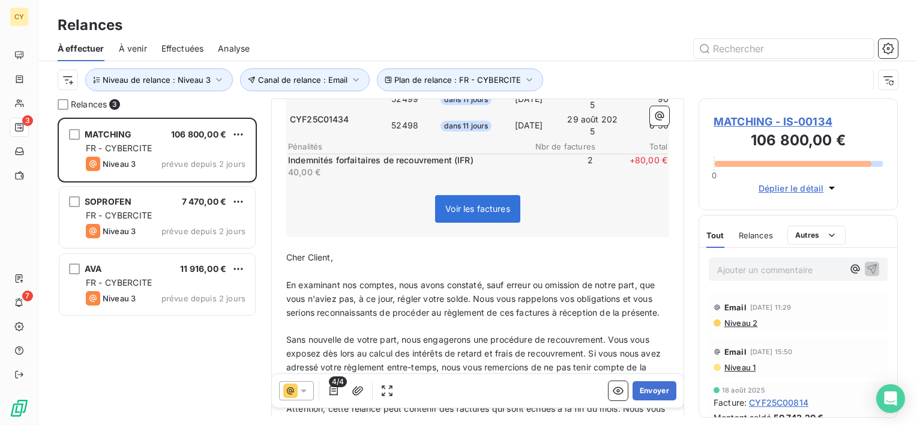
scroll to position [360, 0]
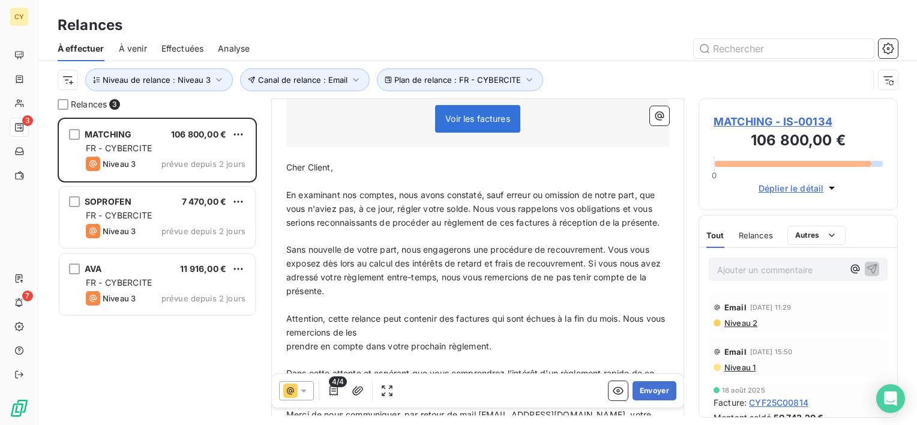
click at [307, 390] on icon at bounding box center [304, 391] width 12 height 12
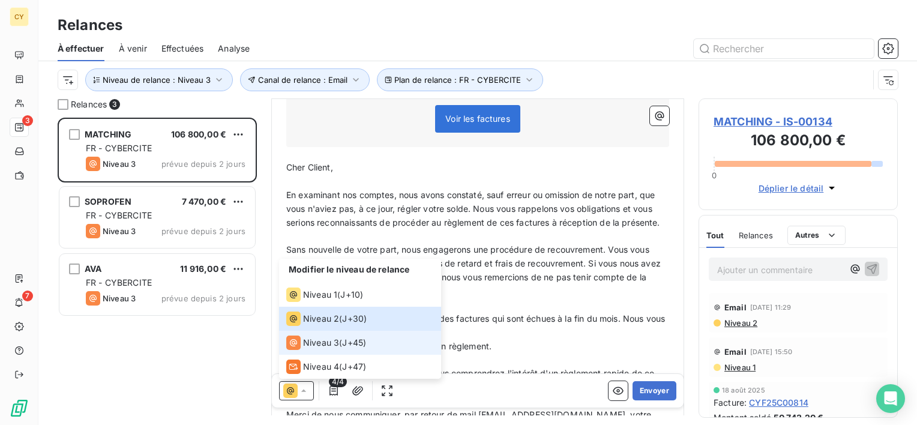
click at [320, 341] on span "Niveau 3" at bounding box center [321, 343] width 36 height 12
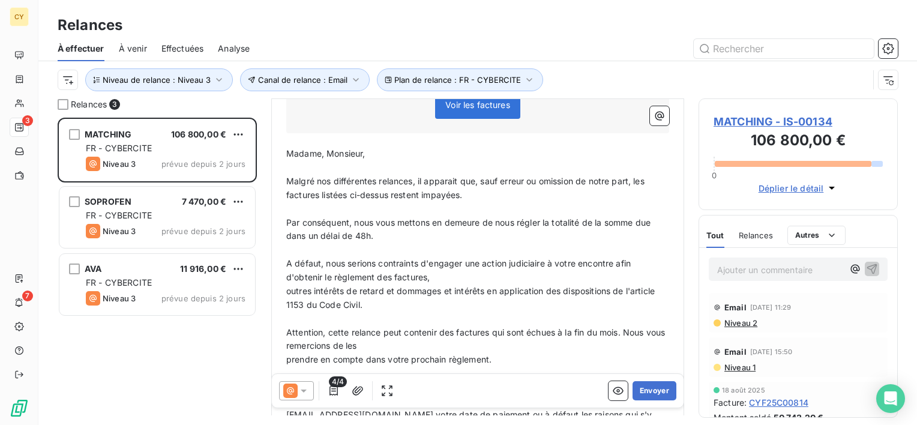
scroll to position [420, 0]
drag, startPoint x: 301, startPoint y: 389, endPoint x: 302, endPoint y: 383, distance: 6.0
click at [301, 387] on icon at bounding box center [304, 391] width 12 height 12
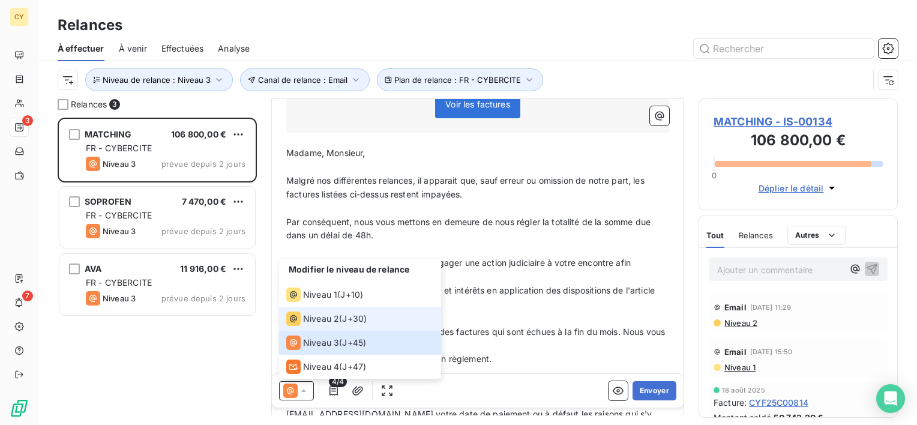
click at [301, 319] on div "Niveau 2" at bounding box center [312, 318] width 53 height 14
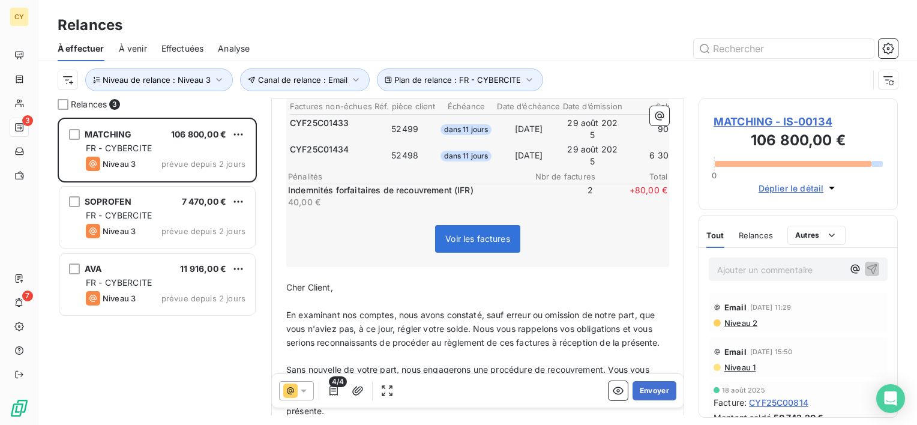
scroll to position [0, 0]
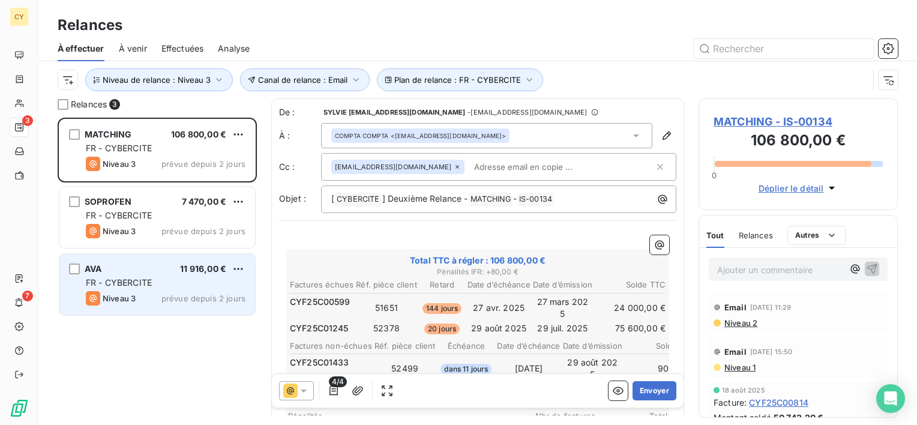
click at [129, 292] on div "Niveau 3" at bounding box center [111, 298] width 50 height 14
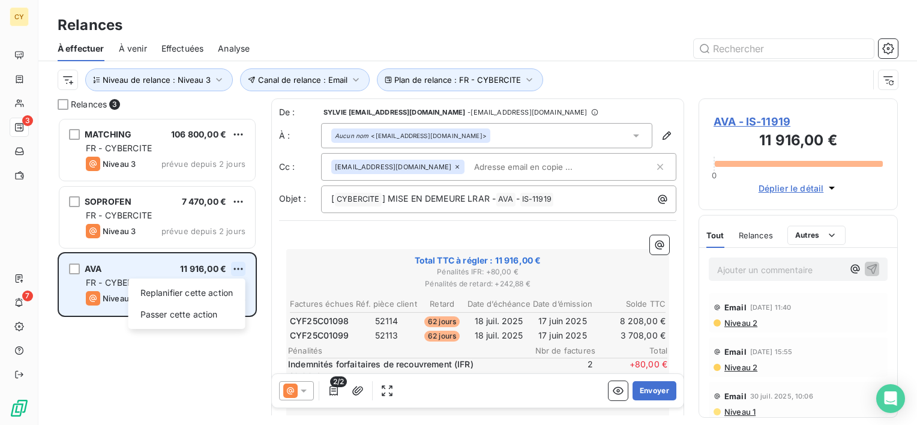
click at [238, 268] on html "CY 3 7 Relances À effectuer À venir Effectuées Analyse Plan de relance : FR - C…" at bounding box center [458, 212] width 917 height 425
click at [197, 290] on div "Replanifier cette action" at bounding box center [186, 292] width 107 height 19
select select "8"
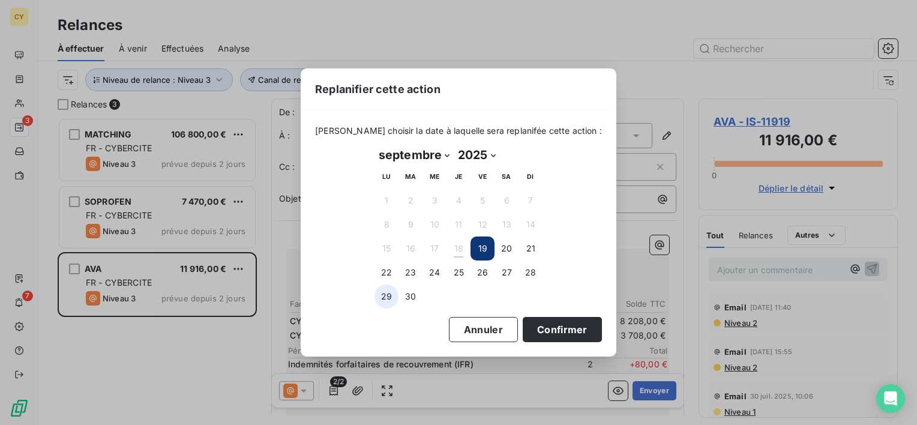
click at [384, 299] on button "29" at bounding box center [386, 296] width 24 height 24
click at [534, 329] on button "Confirmer" at bounding box center [562, 329] width 79 height 25
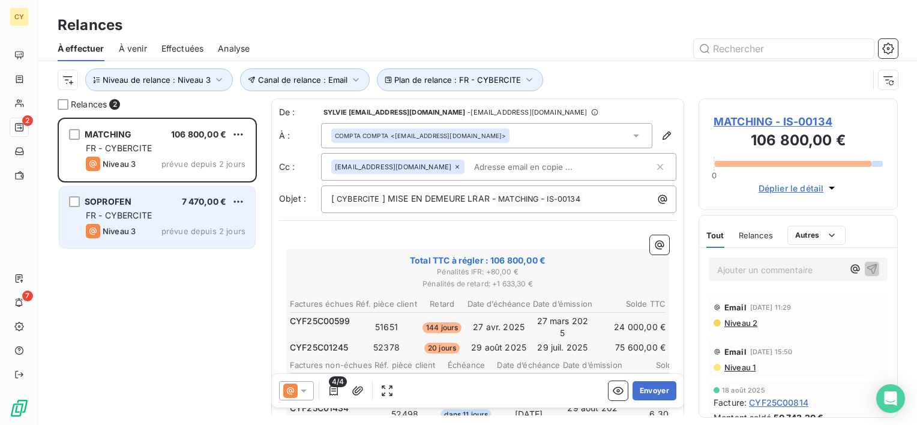
click at [152, 230] on div "Niveau 3 prévue depuis 2 jours" at bounding box center [166, 231] width 160 height 14
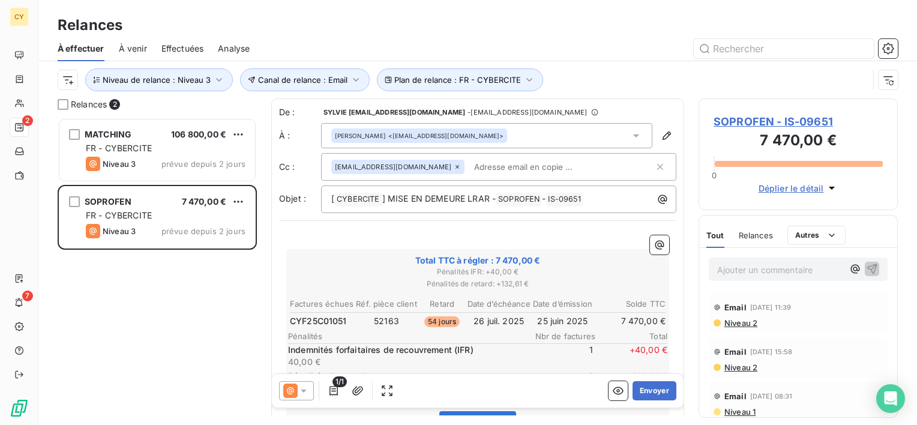
click at [630, 135] on icon at bounding box center [636, 136] width 12 height 12
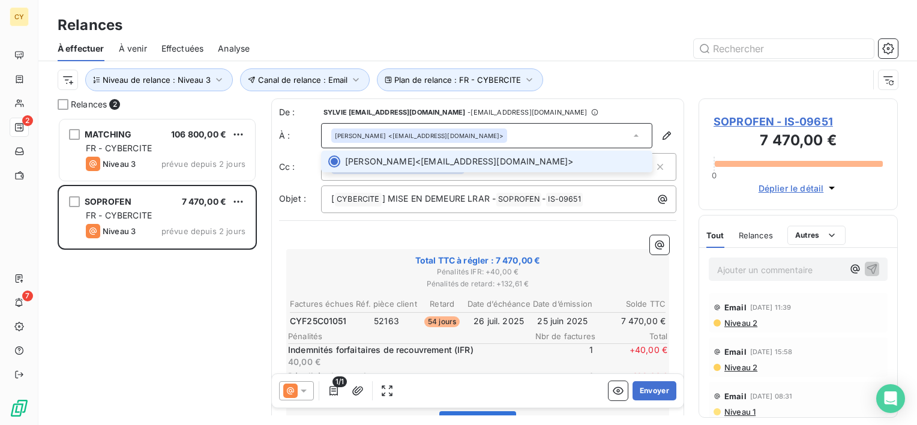
click at [331, 157] on div at bounding box center [334, 161] width 12 height 12
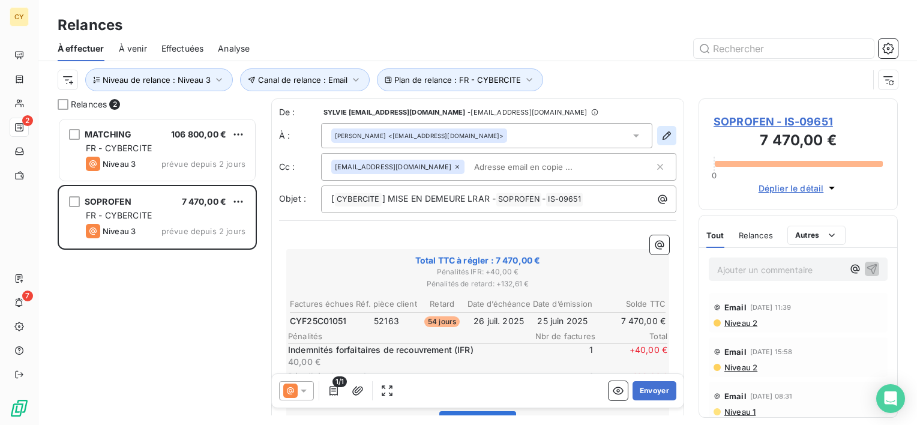
click at [661, 139] on icon "button" at bounding box center [667, 136] width 12 height 12
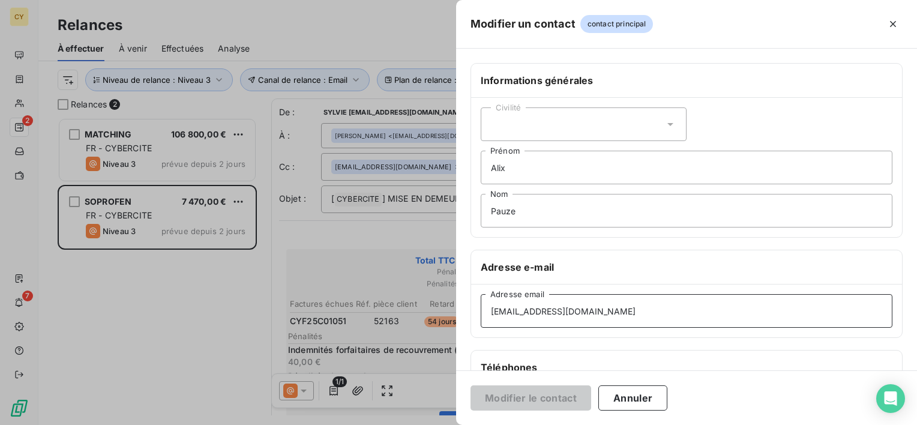
drag, startPoint x: 588, startPoint y: 312, endPoint x: 409, endPoint y: 314, distance: 179.4
click at [409, 424] on div "Modifier un contact contact principal Informations générales Civilité Alix Prén…" at bounding box center [458, 425] width 917 height 0
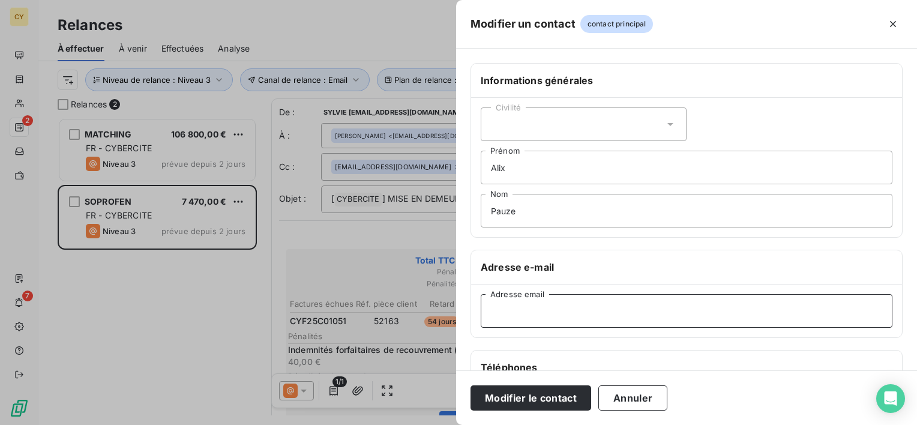
paste input "[EMAIL_ADDRESS][DOMAIN_NAME]"
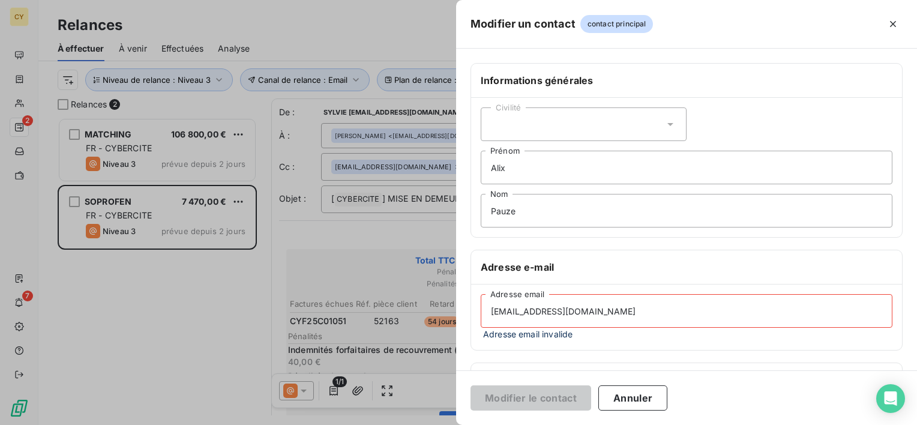
type input "[EMAIL_ADDRESS][DOMAIN_NAME]"
drag, startPoint x: 537, startPoint y: 172, endPoint x: 456, endPoint y: 191, distance: 83.3
click at [456, 191] on div "Informations générales Civilité Alix Prénom [PERSON_NAME] Nom Adresse e-mail [E…" at bounding box center [686, 335] width 461 height 545
type input "[PERSON_NAME]"
drag, startPoint x: 530, startPoint y: 207, endPoint x: 494, endPoint y: 214, distance: 36.7
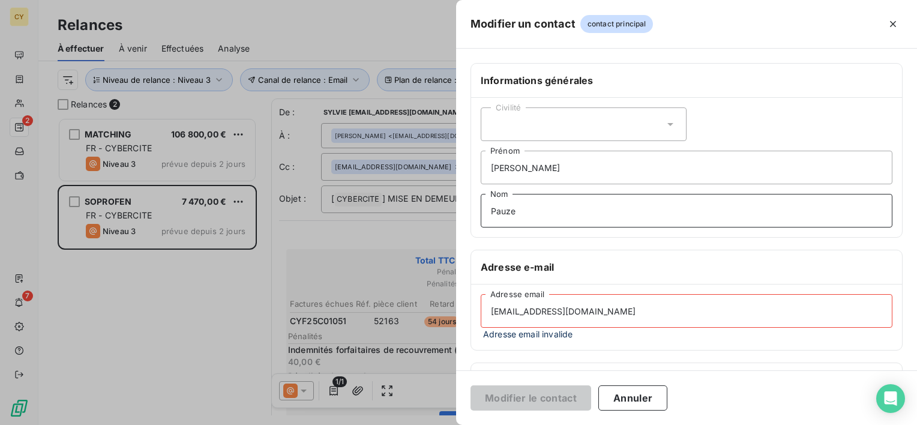
click at [494, 214] on input "Pauze" at bounding box center [687, 211] width 412 height 34
type input "P"
type input "[PERSON_NAME]"
click at [644, 312] on input "[EMAIL_ADDRESS][DOMAIN_NAME]" at bounding box center [687, 311] width 412 height 34
click at [646, 314] on input "[EMAIL_ADDRESS][DOMAIN_NAME]" at bounding box center [687, 311] width 412 height 34
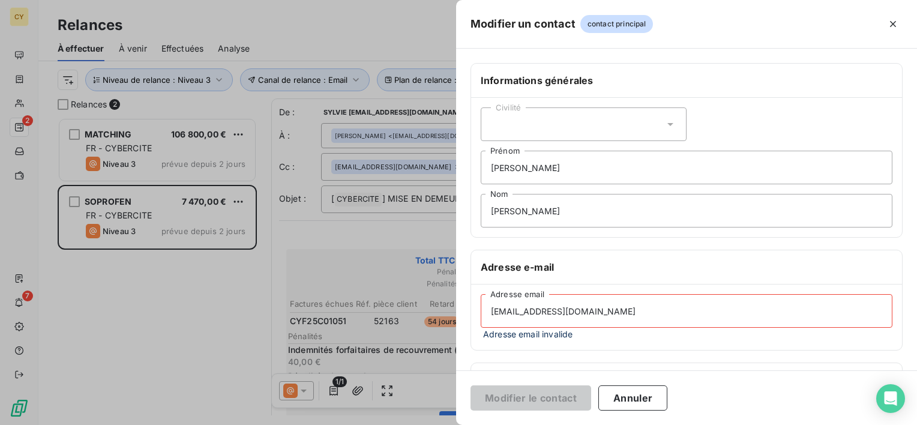
click at [722, 400] on div "Modifier le contact Annuler" at bounding box center [686, 397] width 461 height 55
click at [593, 319] on input "[EMAIL_ADDRESS][DOMAIN_NAME]" at bounding box center [687, 311] width 412 height 34
drag, startPoint x: 593, startPoint y: 314, endPoint x: 467, endPoint y: 327, distance: 126.0
click at [468, 326] on div "Informations générales Civilité [PERSON_NAME] Nom Adresse e-mail [EMAIL_ADDRESS…" at bounding box center [686, 335] width 461 height 545
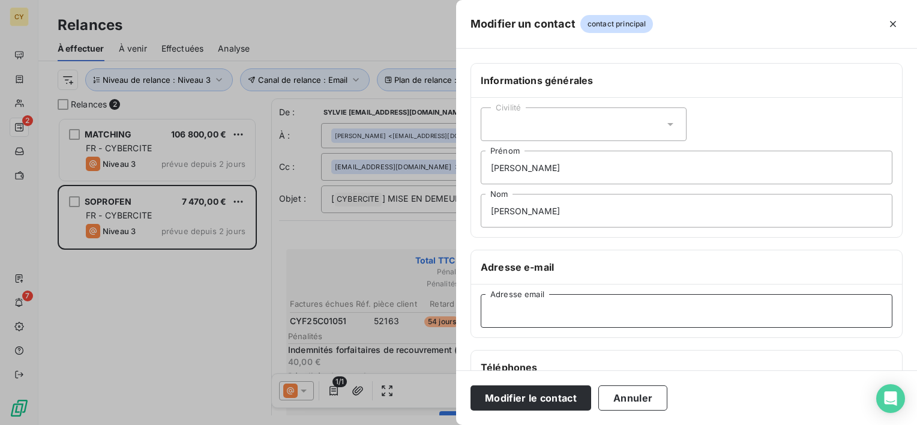
click at [494, 305] on input "Adresse email" at bounding box center [687, 311] width 412 height 34
paste input "[EMAIL_ADDRESS][DOMAIN_NAME]"
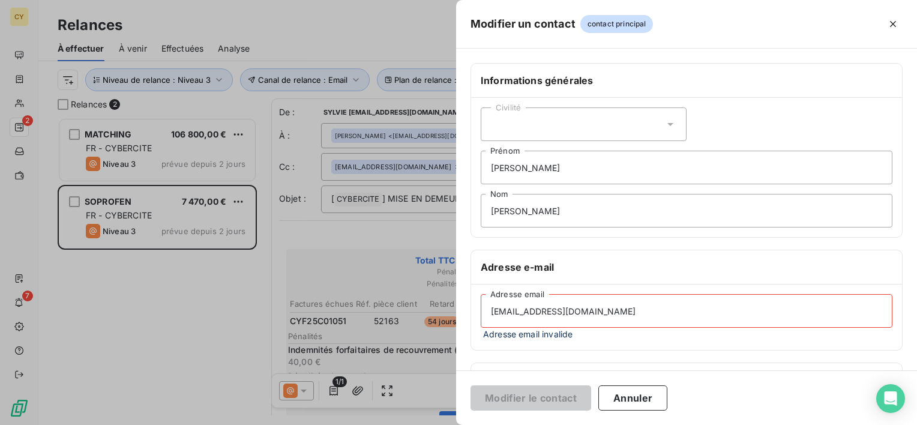
type input "[EMAIL_ADDRESS][DOMAIN_NAME]"
click at [619, 273] on h6 "Adresse e-mail" at bounding box center [687, 267] width 412 height 14
click at [606, 312] on input "[EMAIL_ADDRESS][DOMAIN_NAME]" at bounding box center [687, 311] width 412 height 34
click at [626, 388] on button "Annuler" at bounding box center [632, 397] width 69 height 25
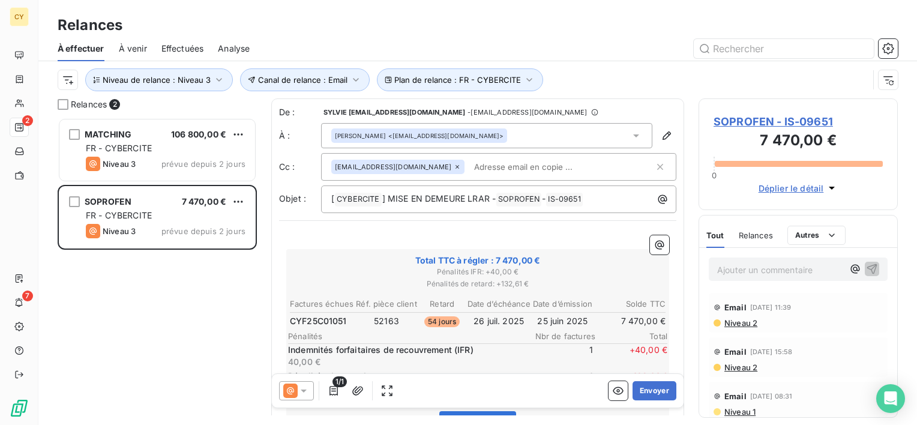
click at [630, 136] on icon at bounding box center [636, 136] width 12 height 12
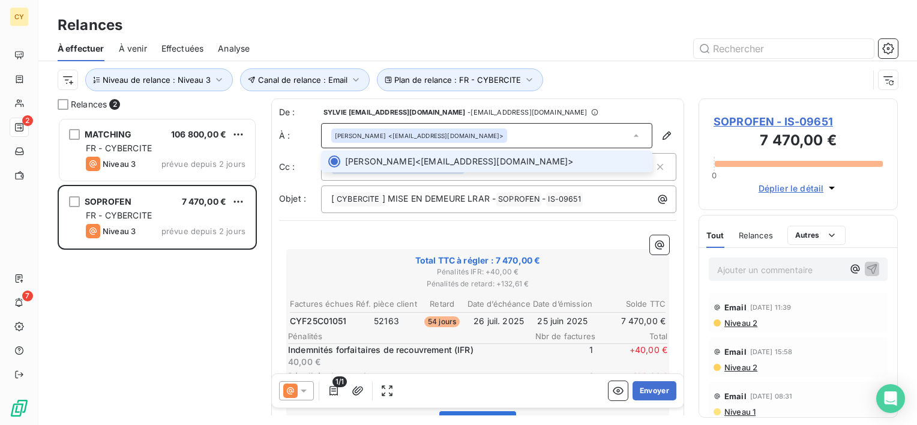
drag, startPoint x: 335, startPoint y: 160, endPoint x: 350, endPoint y: 166, distance: 16.7
click at [335, 159] on div at bounding box center [334, 161] width 12 height 12
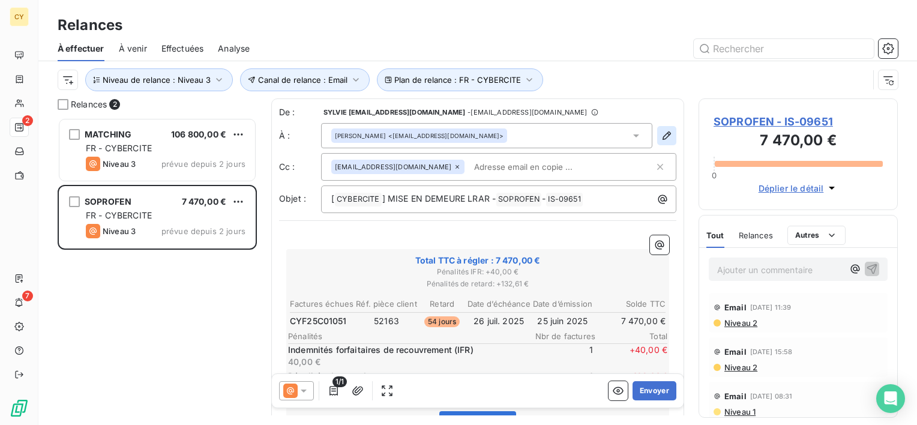
click at [661, 136] on icon "button" at bounding box center [667, 136] width 12 height 12
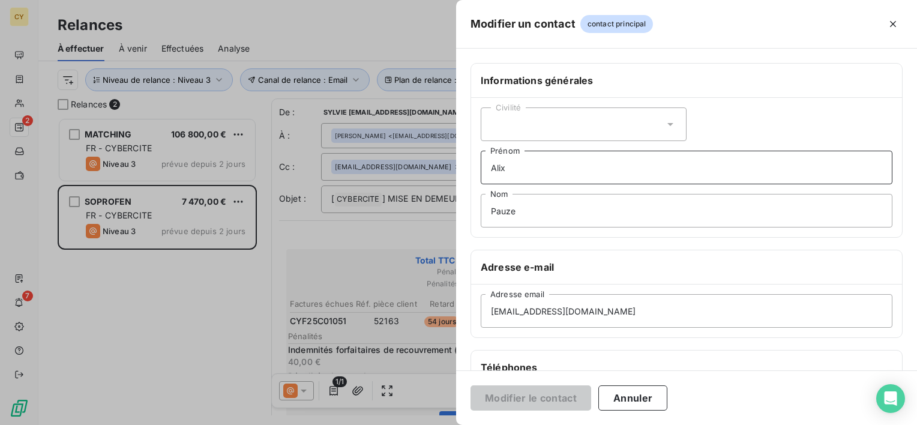
drag, startPoint x: 533, startPoint y: 167, endPoint x: 448, endPoint y: 179, distance: 85.5
click at [451, 424] on div "Modifier un contact contact principal Informations générales Civilité Alix Prén…" at bounding box center [458, 425] width 917 height 0
drag, startPoint x: 586, startPoint y: 308, endPoint x: 460, endPoint y: 310, distance: 125.4
click at [464, 314] on div "Informations générales Civilité Prénom [PERSON_NAME] Nom Adresse e-mail [EMAIL_…" at bounding box center [686, 329] width 461 height 533
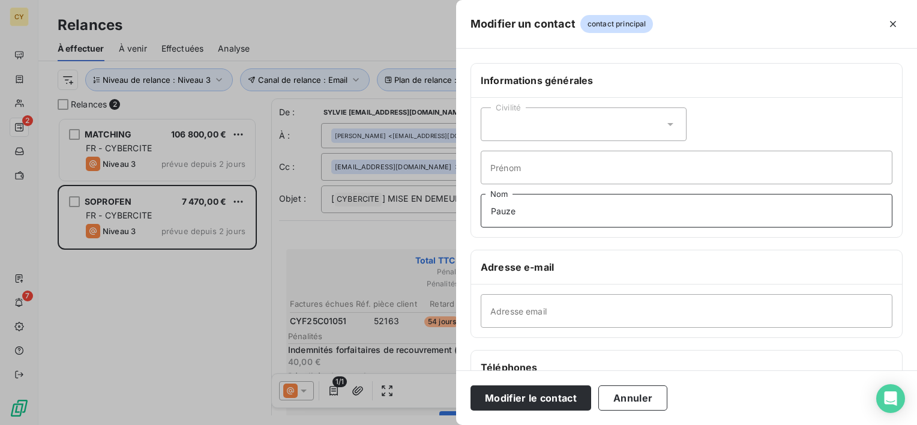
drag, startPoint x: 539, startPoint y: 209, endPoint x: 455, endPoint y: 218, distance: 85.2
click at [455, 424] on div "Modifier un contact contact principal Informations générales Civilité Prénom [P…" at bounding box center [458, 425] width 917 height 0
click at [516, 304] on input "Adresse email" at bounding box center [687, 311] width 412 height 34
paste input "[EMAIL_ADDRESS][DOMAIN_NAME]"
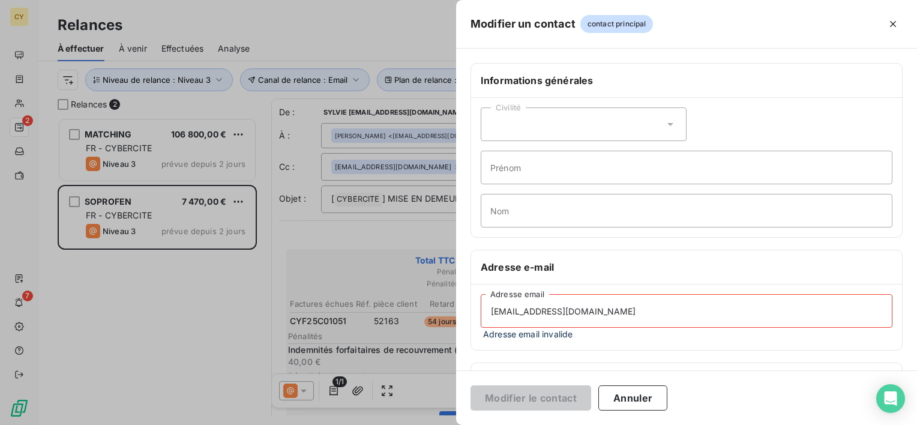
type input "[EMAIL_ADDRESS][DOMAIN_NAME]"
click at [505, 166] on input "Prénom" at bounding box center [687, 168] width 412 height 34
type input "R"
click at [584, 305] on input "[EMAIL_ADDRESS][DOMAIN_NAME]" at bounding box center [687, 311] width 412 height 34
click at [641, 399] on button "Annuler" at bounding box center [632, 397] width 69 height 25
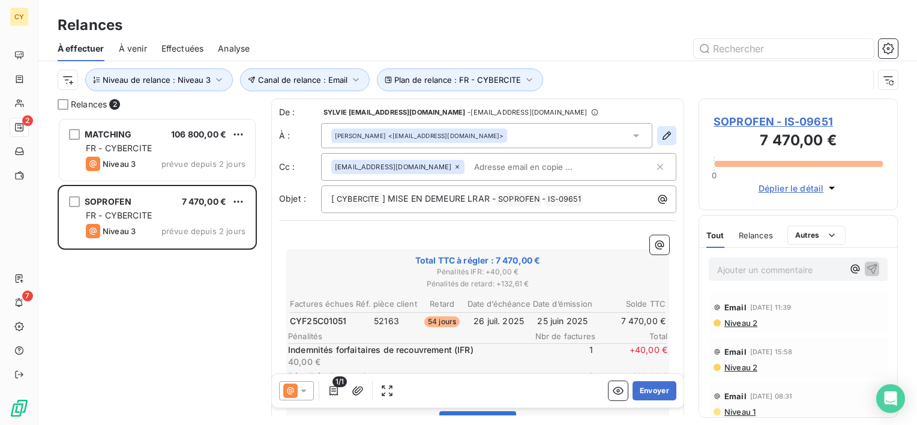
click at [661, 136] on icon "button" at bounding box center [667, 136] width 12 height 12
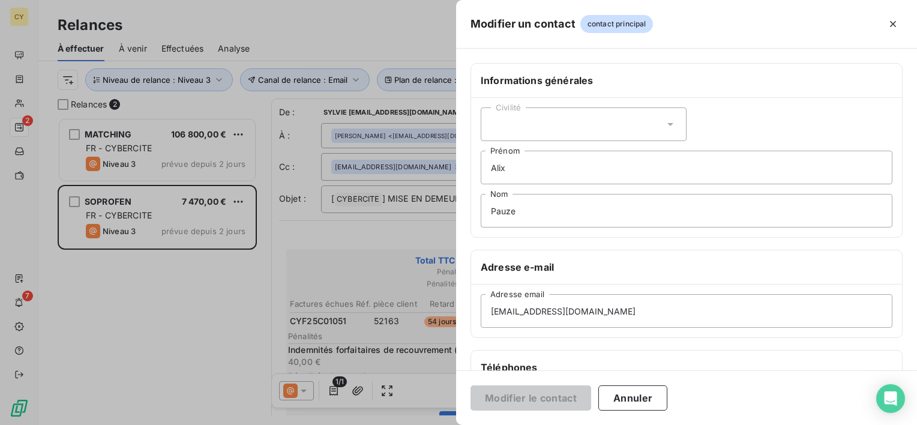
click at [194, 348] on div at bounding box center [458, 212] width 917 height 425
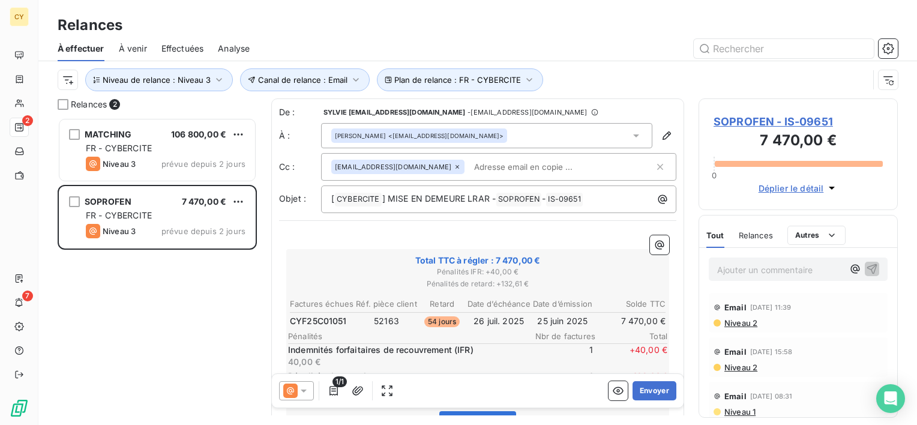
click at [167, 349] on div "MATCHING 106 800,00 € FR - CYBERCITE Niveau 3 prévue depuis 2 jours SOPROFEN 7 …" at bounding box center [157, 271] width 199 height 307
click at [443, 131] on div "[PERSON_NAME] <[EMAIL_ADDRESS][DOMAIN_NAME]>" at bounding box center [486, 135] width 331 height 25
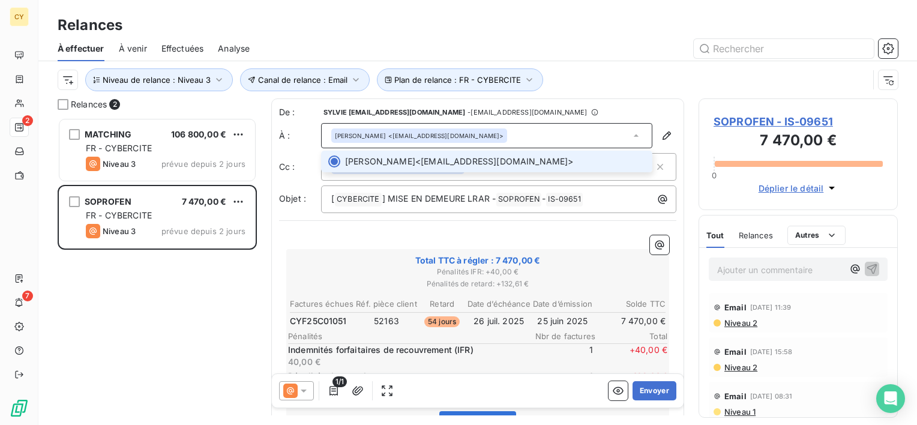
click at [449, 166] on span "[PERSON_NAME] <[EMAIL_ADDRESS][DOMAIN_NAME]>" at bounding box center [495, 161] width 300 height 12
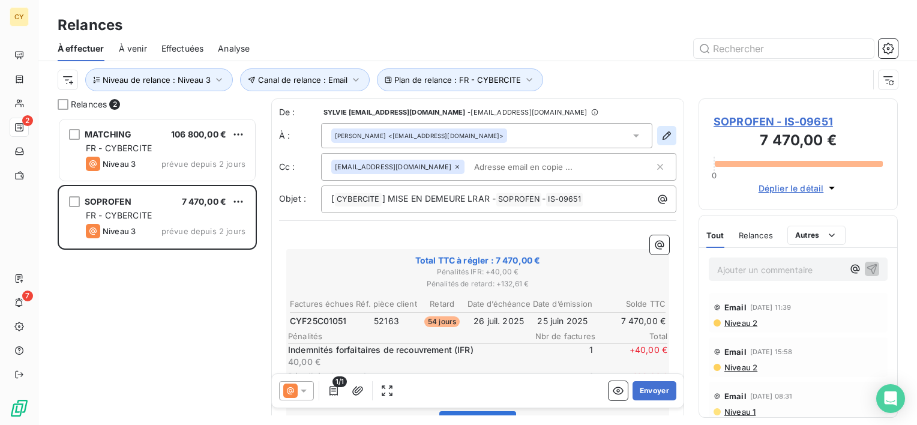
click at [665, 127] on button "button" at bounding box center [666, 135] width 19 height 19
type input "Alix"
type input "Pauze"
type input "[EMAIL_ADDRESS][DOMAIN_NAME]"
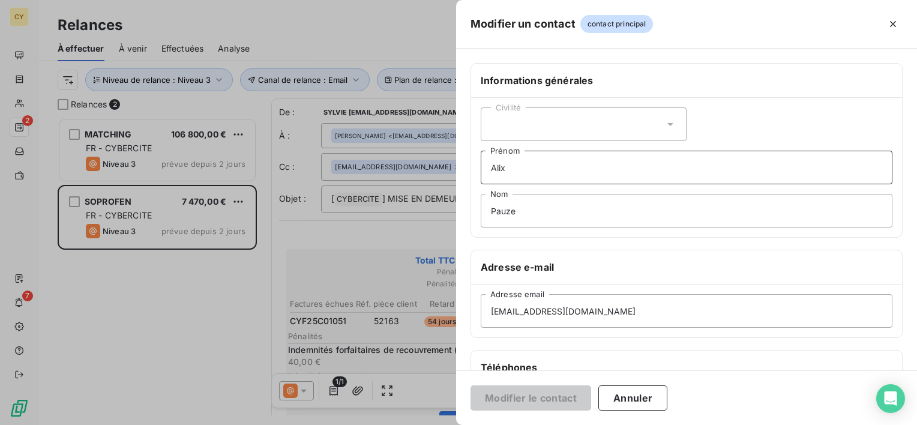
drag, startPoint x: 516, startPoint y: 169, endPoint x: 437, endPoint y: 182, distance: 80.4
click at [437, 424] on div "Modifier un contact contact principal Informations générales Civilité Alix Prén…" at bounding box center [458, 425] width 917 height 0
drag, startPoint x: 541, startPoint y: 218, endPoint x: 462, endPoint y: 221, distance: 78.7
click at [463, 220] on div "Informations générales Civilité Prénom [PERSON_NAME] Nom Adresse e-mail [EMAIL_…" at bounding box center [686, 329] width 461 height 533
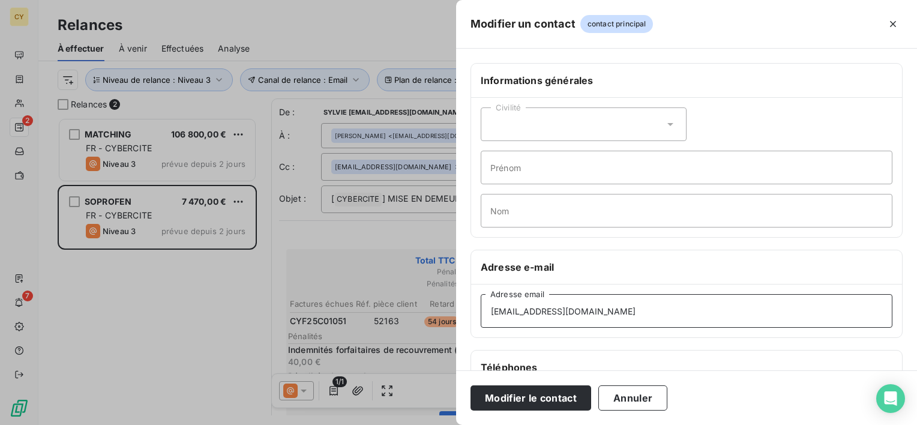
drag, startPoint x: 588, startPoint y: 312, endPoint x: 466, endPoint y: 317, distance: 122.5
click at [461, 320] on div "Informations générales Civilité Prénom Nom Adresse e-mail [EMAIL_ADDRESS][DOMAI…" at bounding box center [686, 329] width 461 height 533
click at [518, 173] on input "Prénom" at bounding box center [687, 168] width 412 height 34
type input "r"
type input "[PERSON_NAME]"
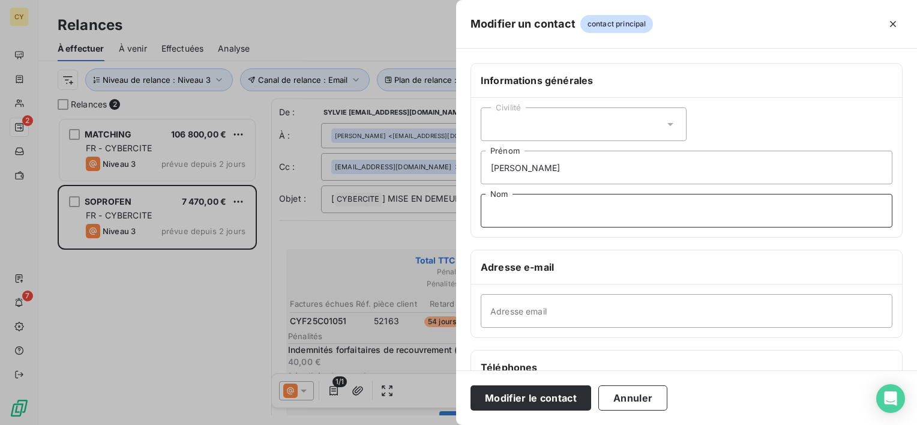
click at [545, 214] on input "Nom" at bounding box center [687, 211] width 412 height 34
type input "[PERSON_NAME]"
click at [518, 314] on input "Adresse email" at bounding box center [687, 311] width 412 height 34
paste input "[EMAIL_ADDRESS][DOMAIN_NAME]"
type input "[EMAIL_ADDRESS][DOMAIN_NAME]"
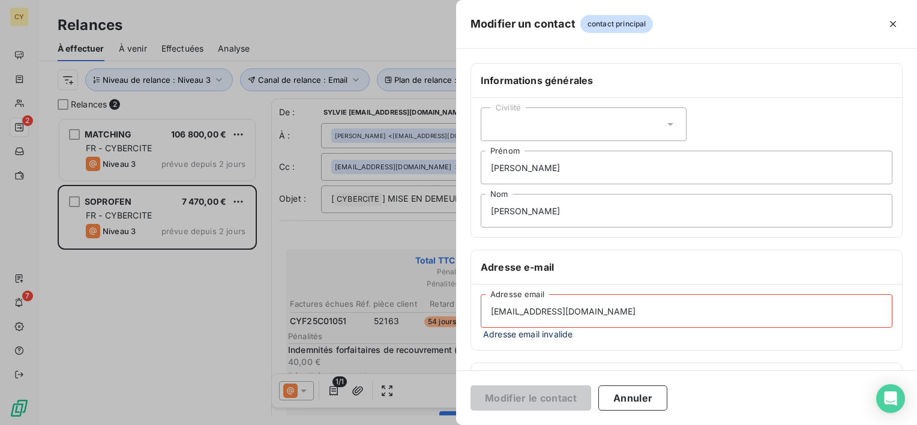
drag, startPoint x: 603, startPoint y: 308, endPoint x: 447, endPoint y: 312, distance: 156.1
click at [455, 424] on div "Modifier un contact contact principal Informations générales Civilité [PERSON_N…" at bounding box center [458, 425] width 917 height 0
type input "R"
click at [622, 322] on input "rhahn@soprofen." at bounding box center [687, 311] width 412 height 34
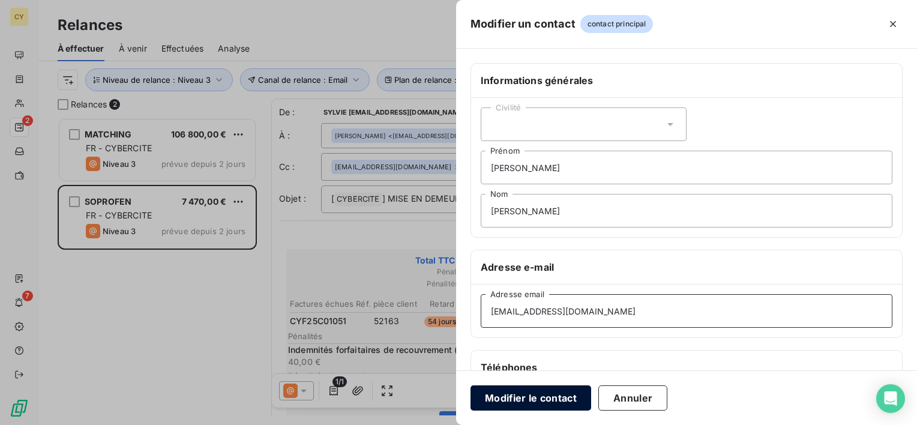
type input "[EMAIL_ADDRESS][DOMAIN_NAME]"
click at [524, 400] on button "Modifier le contact" at bounding box center [530, 397] width 121 height 25
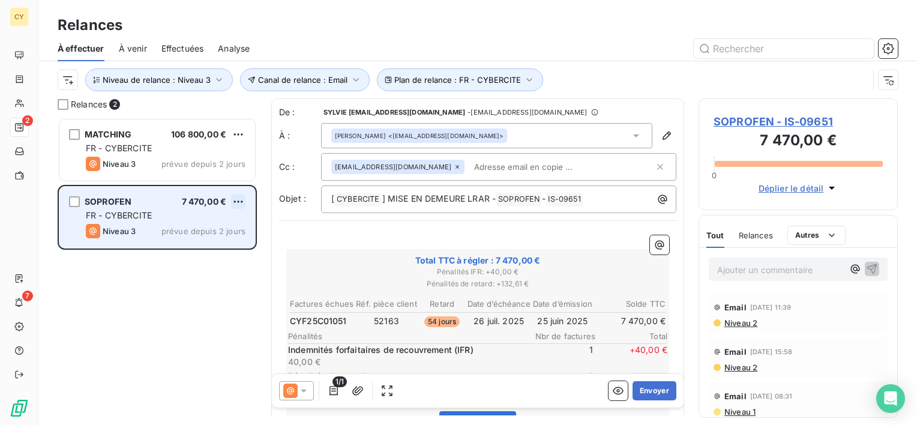
click at [245, 203] on html "CY 2 7 Relances À effectuer À venir Effectuées Analyse Plan de relance : FR - C…" at bounding box center [458, 212] width 917 height 425
click at [190, 230] on div "Replanifier cette action" at bounding box center [186, 225] width 107 height 19
select select "8"
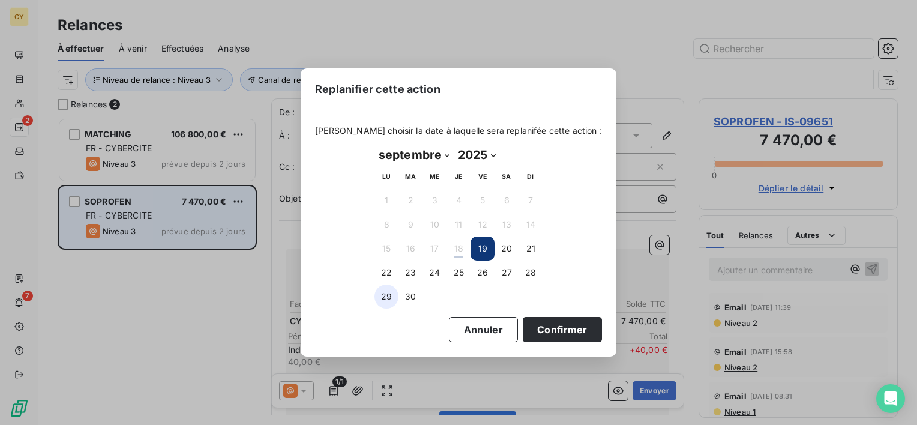
click at [389, 295] on button "29" at bounding box center [386, 296] width 24 height 24
click at [554, 331] on button "Confirmer" at bounding box center [562, 329] width 79 height 25
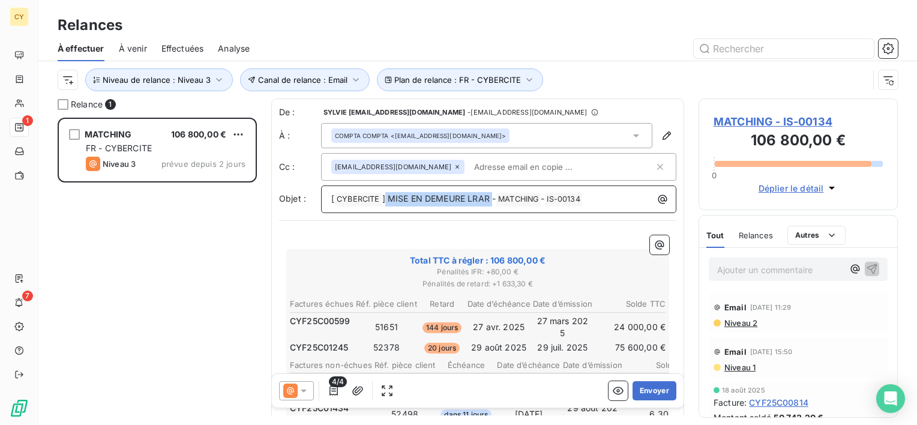
drag, startPoint x: 386, startPoint y: 195, endPoint x: 491, endPoint y: 199, distance: 105.1
click at [491, 199] on span "] MISE EN DEMEURE LRAR -" at bounding box center [439, 198] width 114 height 10
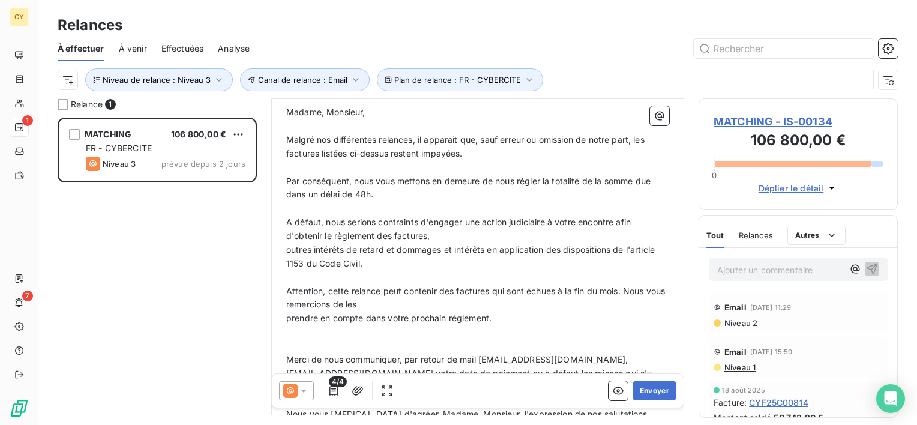
scroll to position [480, 0]
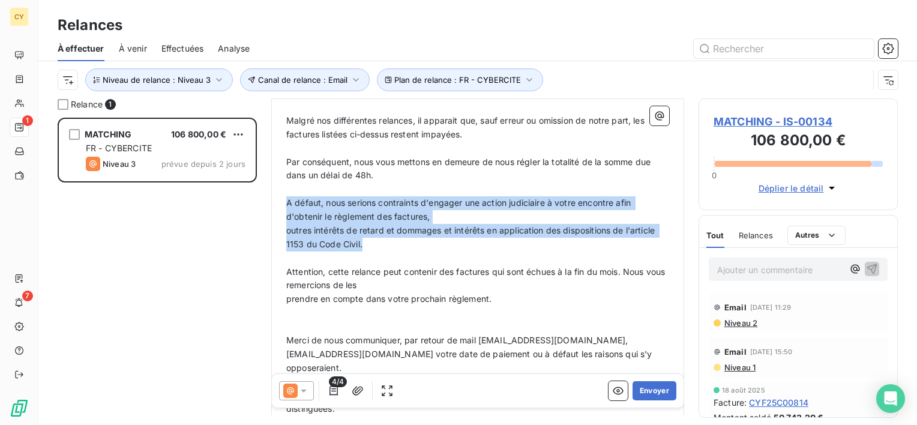
drag, startPoint x: 288, startPoint y: 202, endPoint x: 371, endPoint y: 240, distance: 91.8
click at [371, 240] on div "﻿ Total TTC à régler : 106 800,00 € Pénalités IFR : + 80,00 € Pénalités de reta…" at bounding box center [477, 119] width 383 height 727
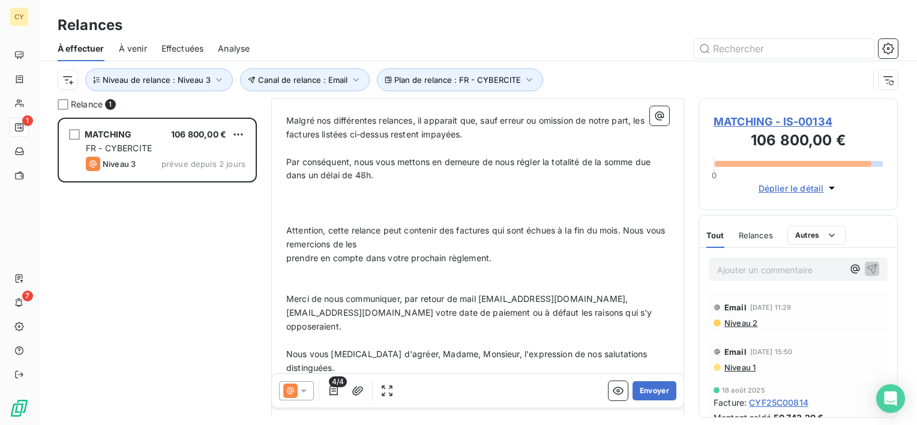
click at [351, 196] on p "﻿" at bounding box center [477, 203] width 383 height 14
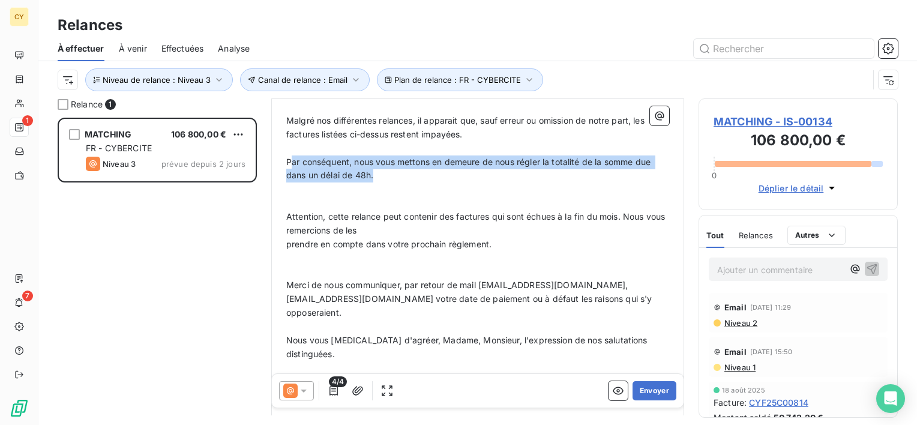
drag, startPoint x: 289, startPoint y: 157, endPoint x: 374, endPoint y: 172, distance: 87.1
click at [374, 172] on p "Par conséquent, nous vous mettons en demeure de nous régler la totalité de la s…" at bounding box center [477, 169] width 383 height 28
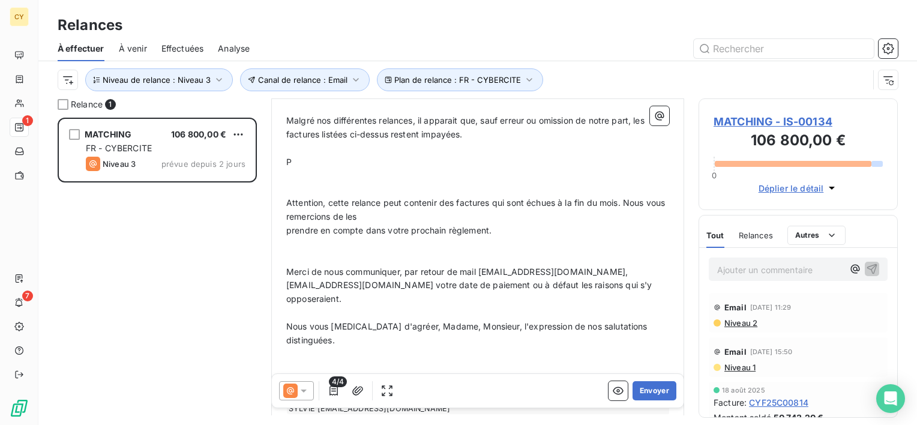
click at [294, 161] on p "P" at bounding box center [477, 162] width 383 height 14
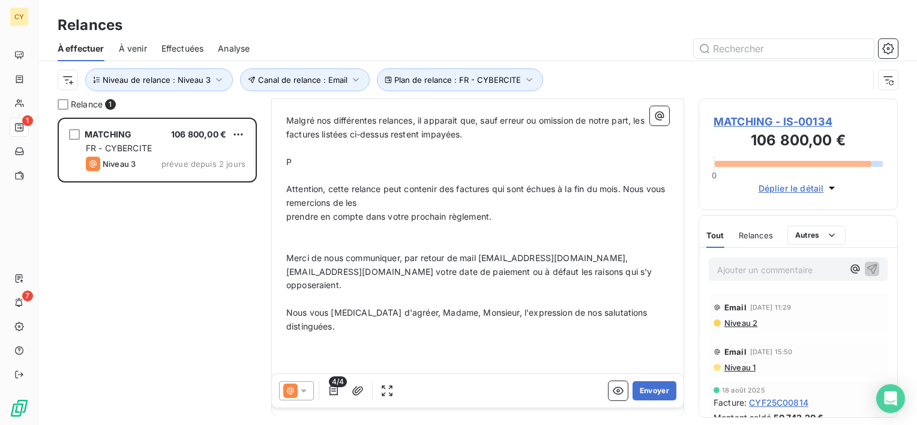
click at [299, 158] on p "P" at bounding box center [477, 162] width 383 height 14
click at [305, 155] on p "﻿" at bounding box center [477, 162] width 383 height 14
click at [293, 159] on p "﻿" at bounding box center [477, 162] width 383 height 14
click at [346, 155] on p "﻿" at bounding box center [477, 162] width 383 height 14
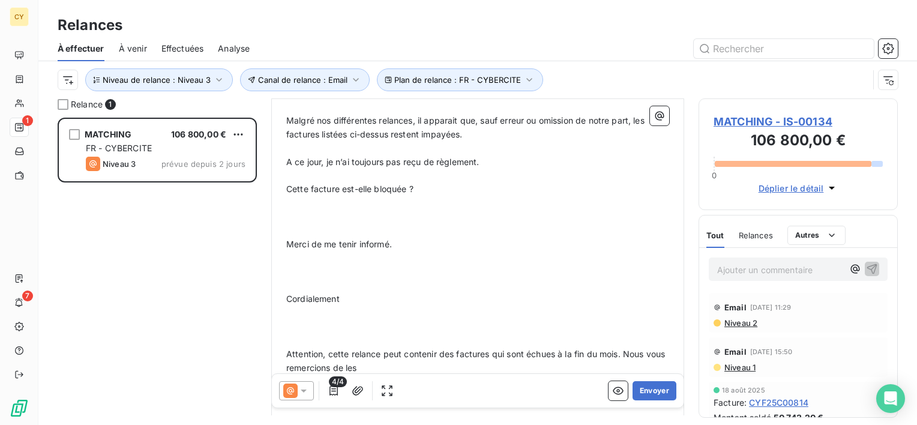
click at [319, 214] on p at bounding box center [477, 217] width 383 height 14
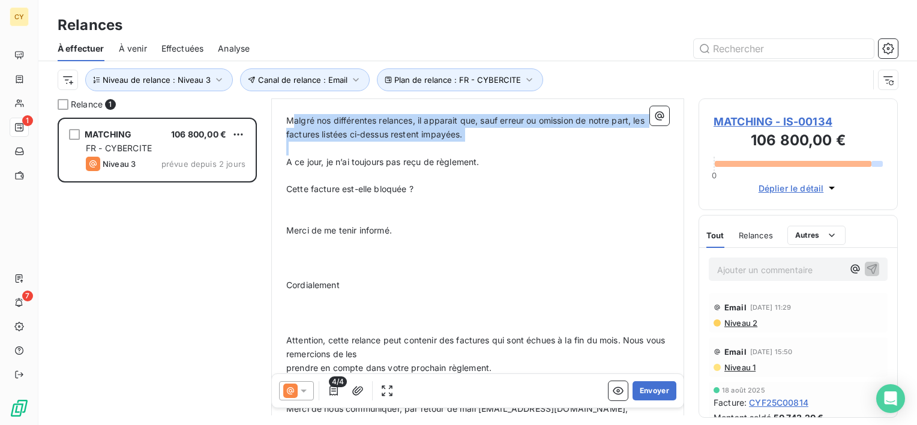
drag, startPoint x: 290, startPoint y: 115, endPoint x: 472, endPoint y: 140, distance: 182.9
click at [472, 140] on div "﻿ Total TTC à régler : 106 800,00 € Pénalités IFR : + 80,00 € Pénalités de reta…" at bounding box center [477, 154] width 383 height 796
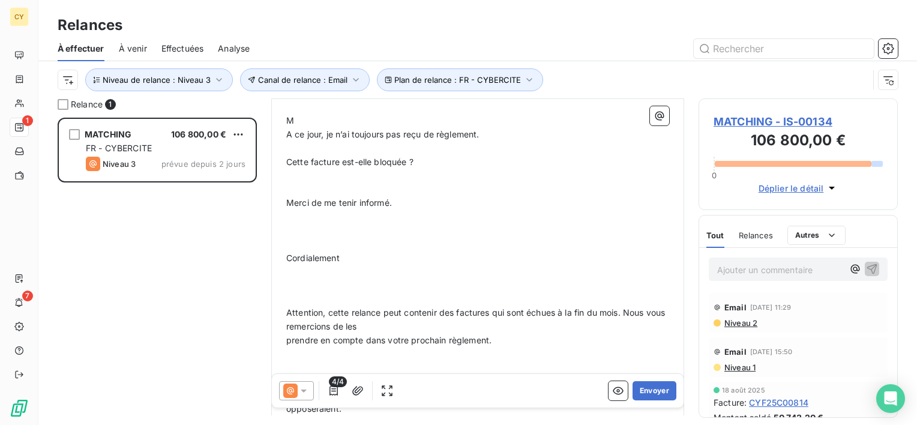
drag, startPoint x: 338, startPoint y: 118, endPoint x: 318, endPoint y: 118, distance: 20.4
click at [319, 118] on p "M" at bounding box center [477, 121] width 383 height 14
click at [295, 118] on p "M" at bounding box center [477, 121] width 383 height 14
click at [310, 158] on span "Cette facture est-elle bloquée ?" at bounding box center [349, 162] width 127 height 10
click at [331, 158] on span "Ces facture est-elle bloquée ?" at bounding box center [346, 162] width 121 height 10
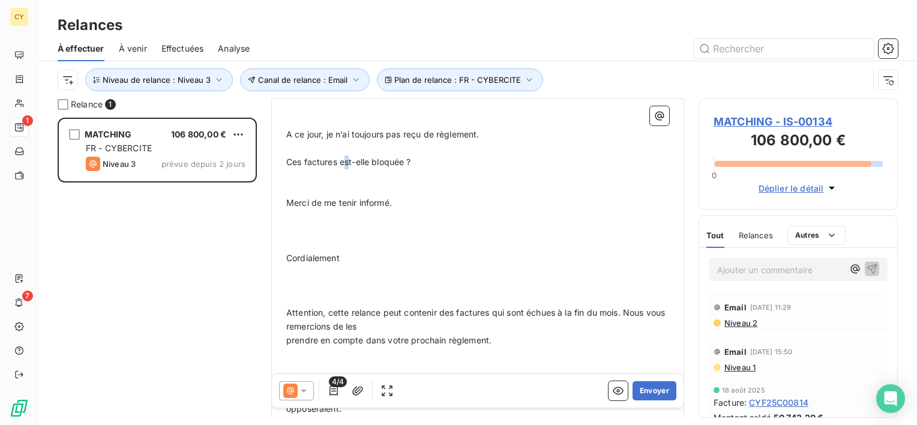
drag, startPoint x: 343, startPoint y: 160, endPoint x: 349, endPoint y: 160, distance: 6.6
click at [349, 160] on span "Ces factures est-elle bloquée ?" at bounding box center [348, 162] width 125 height 10
click at [375, 158] on span "Ces factures sont-elle bloquée ?" at bounding box center [351, 162] width 130 height 10
click at [414, 157] on span "Ces factures sont-elles bloquée ?" at bounding box center [353, 162] width 134 height 10
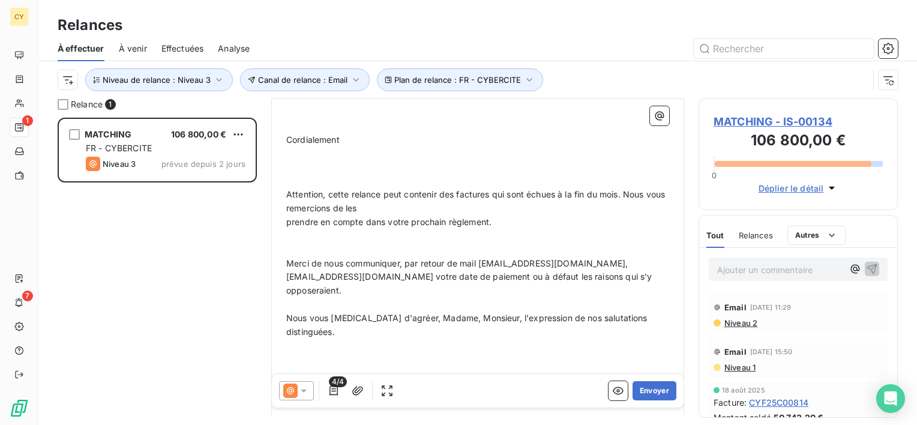
scroll to position [600, 0]
click at [294, 163] on p at bounding box center [477, 165] width 383 height 14
drag, startPoint x: 285, startPoint y: 134, endPoint x: 348, endPoint y: 143, distance: 63.7
click at [348, 143] on div "﻿ Total TTC à régler : 106 800,00 € Pénalités IFR : + 80,00 € Pénalités de reta…" at bounding box center [477, 20] width 397 height 782
drag, startPoint x: 340, startPoint y: 131, endPoint x: 277, endPoint y: 134, distance: 63.1
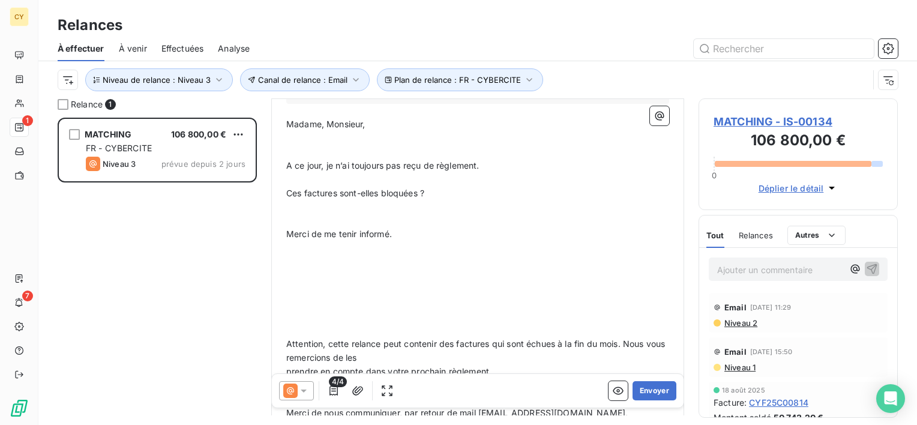
scroll to position [420, 0]
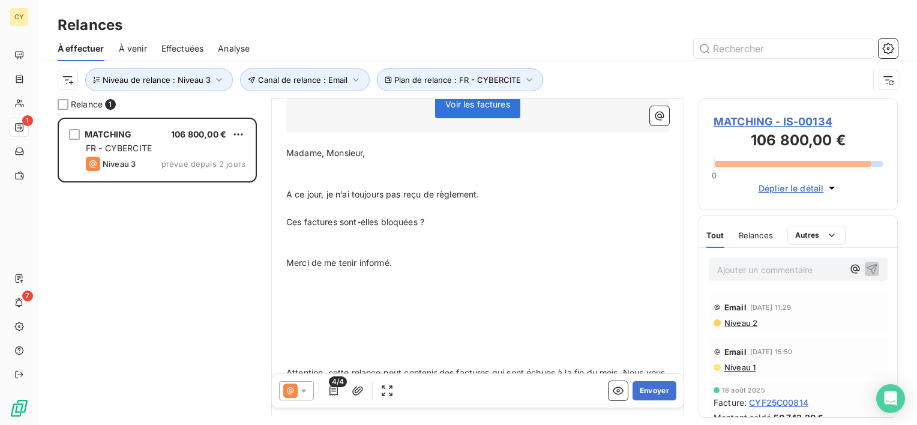
click at [324, 300] on p "﻿" at bounding box center [477, 305] width 383 height 14
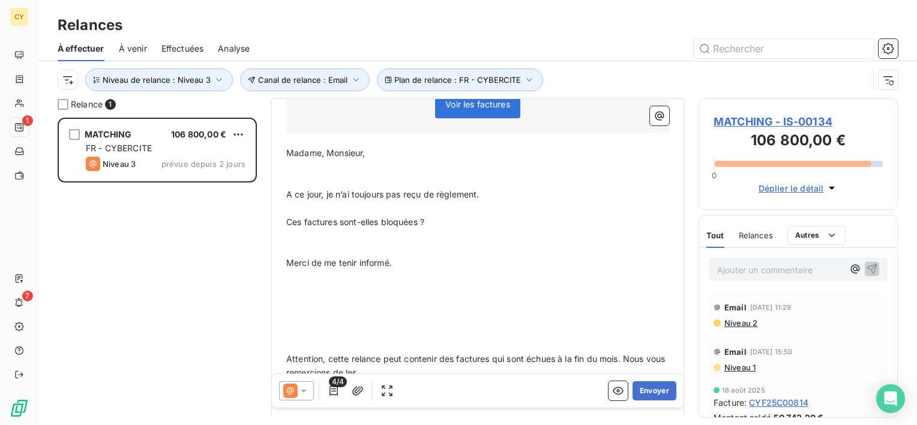
click at [310, 298] on p "﻿" at bounding box center [477, 305] width 383 height 14
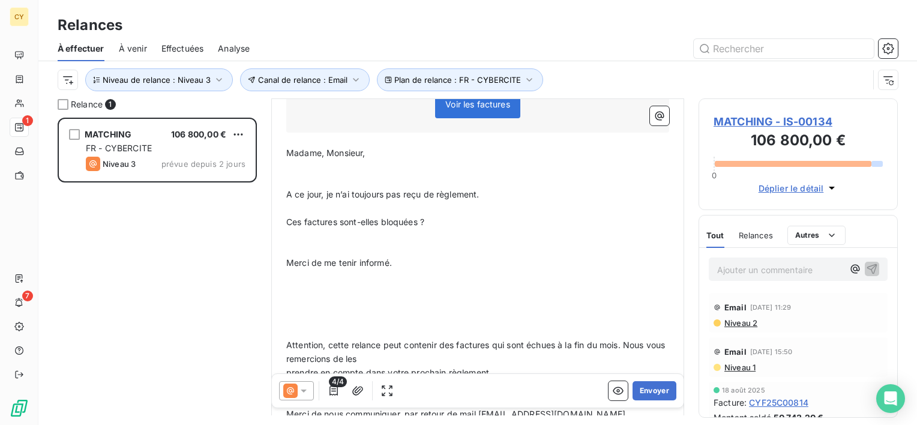
click at [296, 298] on p "﻿" at bounding box center [477, 305] width 383 height 14
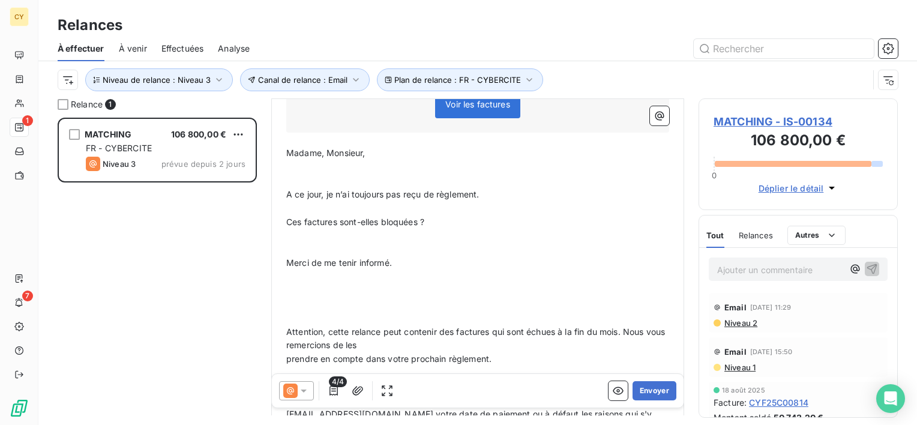
click at [296, 298] on p at bounding box center [477, 305] width 383 height 14
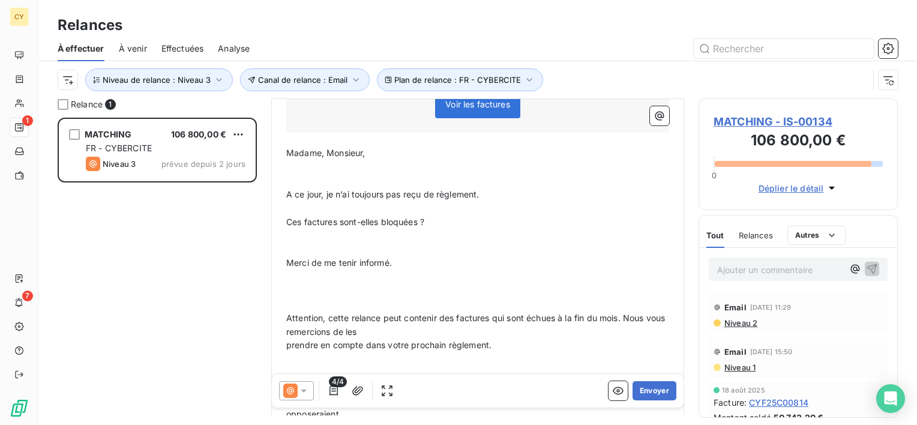
click at [293, 286] on p "﻿" at bounding box center [477, 291] width 383 height 14
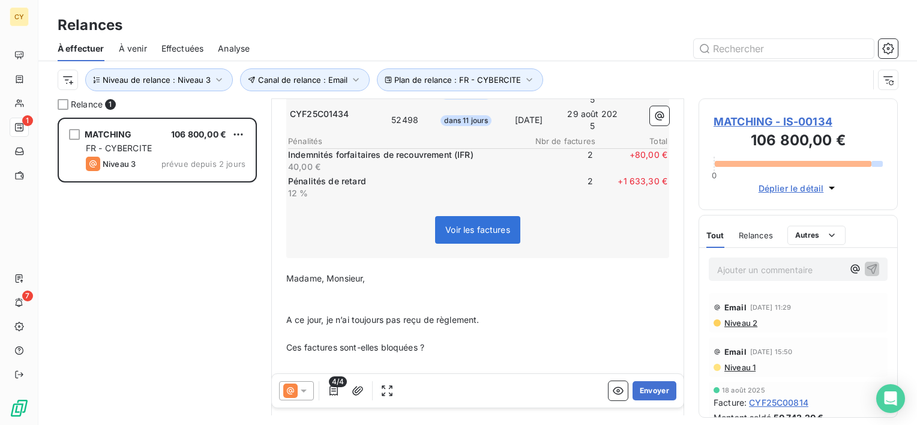
scroll to position [314, 0]
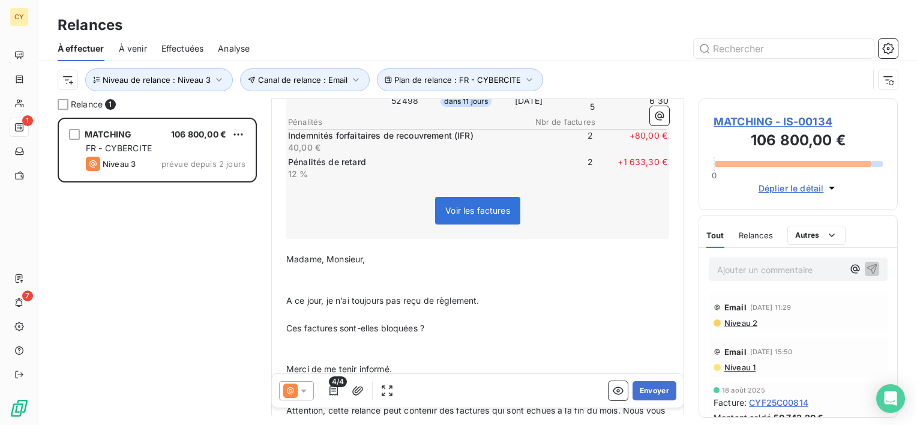
click at [292, 324] on span "Ces factures sont-elles bloquées ?" at bounding box center [355, 328] width 138 height 10
click at [337, 326] on span "Les factures sont-elles bloquées ?" at bounding box center [354, 328] width 137 height 10
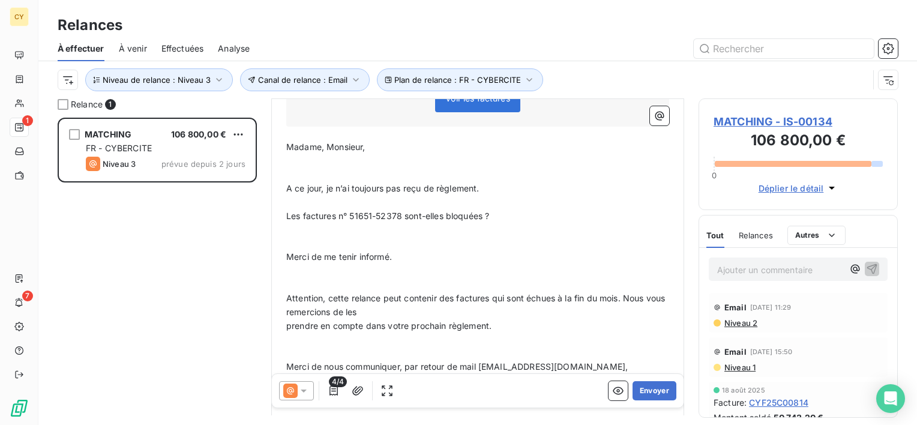
scroll to position [434, 0]
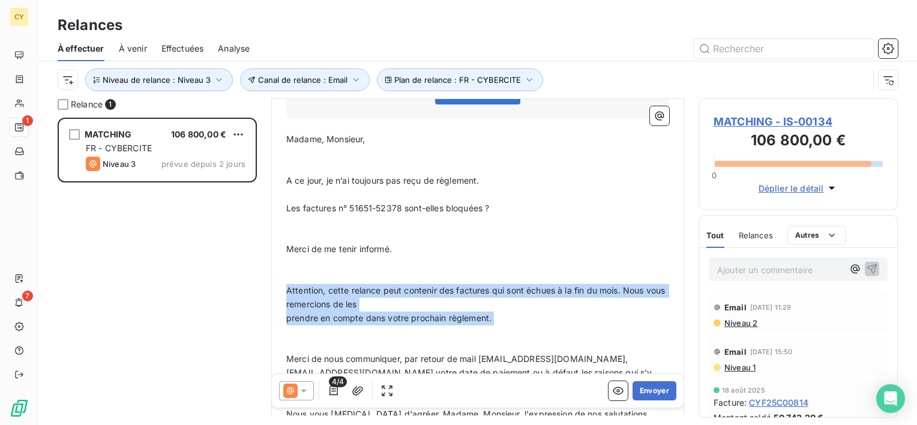
drag, startPoint x: 288, startPoint y: 286, endPoint x: 549, endPoint y: 326, distance: 264.2
click at [556, 329] on div "﻿ Total TTC à régler : 106 800,00 € Pénalités IFR : + 80,00 € Pénalités de reta…" at bounding box center [477, 152] width 383 height 700
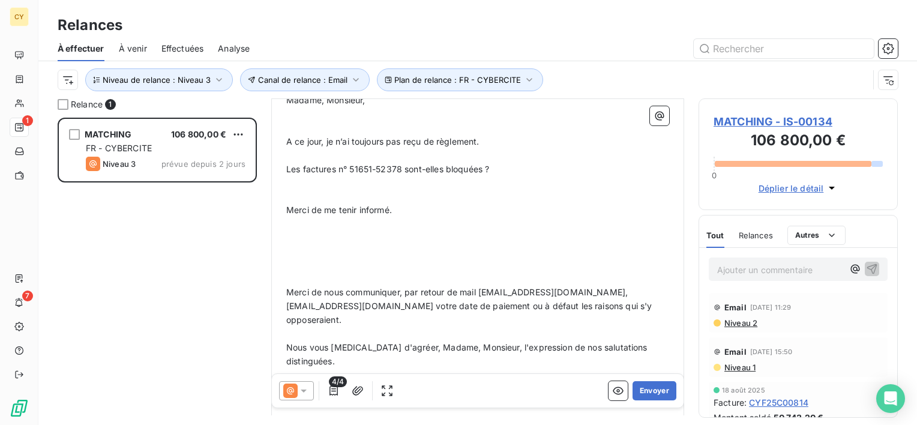
scroll to position [494, 0]
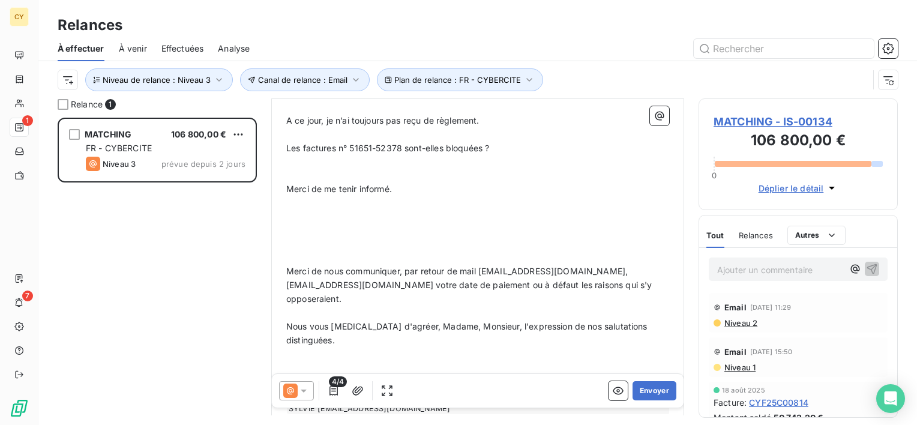
click at [290, 238] on p "﻿" at bounding box center [477, 245] width 383 height 14
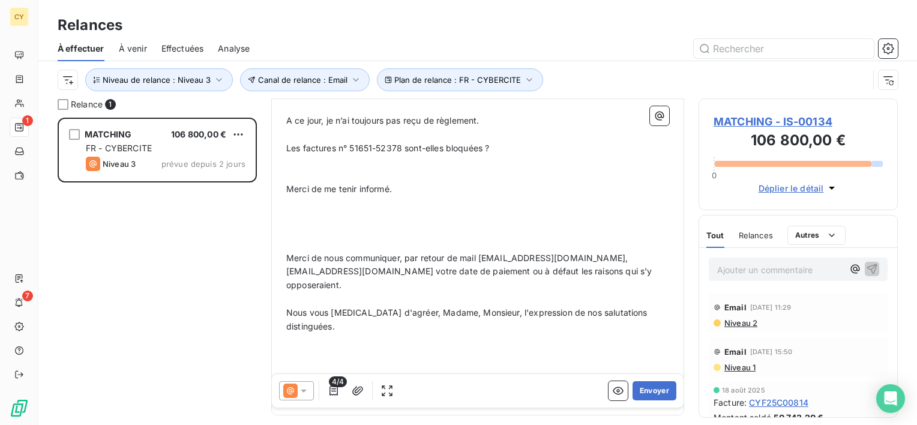
click at [288, 214] on span at bounding box center [288, 216] width 5 height 10
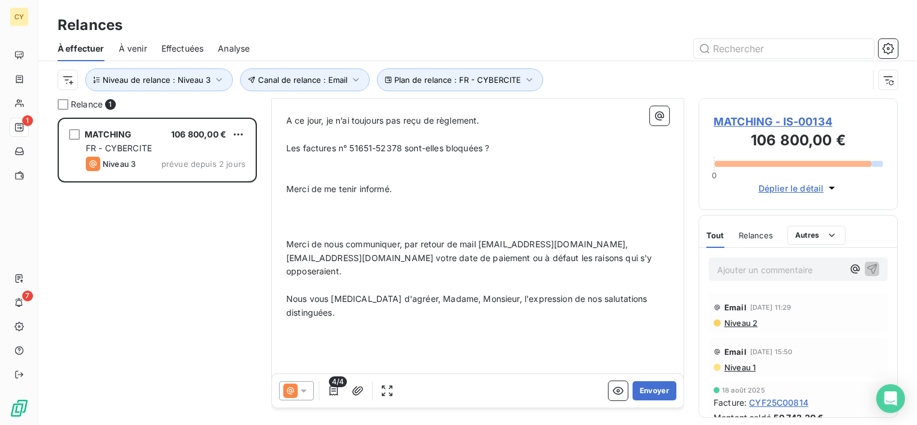
click at [293, 210] on p at bounding box center [477, 217] width 383 height 14
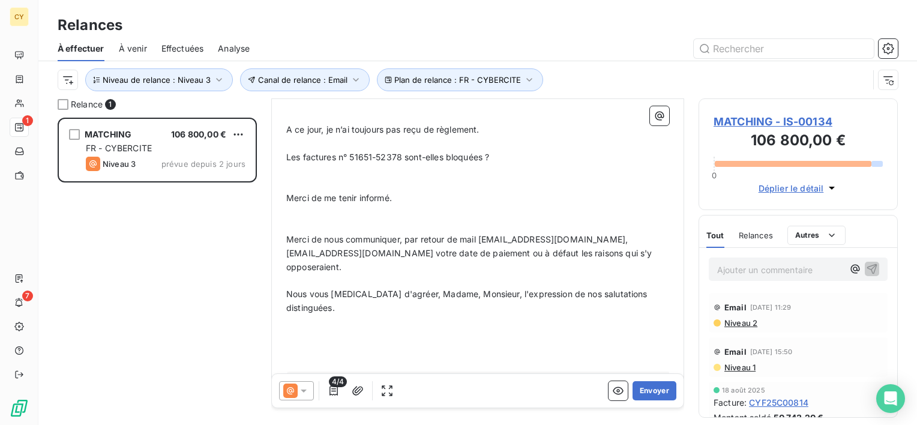
drag, startPoint x: 285, startPoint y: 235, endPoint x: 577, endPoint y: 254, distance: 292.8
click at [577, 254] on div "﻿ Total TTC à régler : 106 800,00 € Pénalités IFR : + 80,00 € Pénalités de reta…" at bounding box center [477, 67] width 397 height 646
drag, startPoint x: 576, startPoint y: 248, endPoint x: 487, endPoint y: 246, distance: 88.8
click at [557, 246] on p "Merci de nous communiquer, par retour de mail [EMAIL_ADDRESS][DOMAIN_NAME],[EMA…" at bounding box center [477, 253] width 383 height 41
drag, startPoint x: 394, startPoint y: 257, endPoint x: 336, endPoint y: 247, distance: 59.2
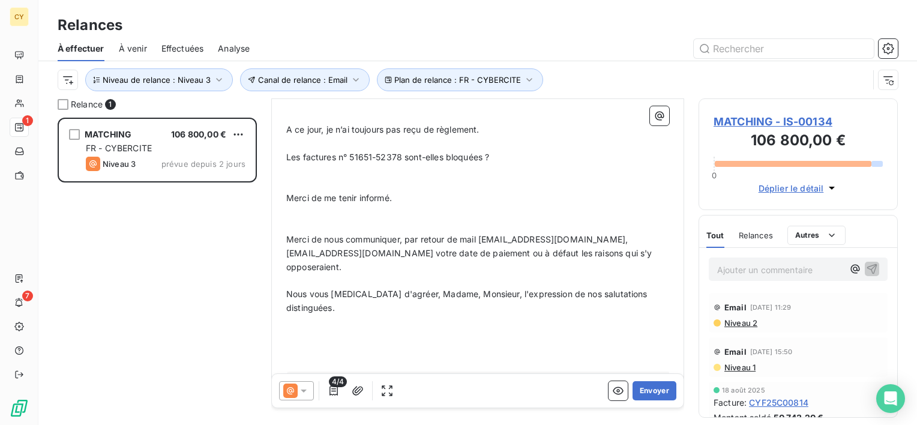
click at [379, 252] on div "﻿ Total TTC à régler : 106 800,00 € Pénalités IFR : + 80,00 € Pénalités de reta…" at bounding box center [477, 66] width 383 height 631
drag, startPoint x: 286, startPoint y: 235, endPoint x: 378, endPoint y: 241, distance: 92.6
click at [378, 241] on div "﻿ Total TTC à régler : 106 800,00 € Pénalités IFR : + 80,00 € Pénalités de reta…" at bounding box center [477, 67] width 397 height 646
drag, startPoint x: 370, startPoint y: 242, endPoint x: 338, endPoint y: 242, distance: 31.2
click at [359, 242] on p "Merci de nous communiquer, par retour de mail [EMAIL_ADDRESS][DOMAIN_NAME],[EMA…" at bounding box center [477, 253] width 383 height 41
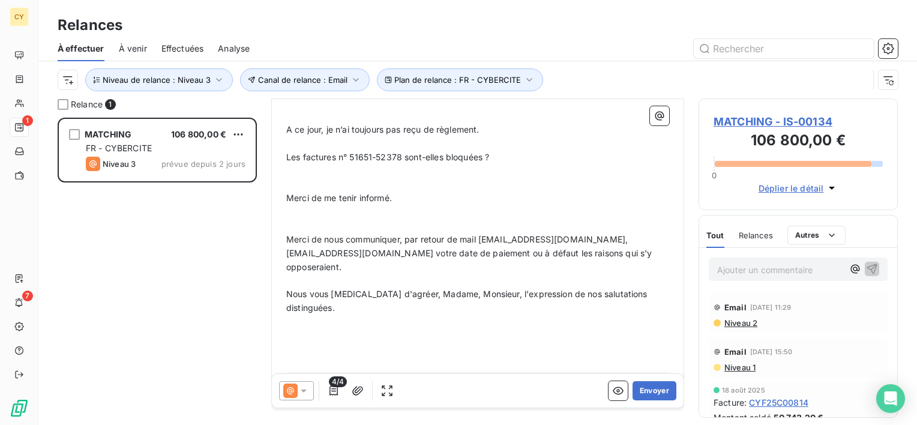
drag, startPoint x: 322, startPoint y: 247, endPoint x: 307, endPoint y: 247, distance: 14.4
click at [314, 247] on span "Merci de nous communiquer, par retour de mail [EMAIL_ADDRESS][DOMAIN_NAME],[EMA…" at bounding box center [470, 253] width 368 height 38
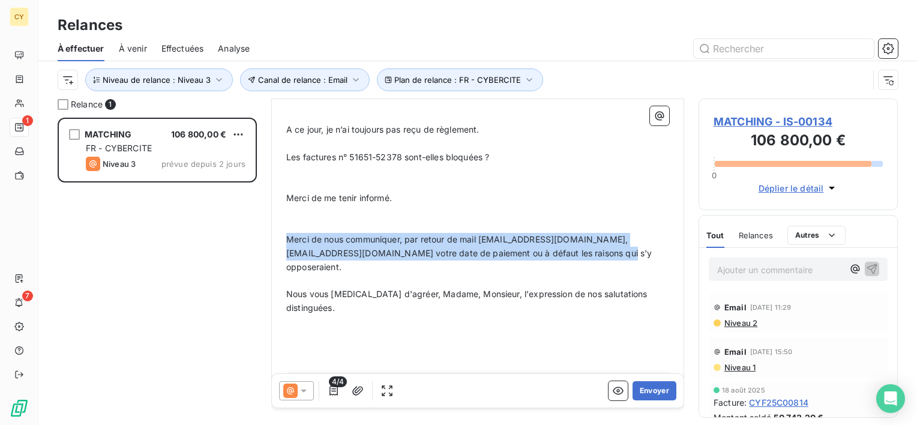
drag, startPoint x: 287, startPoint y: 231, endPoint x: 578, endPoint y: 254, distance: 291.9
click at [578, 254] on p "Merci de nous communiquer, par retour de mail [EMAIL_ADDRESS][DOMAIN_NAME],[EMA…" at bounding box center [477, 253] width 383 height 41
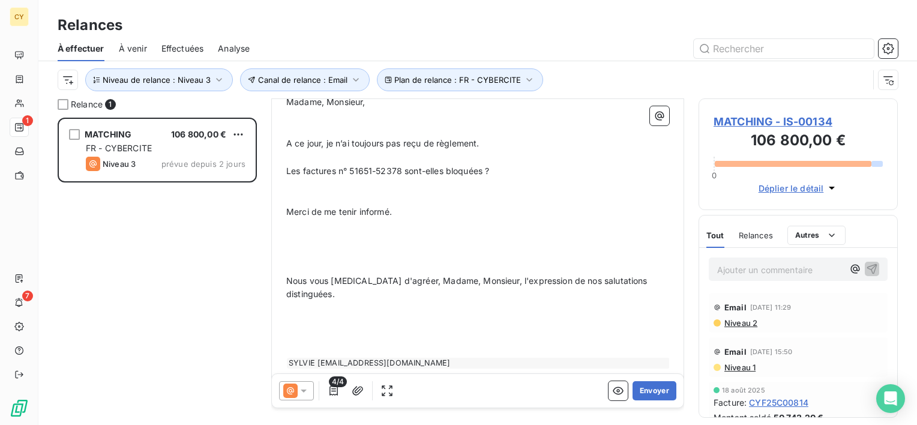
click at [319, 251] on p "﻿" at bounding box center [477, 254] width 383 height 14
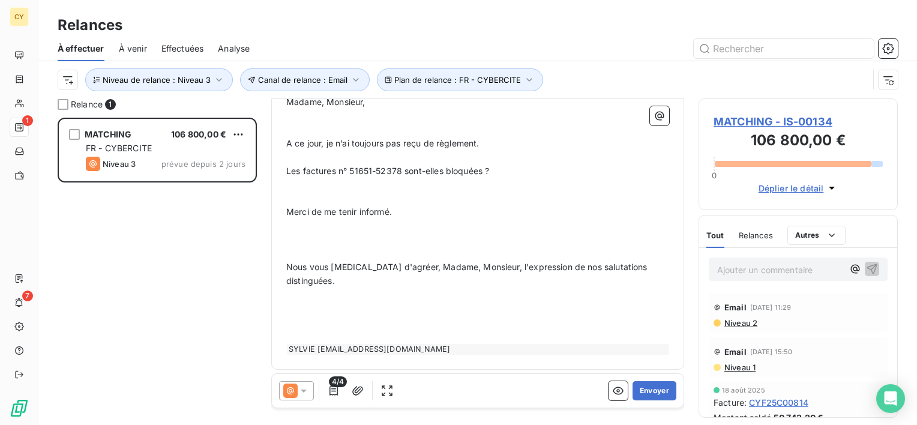
scroll to position [458, 0]
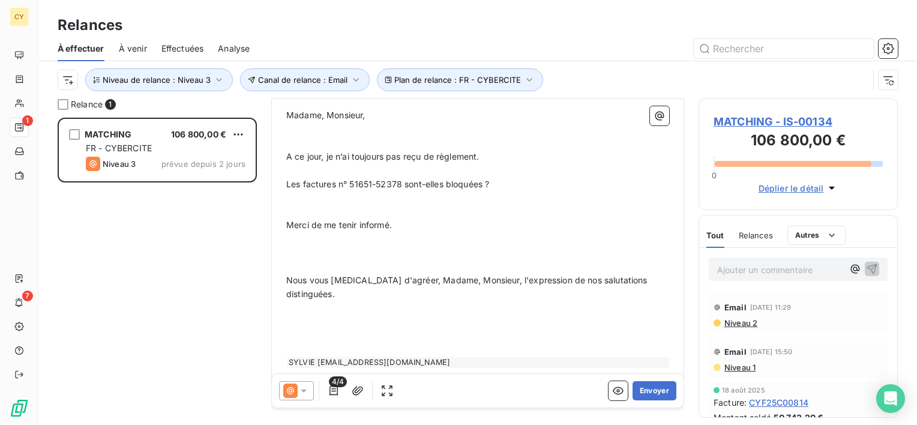
click at [320, 253] on p at bounding box center [477, 253] width 383 height 14
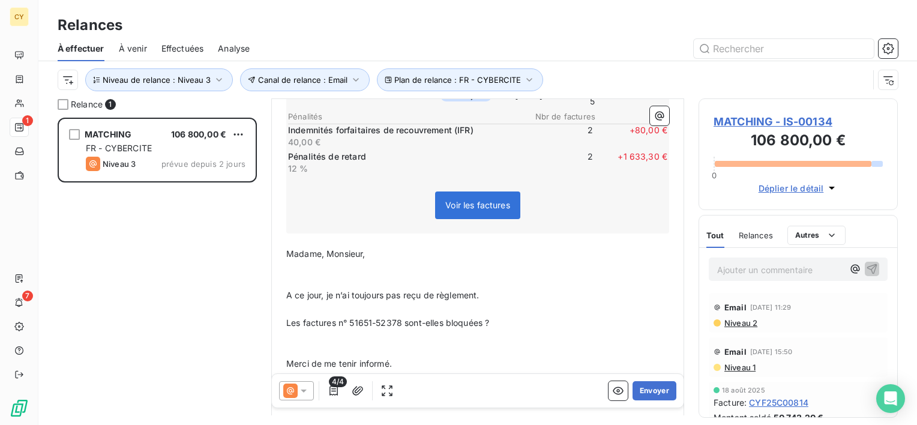
scroll to position [420, 0]
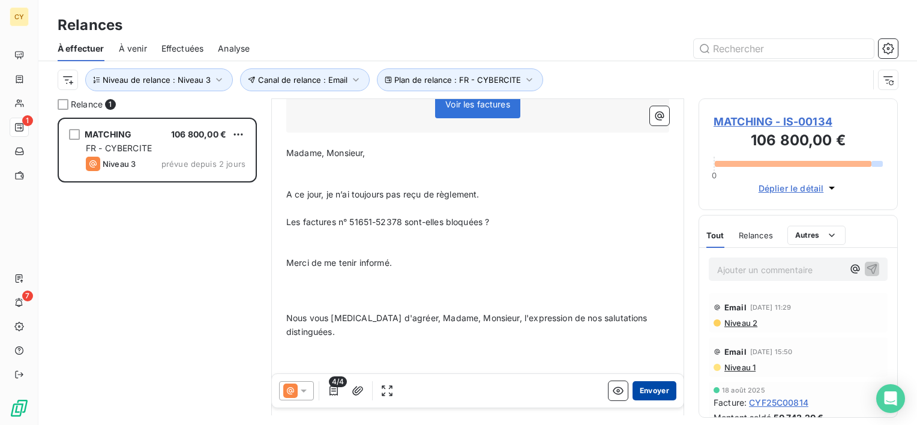
click at [646, 390] on button "Envoyer" at bounding box center [654, 390] width 44 height 19
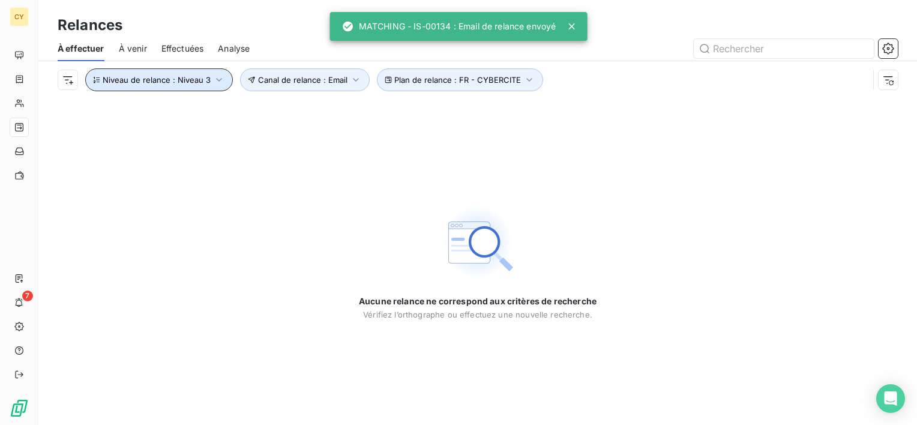
click at [178, 83] on span "Niveau de relance : Niveau 3" at bounding box center [157, 80] width 108 height 10
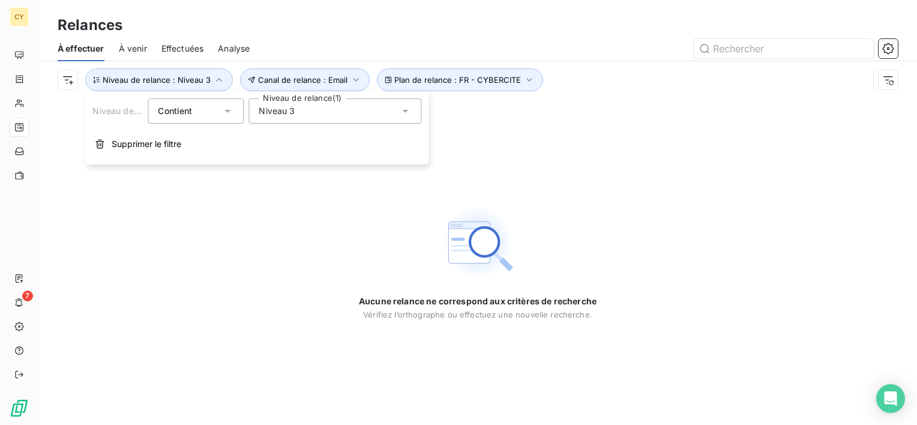
click at [293, 109] on div "Niveau 3" at bounding box center [334, 110] width 173 height 25
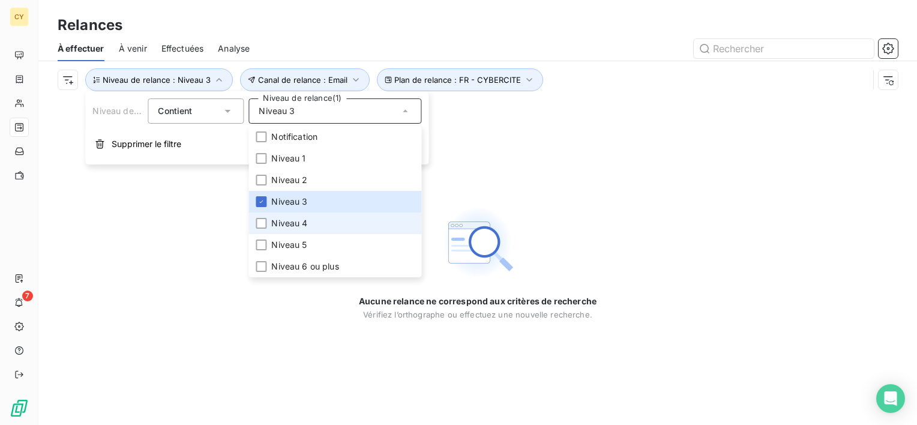
click at [295, 227] on span "Niveau 4" at bounding box center [289, 223] width 36 height 12
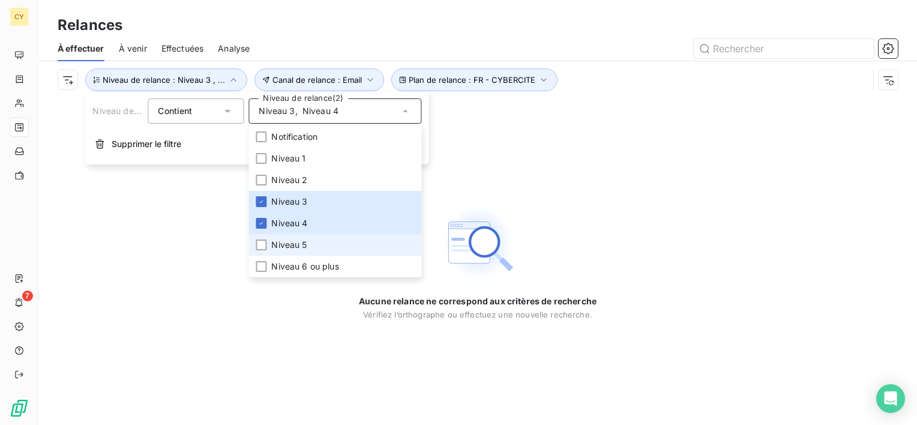
click at [291, 245] on span "Niveau 5" at bounding box center [288, 245] width 35 height 12
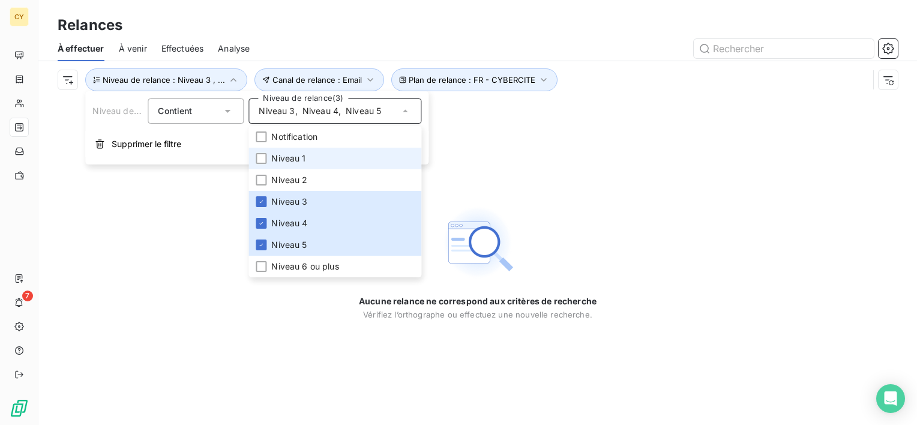
click at [298, 157] on span "Niveau 1" at bounding box center [288, 158] width 34 height 12
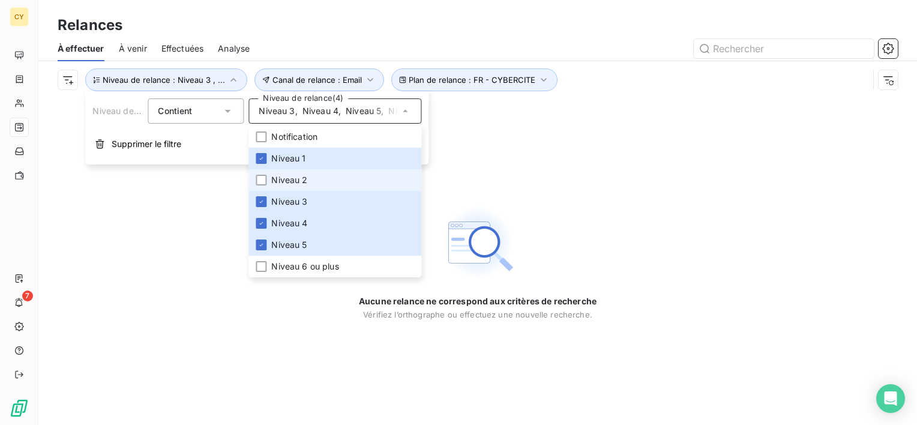
click at [299, 175] on span "Niveau 2" at bounding box center [289, 180] width 36 height 12
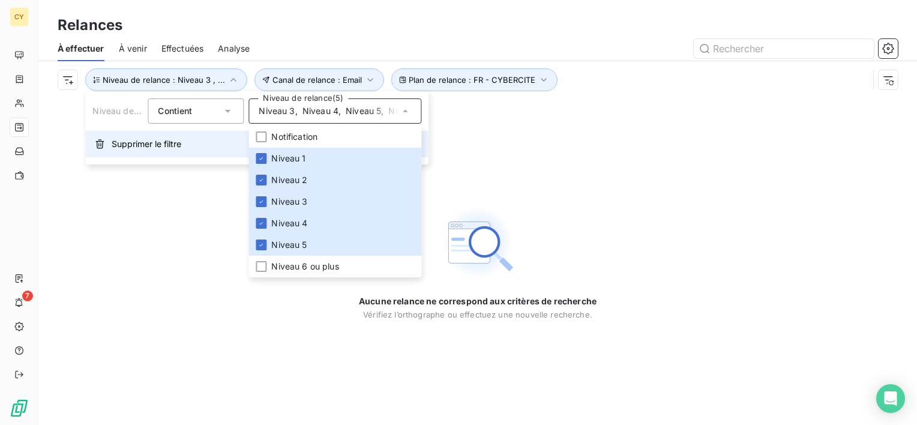
click at [163, 140] on span "Supprimer le filtre" at bounding box center [147, 144] width 70 height 12
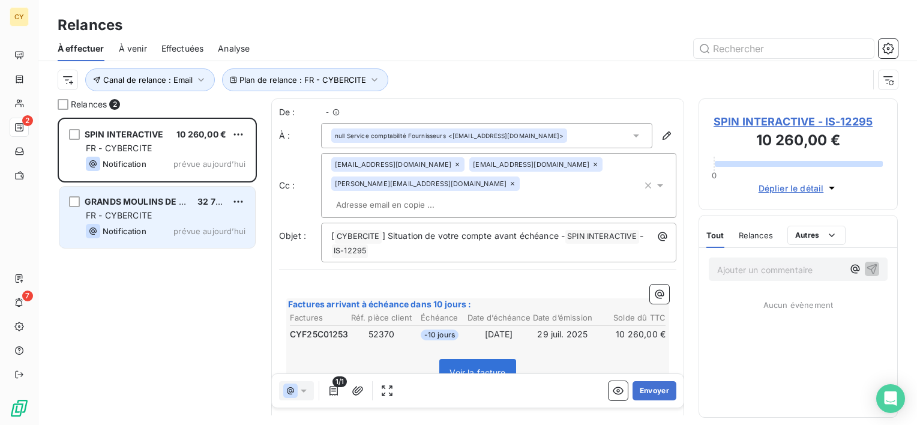
scroll to position [298, 190]
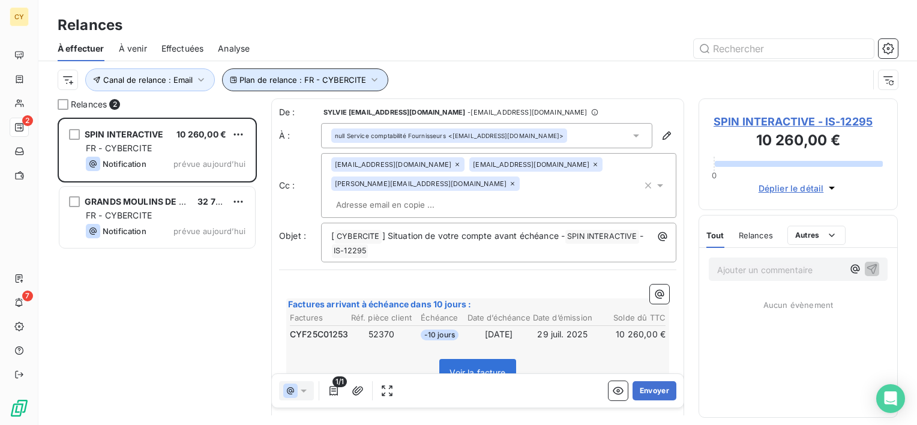
click at [278, 80] on span "Plan de relance : FR - CYBERCITE" at bounding box center [302, 80] width 127 height 10
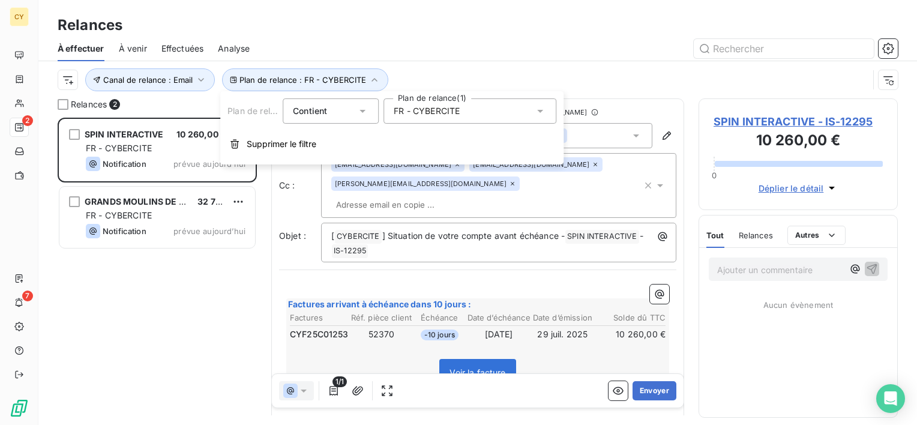
click at [458, 114] on span "FR - CYBERCITE" at bounding box center [427, 111] width 66 height 12
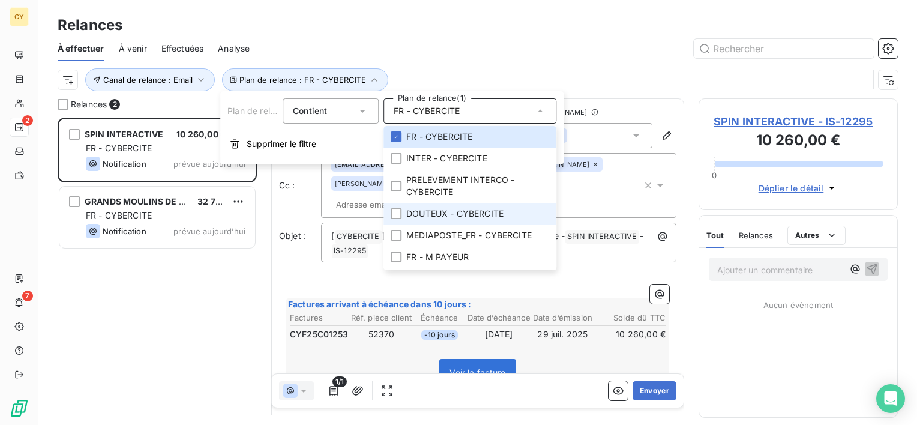
click at [449, 216] on span "DOUTEUX - CYBERCITE" at bounding box center [454, 214] width 97 height 12
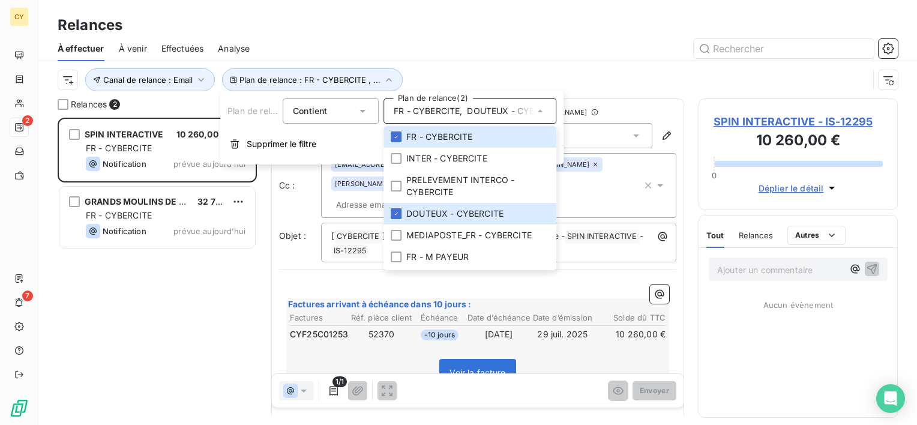
click at [125, 310] on div "SPIN INTERACTIVE 10 260,00 € FR - CYBERCITE Notification prévue [DATE] GRANDS M…" at bounding box center [157, 271] width 199 height 307
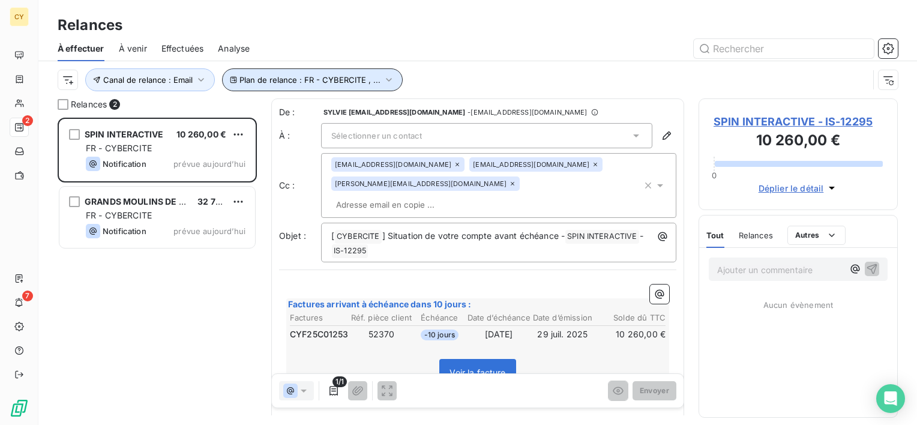
click at [336, 83] on span "Plan de relance : FR - CYBERCITE , ..." at bounding box center [309, 80] width 141 height 10
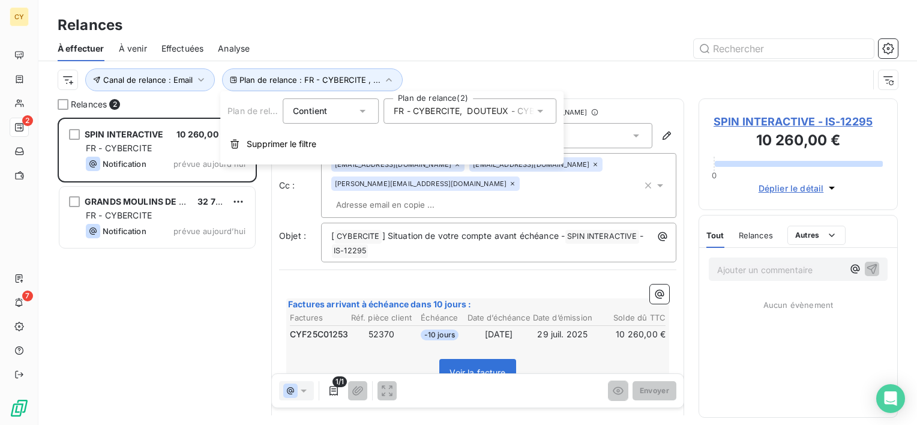
click at [419, 110] on span "FR - CYBERCITE" at bounding box center [427, 111] width 66 height 12
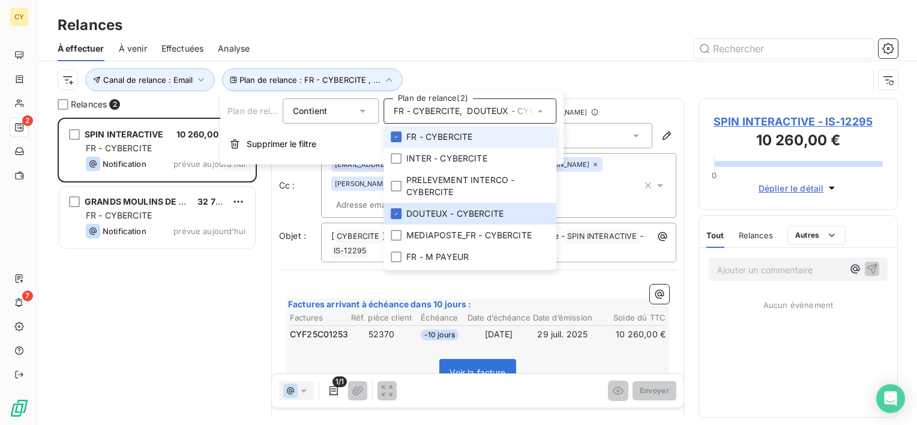
click at [412, 134] on span "FR - CYBERCITE" at bounding box center [439, 137] width 66 height 12
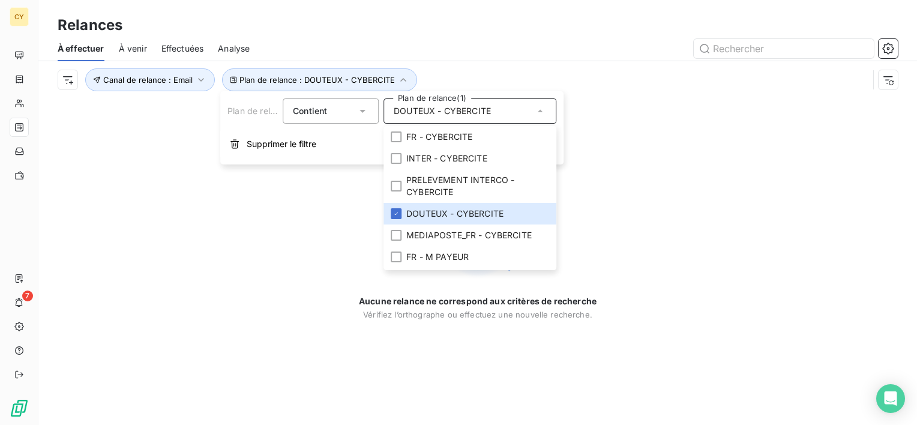
click at [442, 109] on span "DOUTEUX - CYBERCITE" at bounding box center [442, 111] width 97 height 12
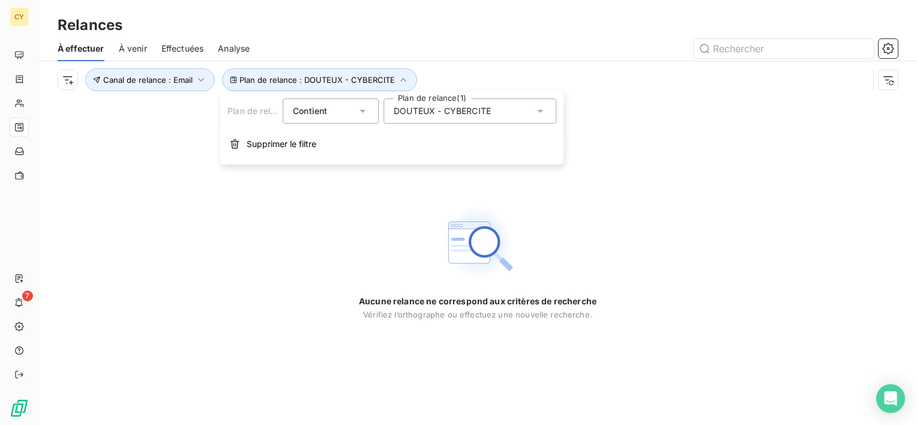
click at [472, 118] on div "DOUTEUX - CYBERCITE" at bounding box center [469, 110] width 173 height 25
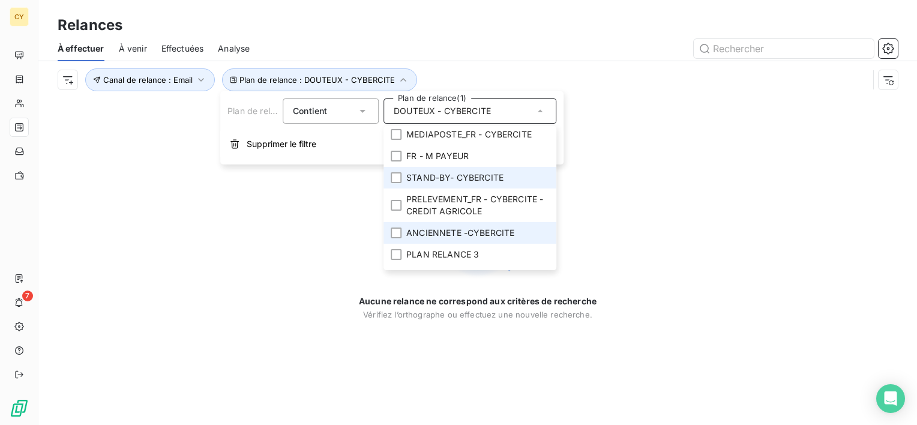
scroll to position [120, 0]
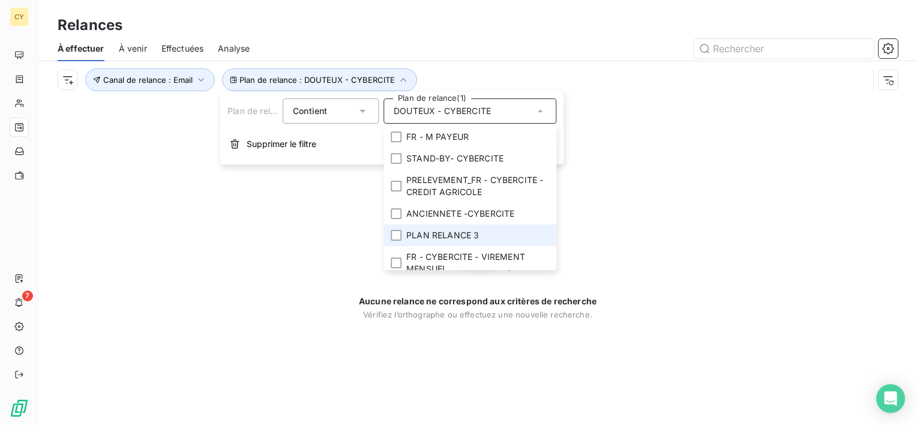
click at [422, 233] on span "PLAN RELANCE 3" at bounding box center [442, 235] width 73 height 12
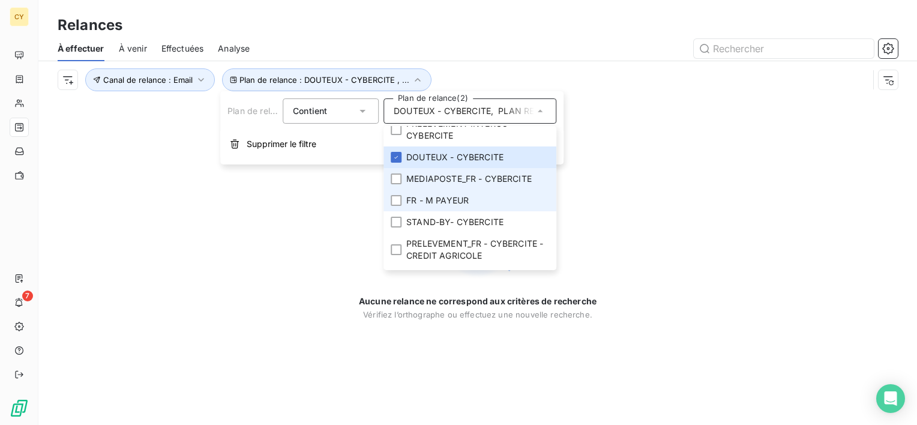
scroll to position [0, 0]
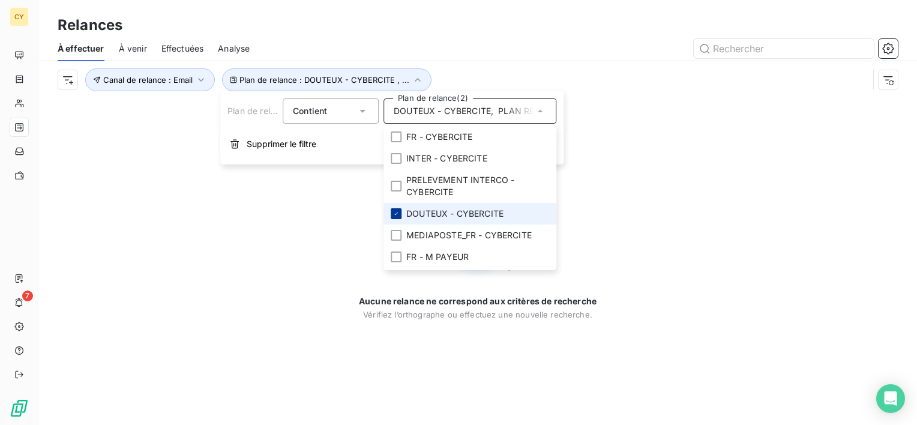
click at [396, 214] on icon at bounding box center [395, 213] width 7 height 7
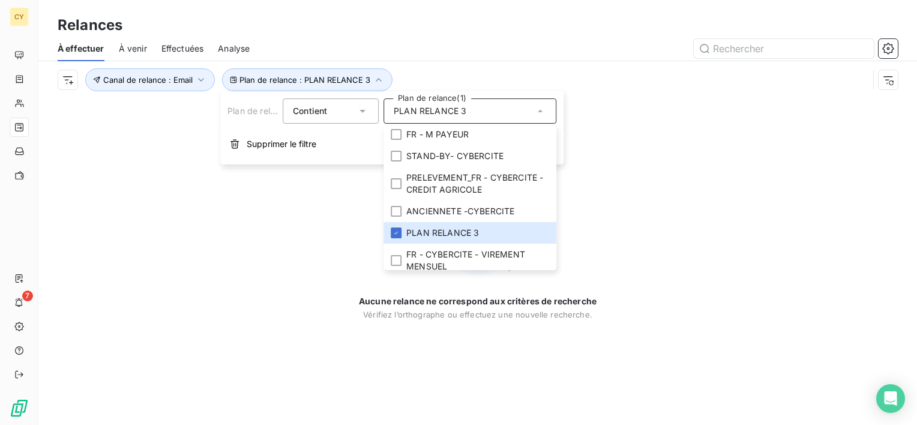
scroll to position [130, 0]
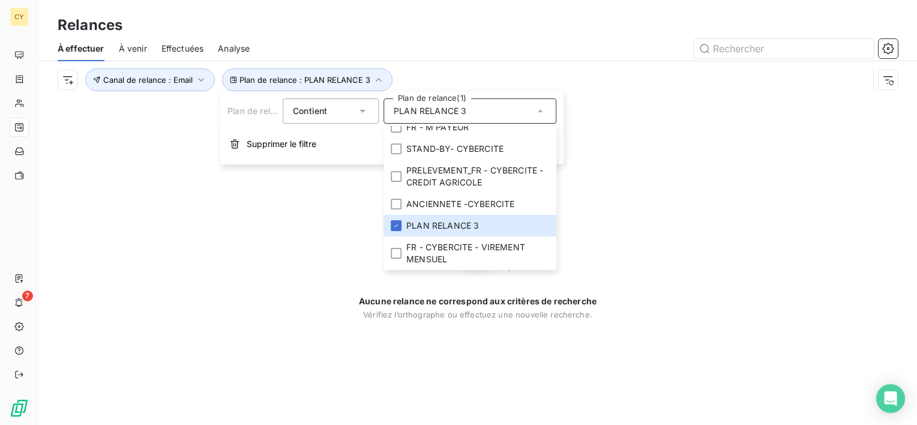
drag, startPoint x: 247, startPoint y: 276, endPoint x: 244, endPoint y: 269, distance: 7.3
click at [244, 271] on div "Aucune relance ne correspond aux critères de recherche [PERSON_NAME] l’orthogra…" at bounding box center [477, 261] width 879 height 326
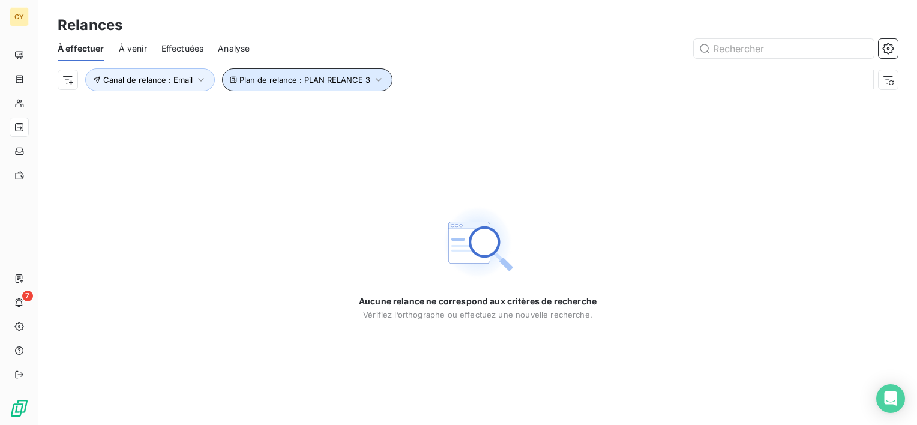
click at [315, 82] on span "Plan de relance : PLAN RELANCE 3" at bounding box center [304, 80] width 131 height 10
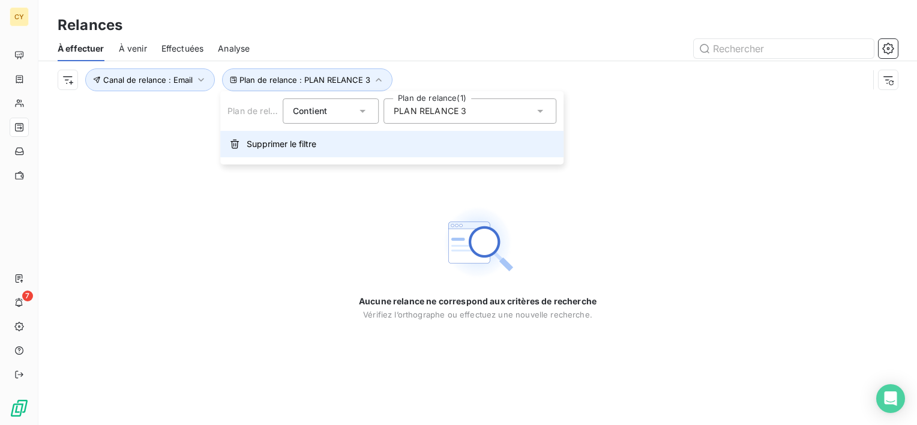
click at [290, 146] on span "Supprimer le filtre" at bounding box center [282, 144] width 70 height 12
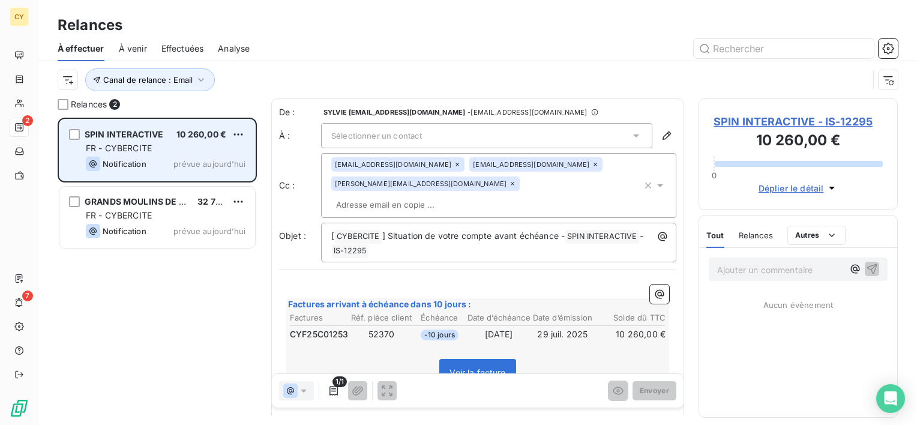
scroll to position [298, 190]
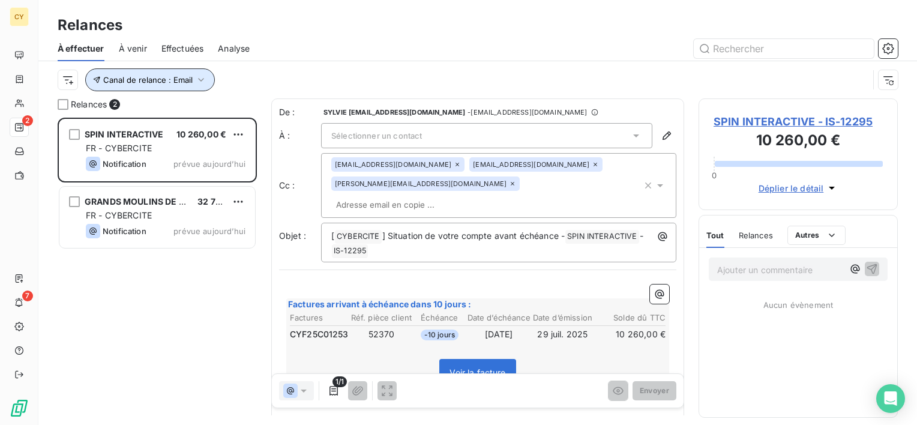
click at [149, 84] on span "Canal de relance : Email" at bounding box center [147, 80] width 89 height 10
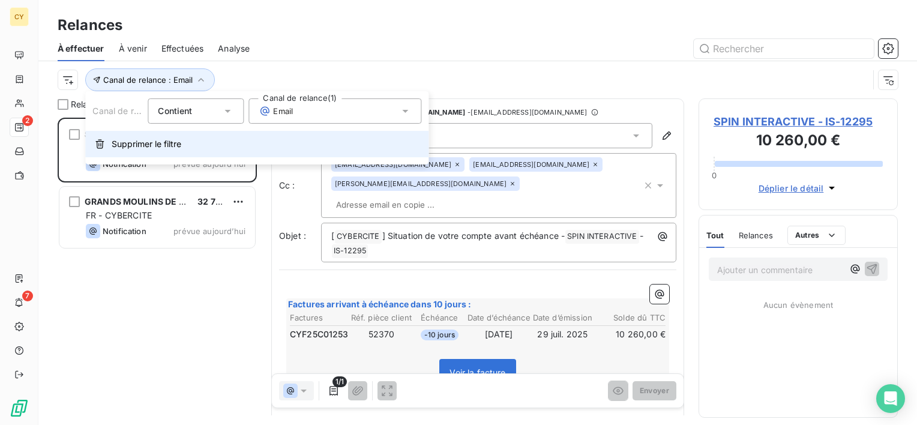
click at [161, 145] on span "Supprimer le filtre" at bounding box center [147, 144] width 70 height 12
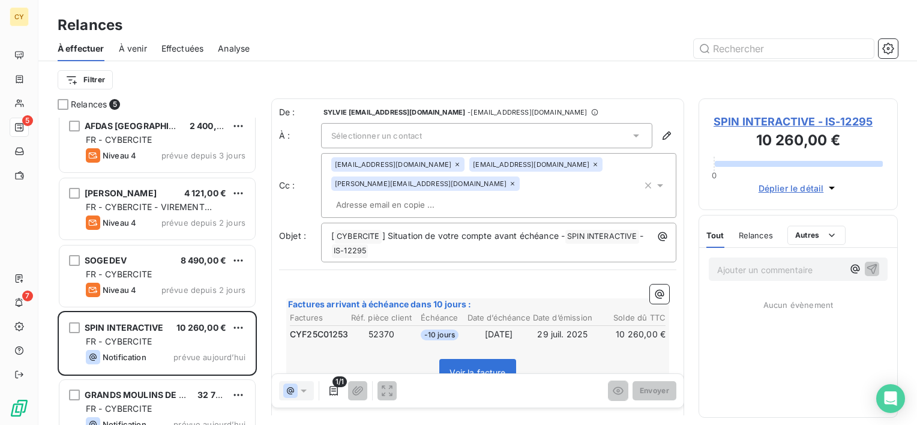
scroll to position [0, 0]
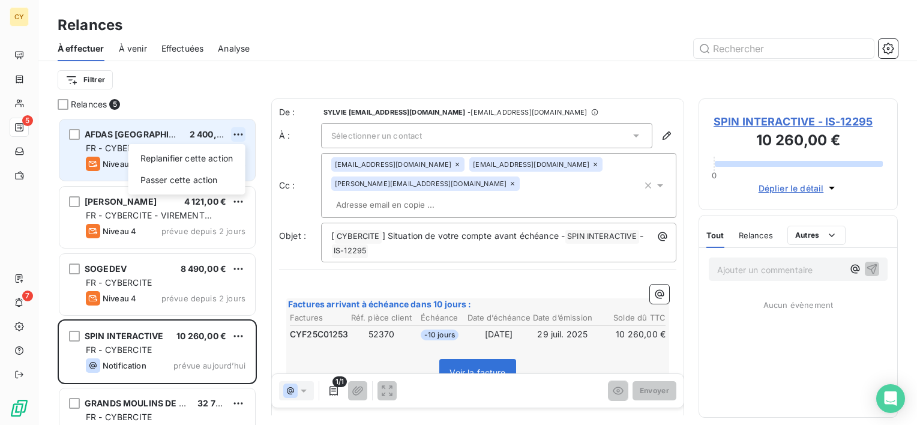
click at [233, 134] on html "CY 5 7 Relances À effectuer À venir Effectuées Analyse Filtrer Relances 5 AFDAS…" at bounding box center [458, 212] width 917 height 425
click at [205, 163] on div "Replanifier cette action" at bounding box center [186, 158] width 107 height 19
select select "8"
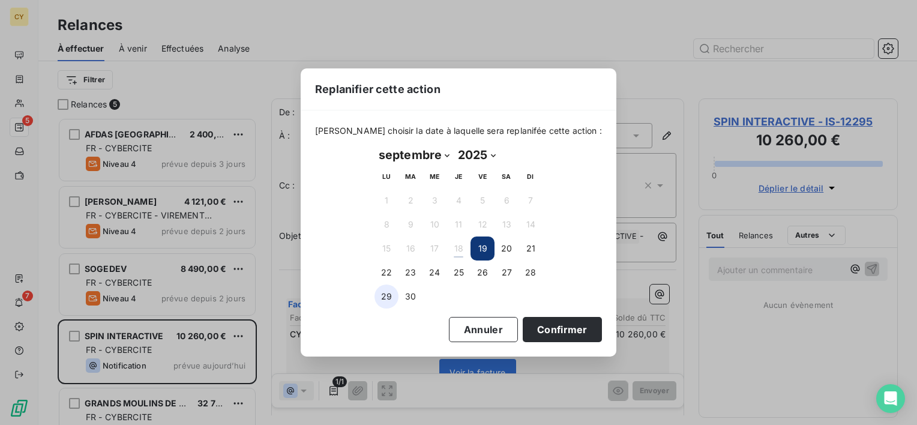
click at [386, 296] on button "29" at bounding box center [386, 296] width 24 height 24
drag, startPoint x: 557, startPoint y: 333, endPoint x: 533, endPoint y: 331, distance: 24.1
click at [551, 332] on button "Confirmer" at bounding box center [562, 329] width 79 height 25
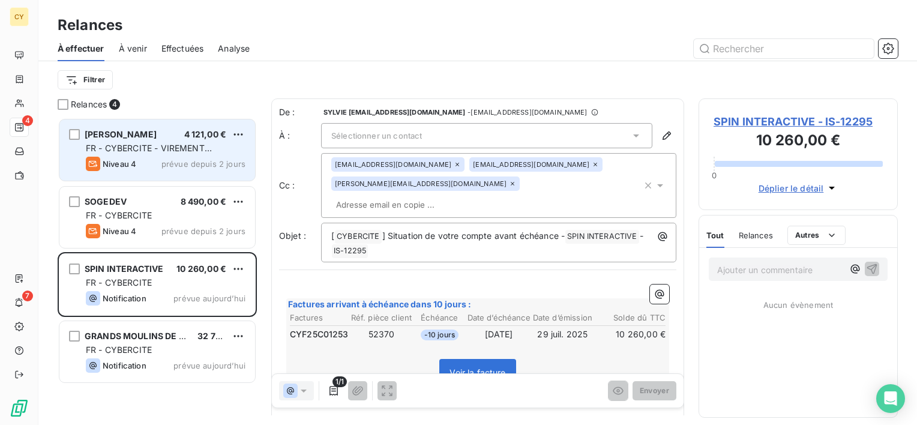
click at [194, 159] on span "prévue depuis 2 jours" at bounding box center [203, 164] width 84 height 10
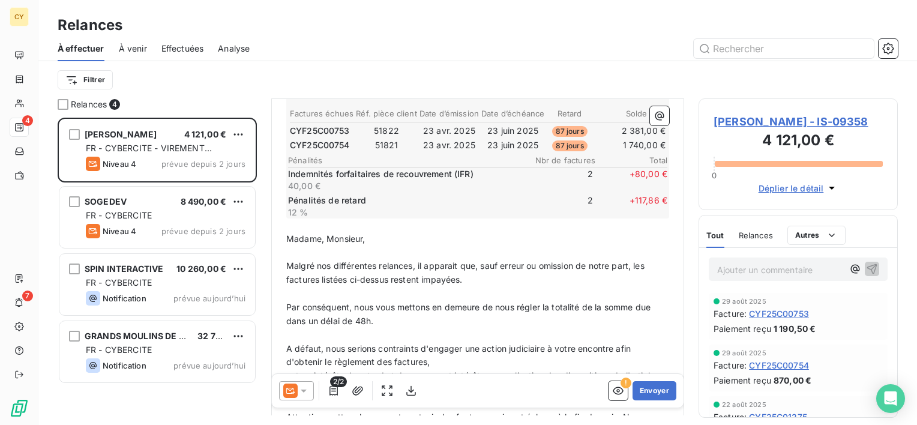
scroll to position [180, 0]
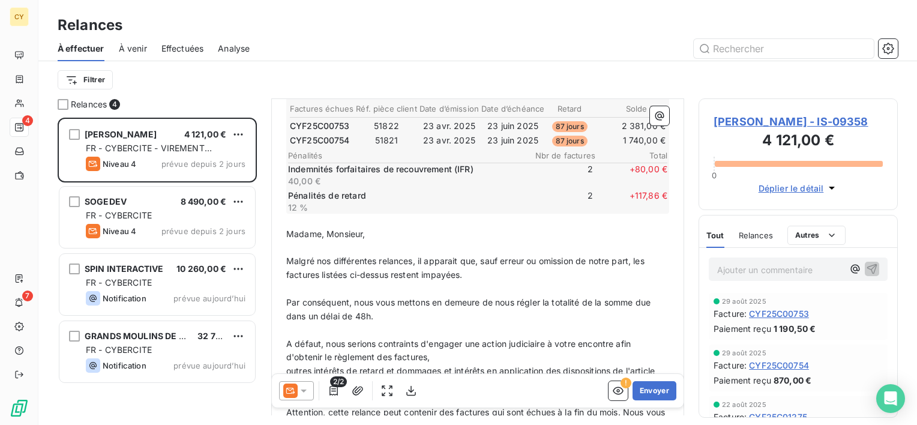
click at [763, 123] on span "[PERSON_NAME] - IS-09358" at bounding box center [797, 121] width 169 height 16
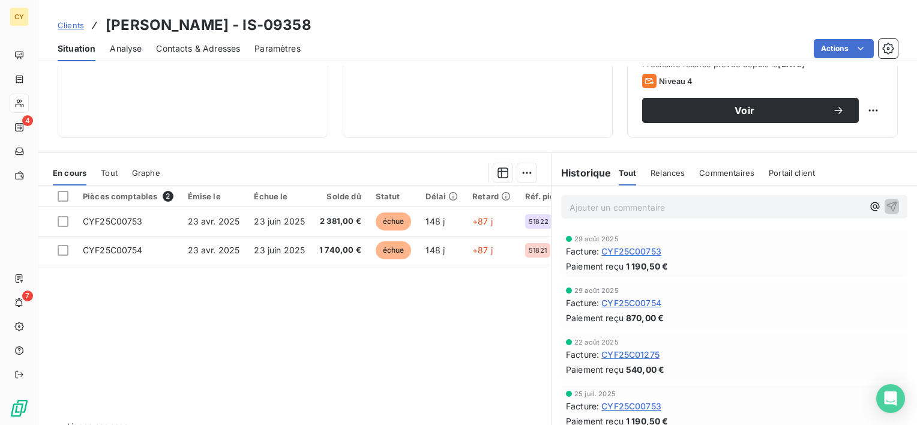
scroll to position [208, 0]
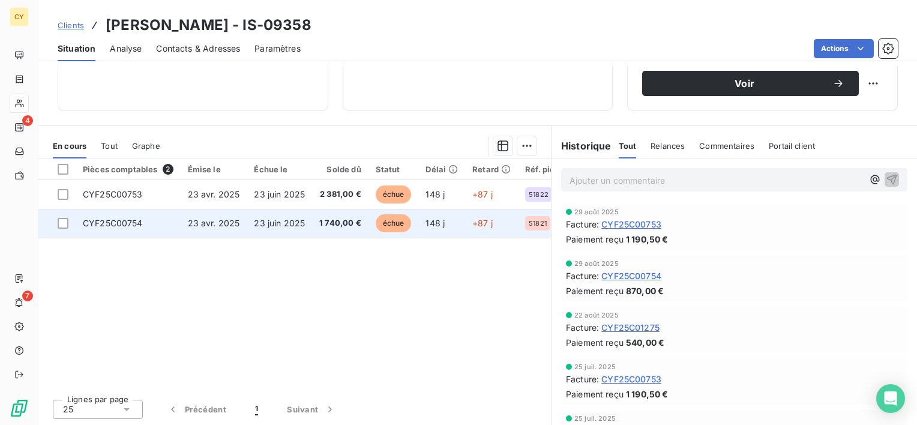
click at [129, 224] on span "CYF25C00754" at bounding box center [113, 223] width 60 height 10
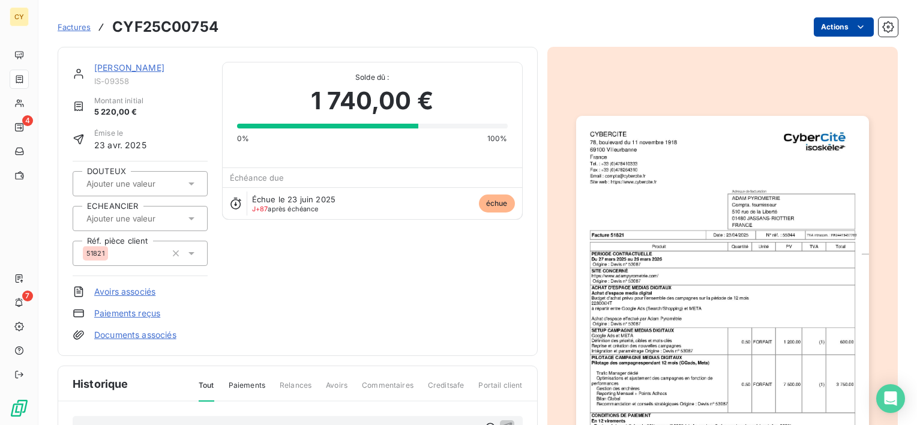
click at [835, 26] on html "CY 4 7 Factures CYF25C00754 Actions [PERSON_NAME] IS-09358 Montant initial 5 22…" at bounding box center [458, 212] width 917 height 425
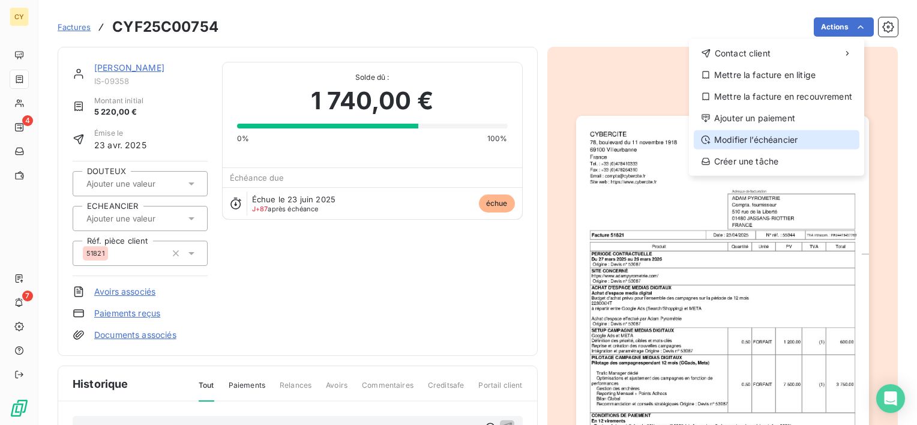
click at [785, 139] on div "Modifier l’échéancier" at bounding box center [777, 139] width 166 height 19
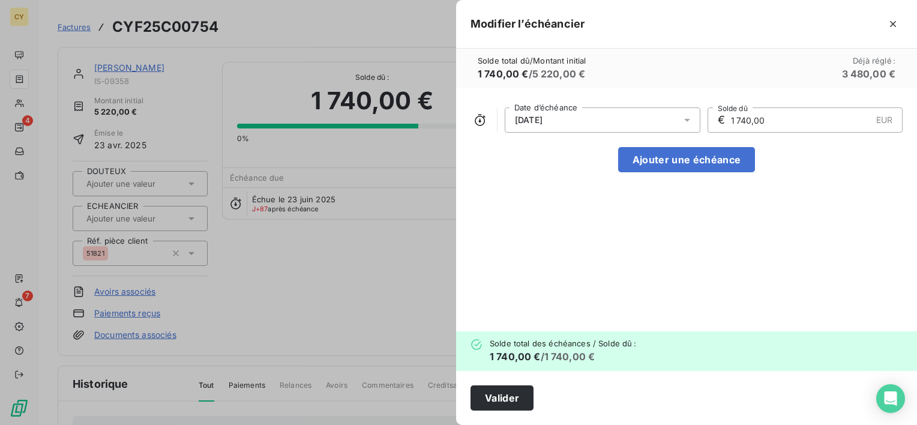
click at [686, 121] on icon at bounding box center [687, 120] width 6 height 3
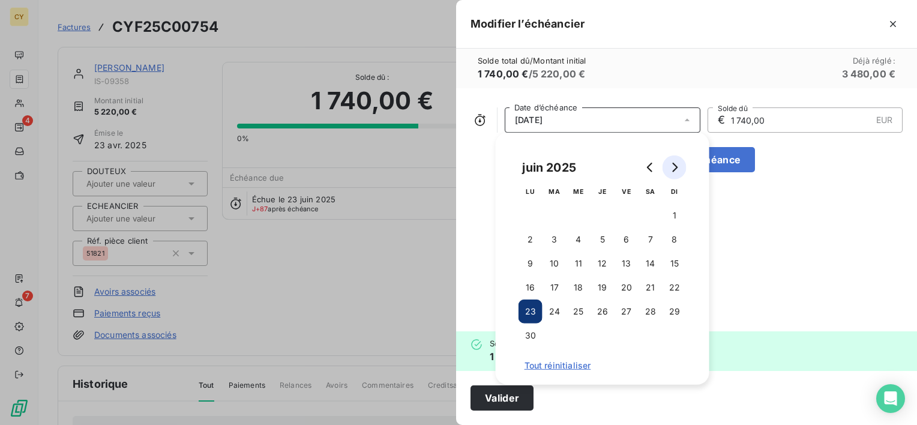
click at [676, 168] on icon "Go to next month" at bounding box center [674, 168] width 5 height 10
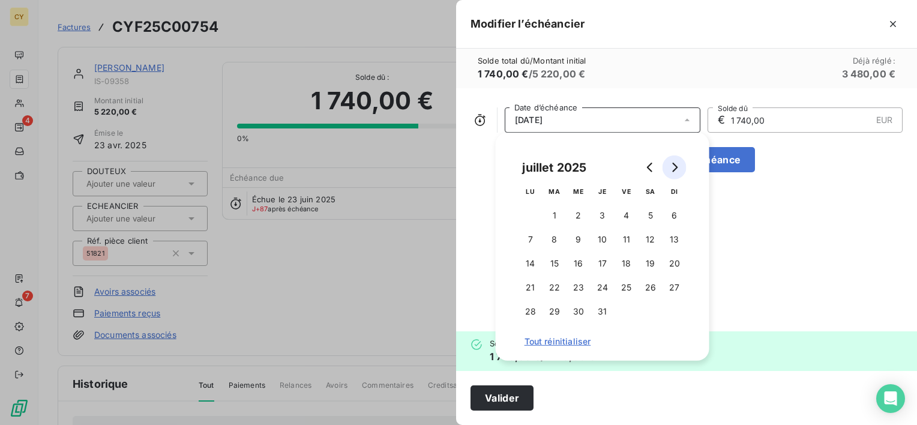
click at [676, 168] on icon "Go to next month" at bounding box center [674, 168] width 5 height 10
click at [676, 167] on icon "Go to next month" at bounding box center [674, 168] width 5 height 10
click at [676, 168] on icon "Go to next month" at bounding box center [674, 168] width 5 height 10
click at [651, 168] on icon "Go to previous month" at bounding box center [651, 168] width 10 height 10
click at [558, 312] on button "30" at bounding box center [554, 311] width 24 height 24
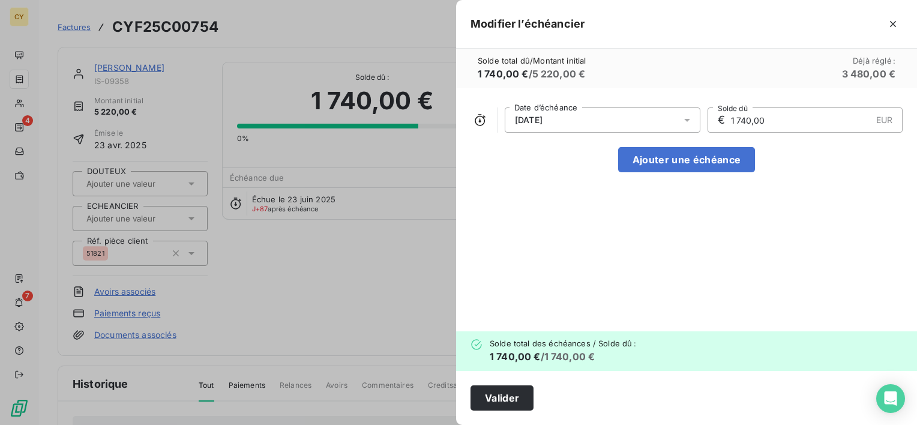
drag, startPoint x: 776, startPoint y: 118, endPoint x: 716, endPoint y: 132, distance: 61.6
click at [716, 132] on div "[DATE] Date d’échéance € 1 740,00 EUR Solde dû Ajouter une échéance" at bounding box center [686, 209] width 461 height 243
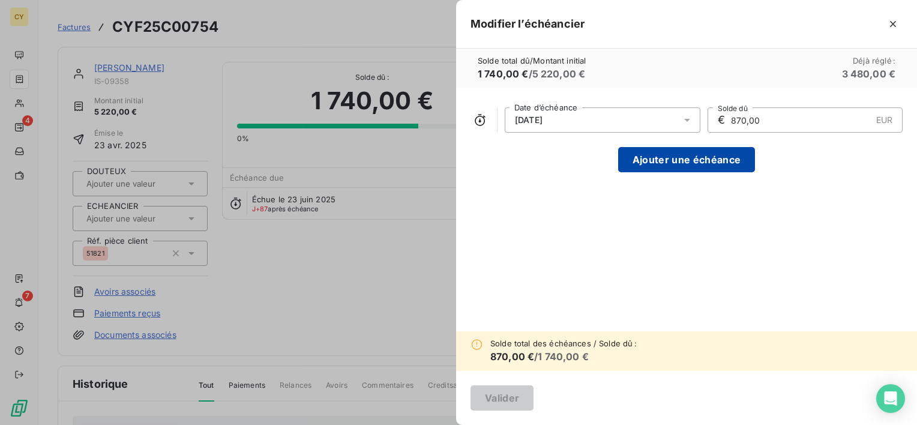
type input "870,00"
click at [688, 162] on button "Ajouter une échéance" at bounding box center [686, 159] width 137 height 25
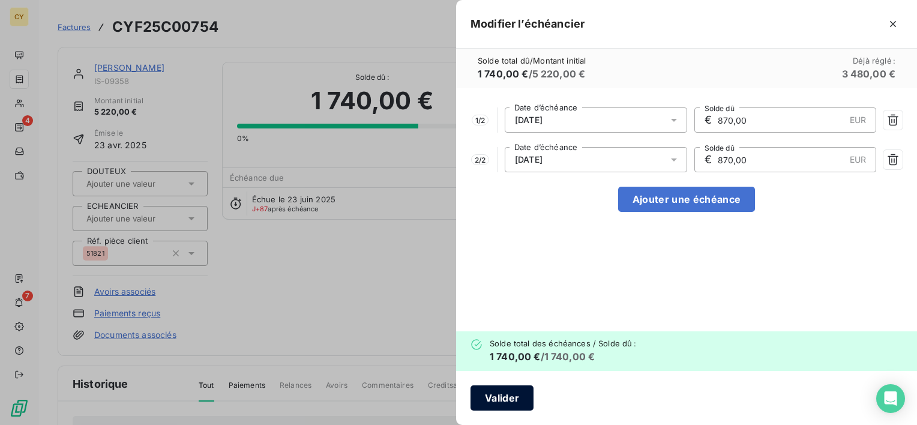
click at [494, 402] on button "Valider" at bounding box center [501, 397] width 63 height 25
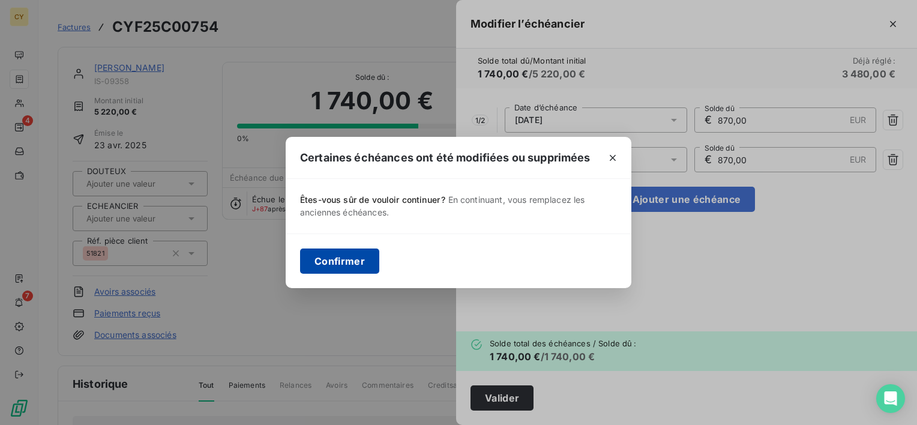
click at [336, 263] on button "Confirmer" at bounding box center [339, 260] width 79 height 25
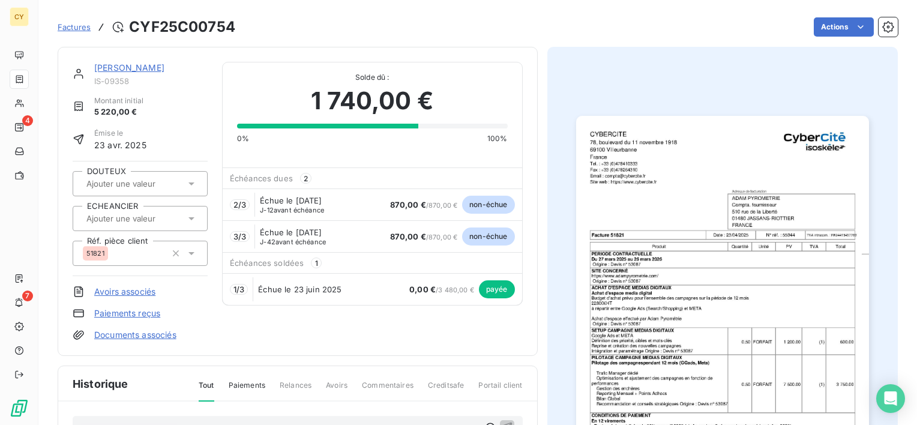
click at [137, 70] on link "[PERSON_NAME]" at bounding box center [129, 67] width 70 height 10
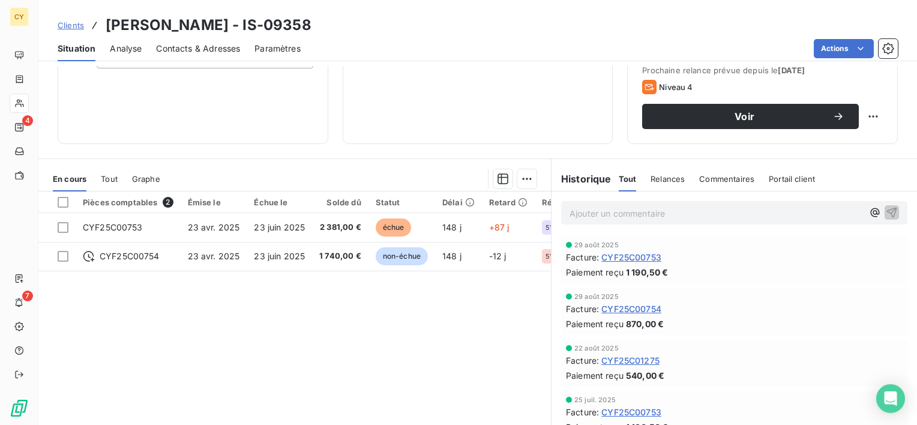
scroll to position [180, 0]
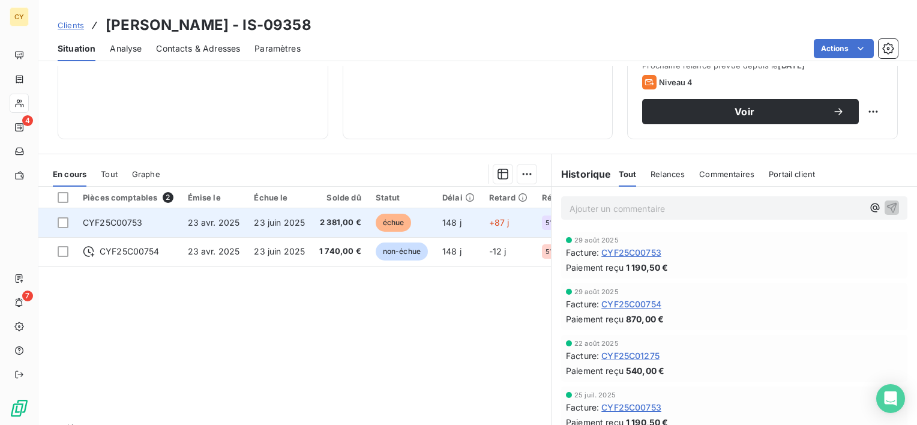
click at [124, 218] on span "CYF25C00753" at bounding box center [113, 222] width 60 height 10
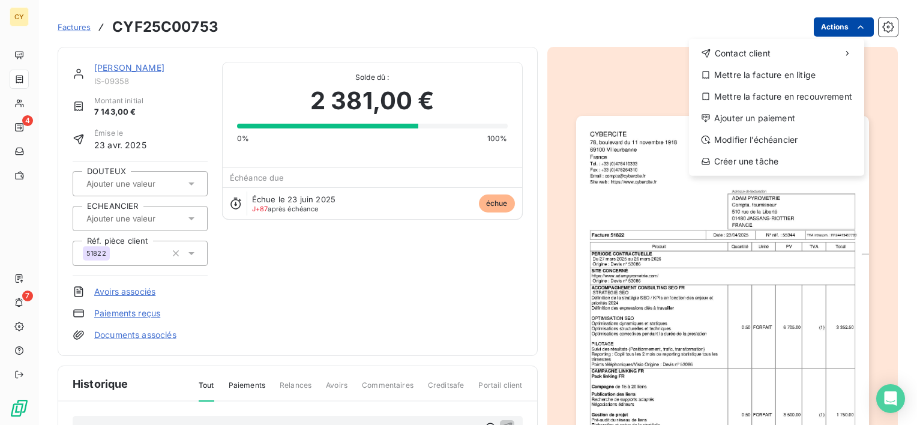
click at [825, 23] on html "CY 4 7 Factures CYF25C00753 Actions Contact client Mettre la facture en litige …" at bounding box center [458, 212] width 917 height 425
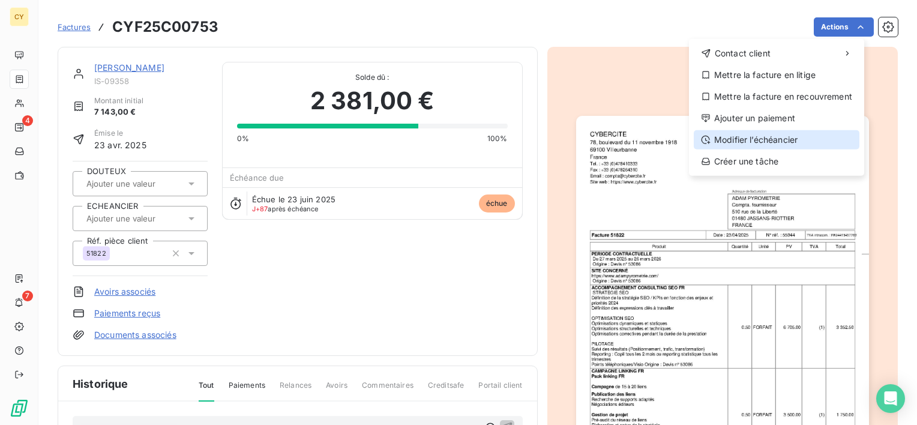
click at [776, 139] on div "Modifier l’échéancier" at bounding box center [777, 139] width 166 height 19
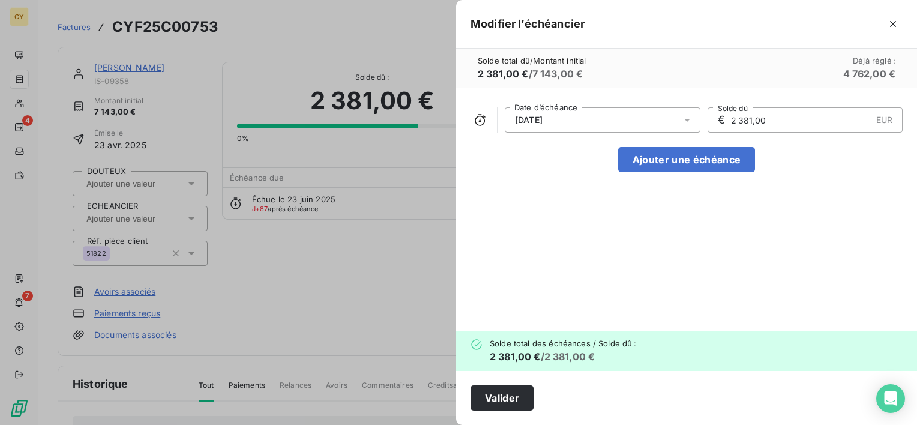
click at [688, 118] on icon at bounding box center [687, 120] width 12 height 12
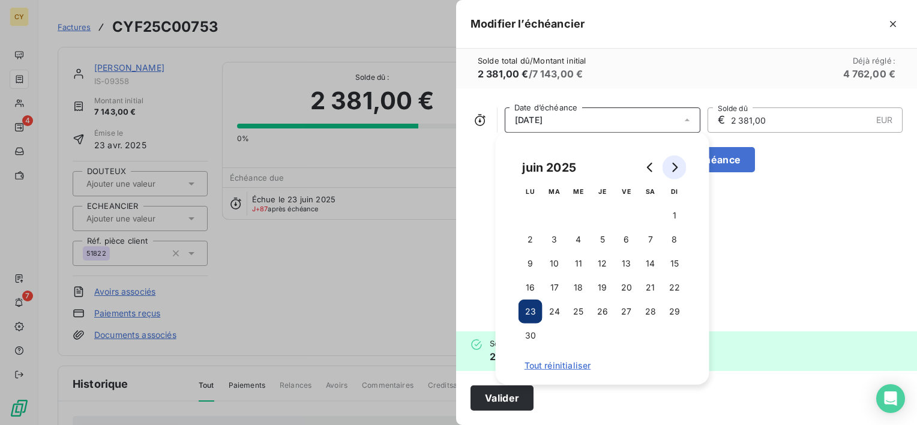
click at [679, 168] on icon "Go to next month" at bounding box center [675, 168] width 10 height 10
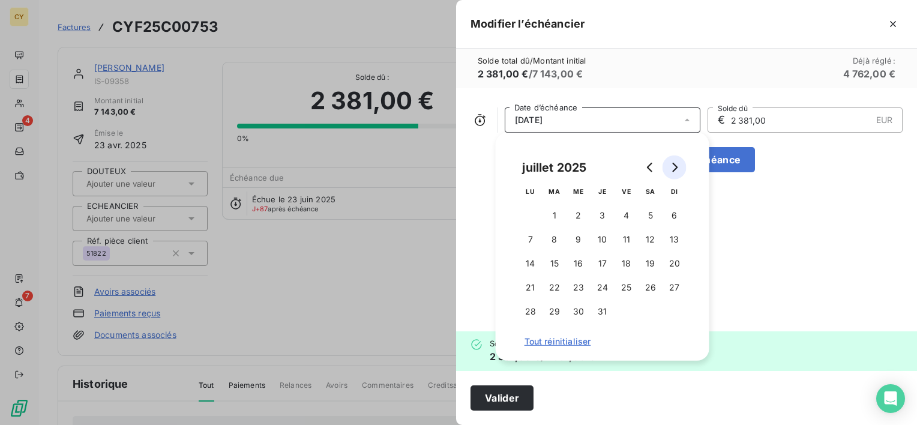
click at [679, 167] on icon "Go to next month" at bounding box center [675, 168] width 10 height 10
click at [677, 166] on icon "Go to next month" at bounding box center [675, 168] width 10 height 10
click at [526, 310] on button "29" at bounding box center [530, 311] width 24 height 24
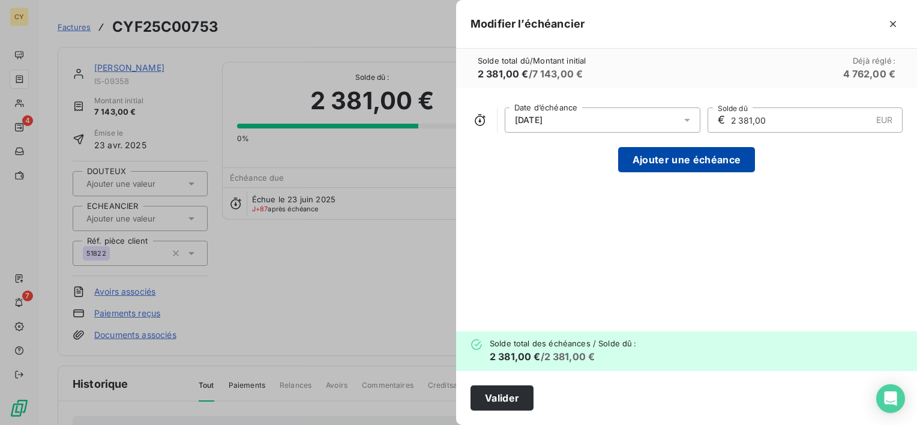
drag, startPoint x: 782, startPoint y: 122, endPoint x: 686, endPoint y: 149, distance: 100.5
click at [689, 147] on div "[DATE] Date d’échéance € 2 381,00 EUR Solde dû Ajouter une échéance" at bounding box center [686, 209] width 461 height 243
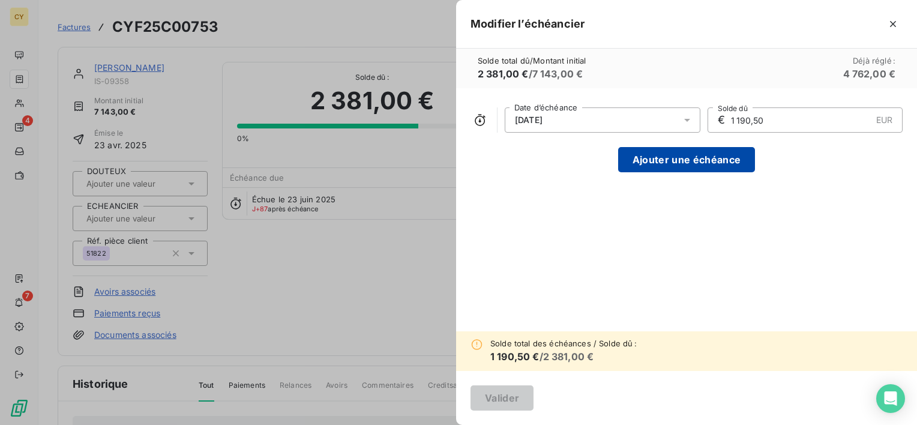
type input "1 190,50"
click at [696, 155] on button "Ajouter une échéance" at bounding box center [686, 159] width 137 height 25
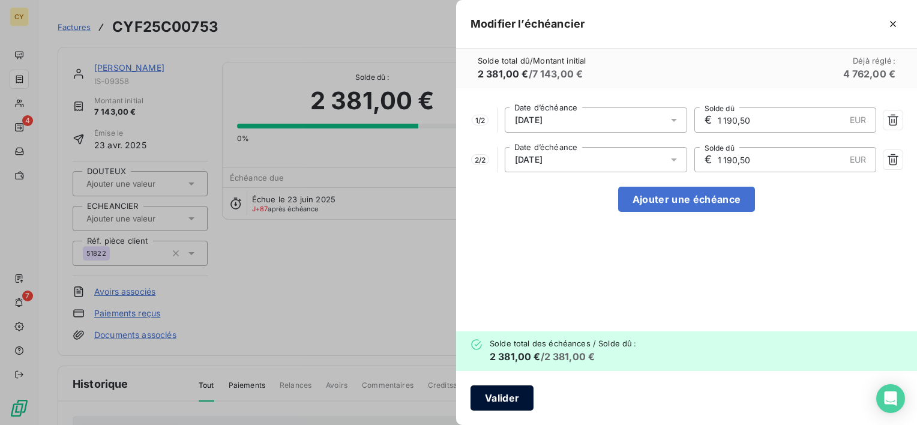
click at [503, 403] on button "Valider" at bounding box center [501, 397] width 63 height 25
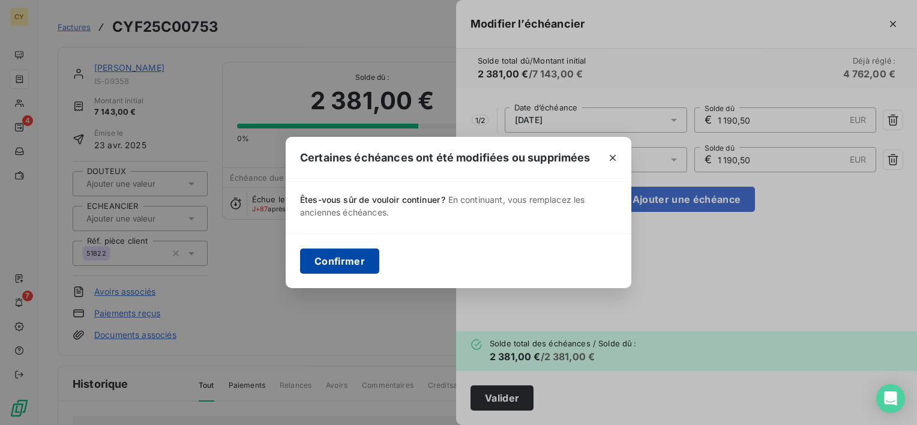
click at [331, 264] on button "Confirmer" at bounding box center [339, 260] width 79 height 25
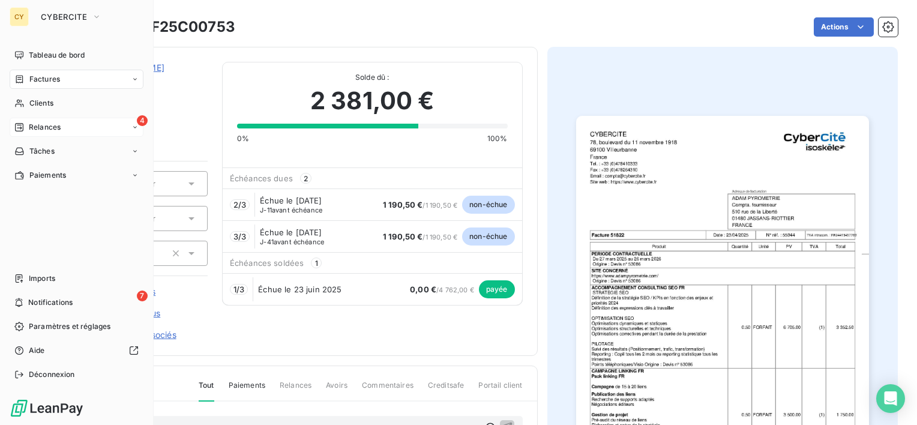
click at [35, 132] on span "Relances" at bounding box center [45, 127] width 32 height 11
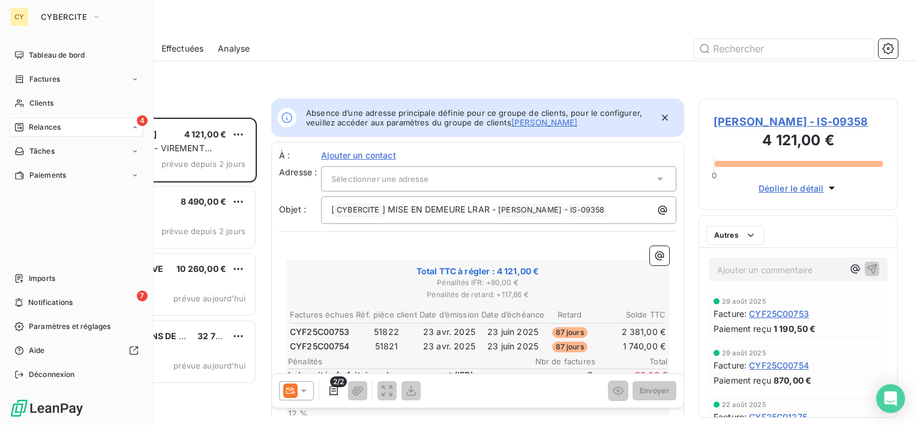
scroll to position [298, 190]
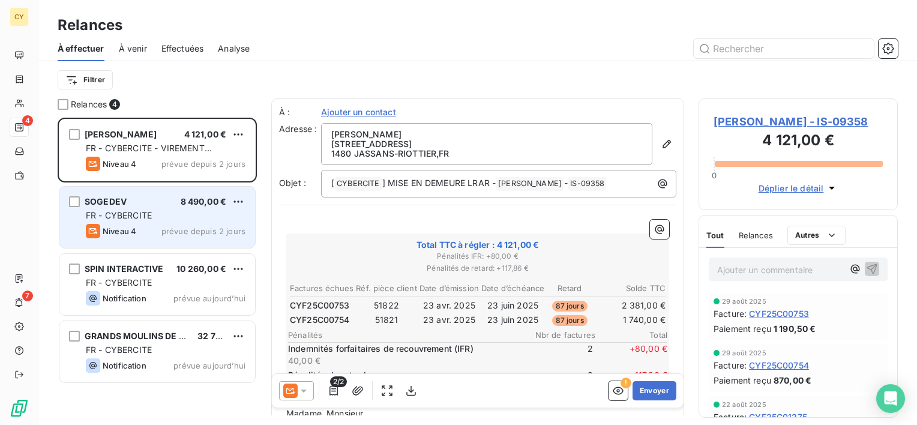
click at [137, 218] on span "FR - CYBERCITE" at bounding box center [119, 215] width 66 height 10
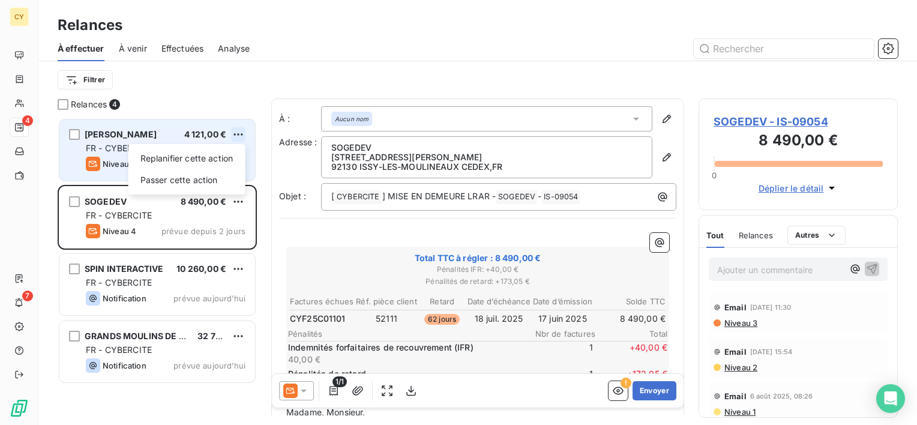
click at [236, 134] on html "CY 4 7 Relances À effectuer À venir Effectuées Analyse Filtrer Relances 4 [PERS…" at bounding box center [458, 212] width 917 height 425
click at [191, 184] on div "Passer cette action" at bounding box center [186, 179] width 107 height 19
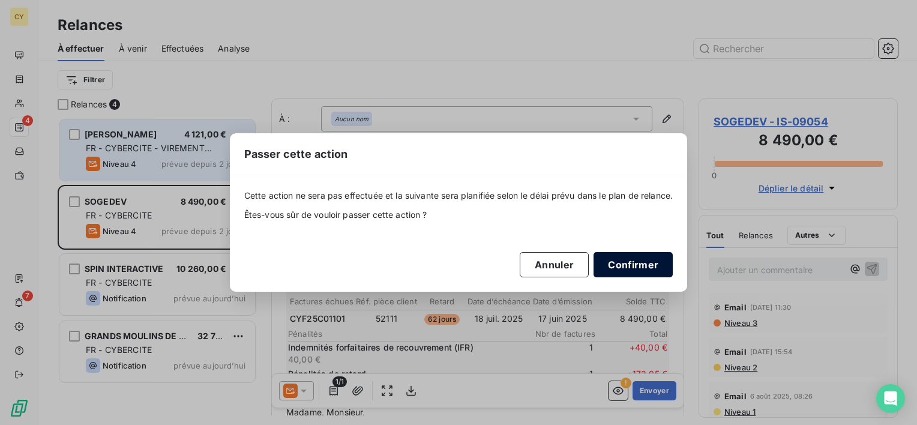
drag, startPoint x: 653, startPoint y: 269, endPoint x: 613, endPoint y: 272, distance: 40.9
click at [652, 269] on button "Confirmer" at bounding box center [632, 264] width 79 height 25
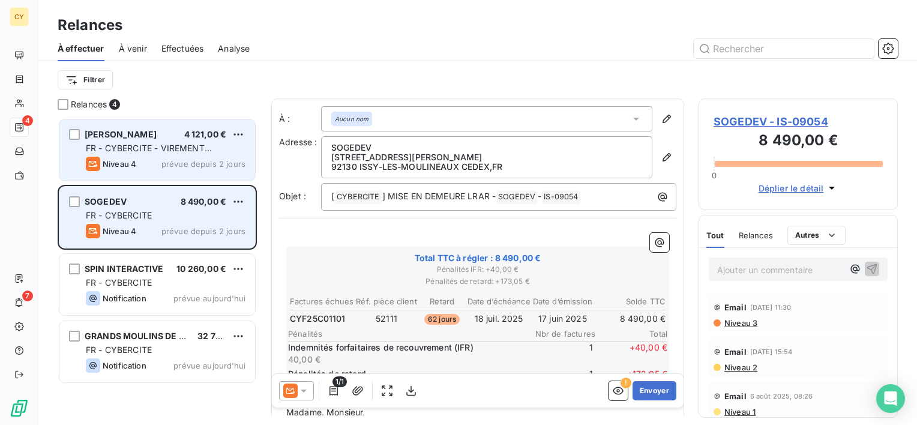
click at [230, 200] on div "SOGEDEV 8 490,00 €" at bounding box center [166, 201] width 160 height 11
click at [236, 202] on html "CY 4 7 Relances À effectuer À venir Effectuées Analyse Filtrer Relances 4 [PERS…" at bounding box center [458, 212] width 917 height 425
click at [201, 228] on div "Replanifier cette action" at bounding box center [186, 225] width 107 height 19
select select "8"
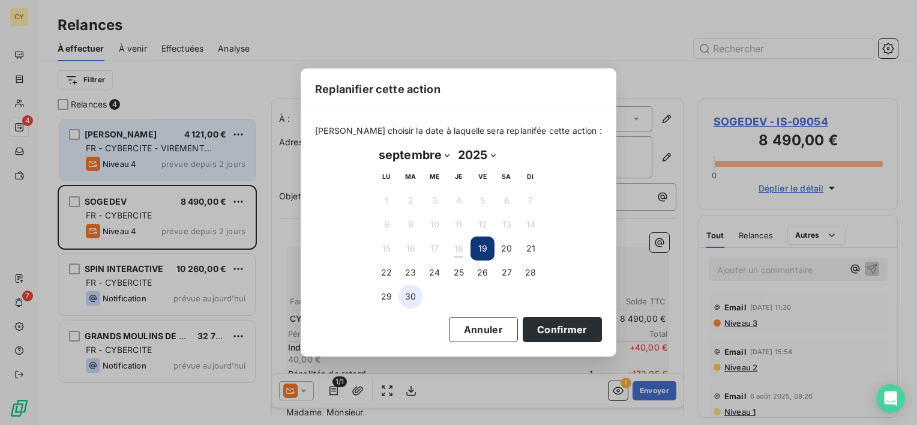
drag, startPoint x: 386, startPoint y: 296, endPoint x: 404, endPoint y: 304, distance: 19.4
click at [387, 297] on button "29" at bounding box center [386, 296] width 24 height 24
drag, startPoint x: 550, startPoint y: 325, endPoint x: 439, endPoint y: 347, distance: 113.2
click at [548, 325] on button "Confirmer" at bounding box center [562, 329] width 79 height 25
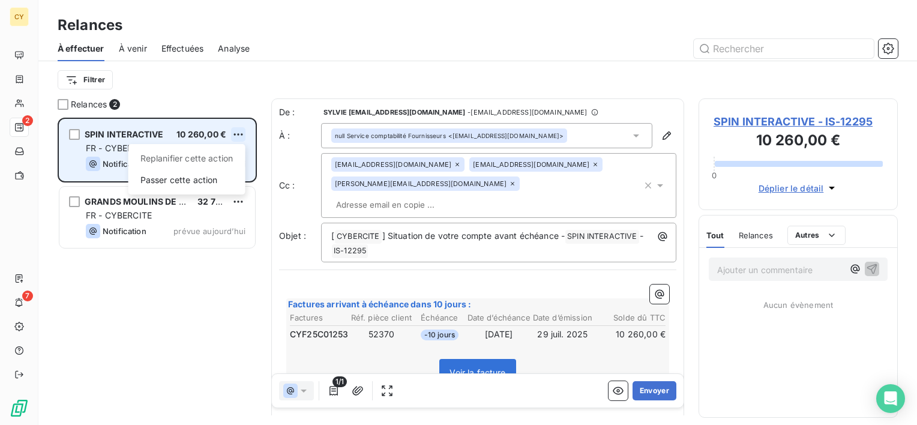
click at [235, 133] on html "CY 2 7 Relances À effectuer À venir Effectuées Analyse Filtrer Relances 2 SPIN …" at bounding box center [458, 212] width 917 height 425
click at [216, 182] on div "Passer cette action" at bounding box center [186, 179] width 107 height 19
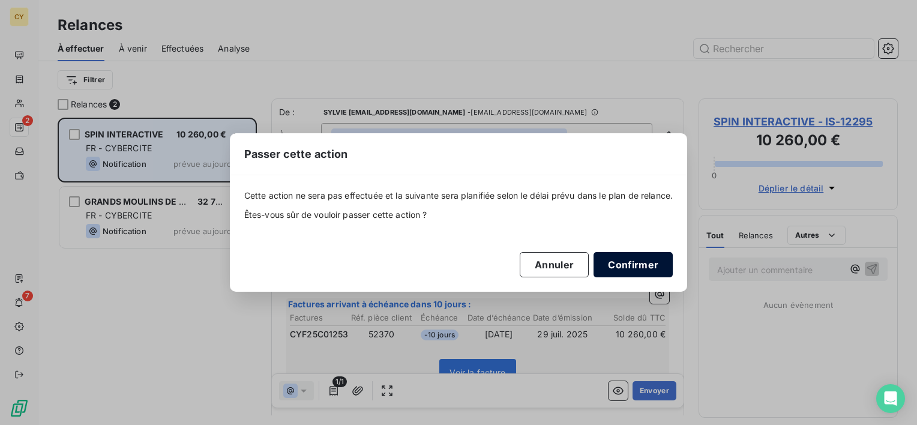
click at [631, 257] on button "Confirmer" at bounding box center [632, 264] width 79 height 25
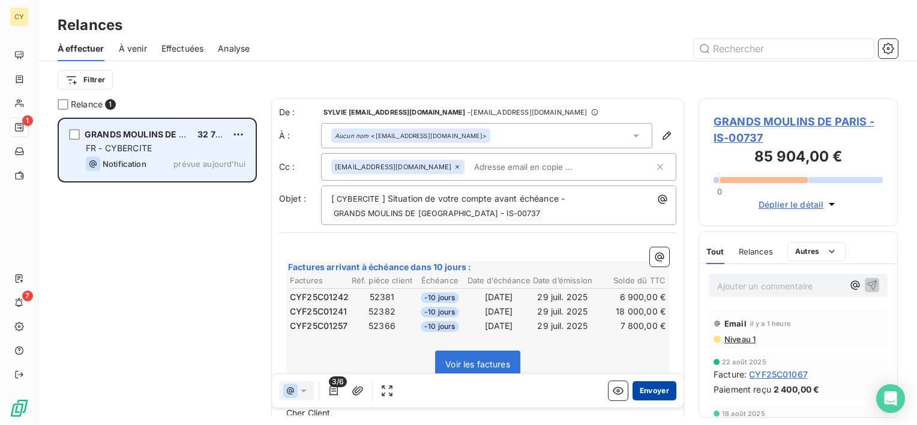
click at [652, 388] on button "Envoyer" at bounding box center [654, 390] width 44 height 19
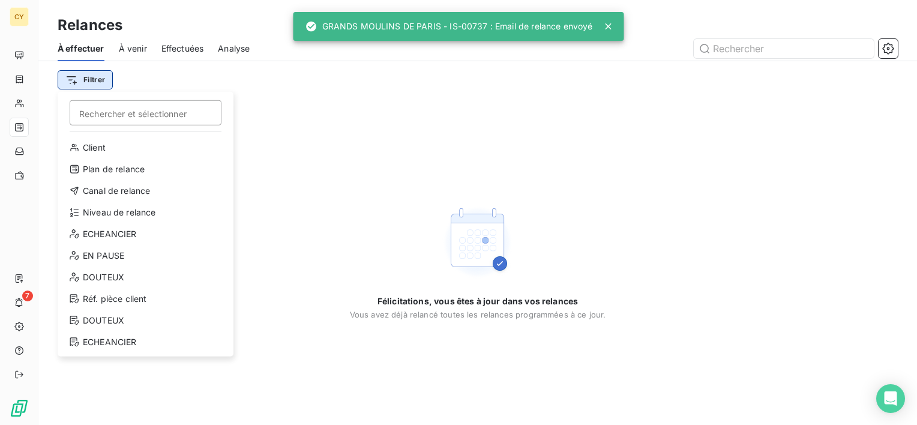
click at [103, 82] on html "CY 7 Relances À effectuer À venir Effectuées Analyse Filtrer Rechercher et séle…" at bounding box center [458, 212] width 917 height 425
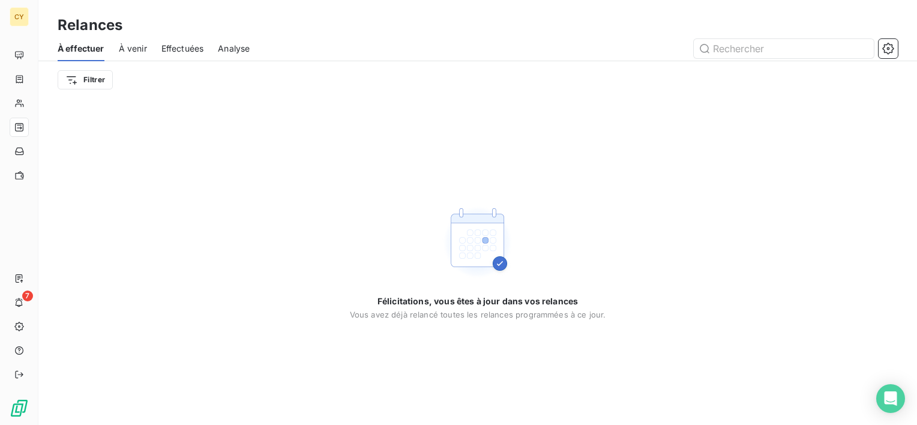
drag, startPoint x: 317, startPoint y: 175, endPoint x: 309, endPoint y: 185, distance: 13.7
click at [318, 175] on html "CY 7 Relances À effectuer À venir Effectuées Analyse Filtrer Félicitations, vou…" at bounding box center [458, 212] width 917 height 425
